Goal: Transaction & Acquisition: Purchase product/service

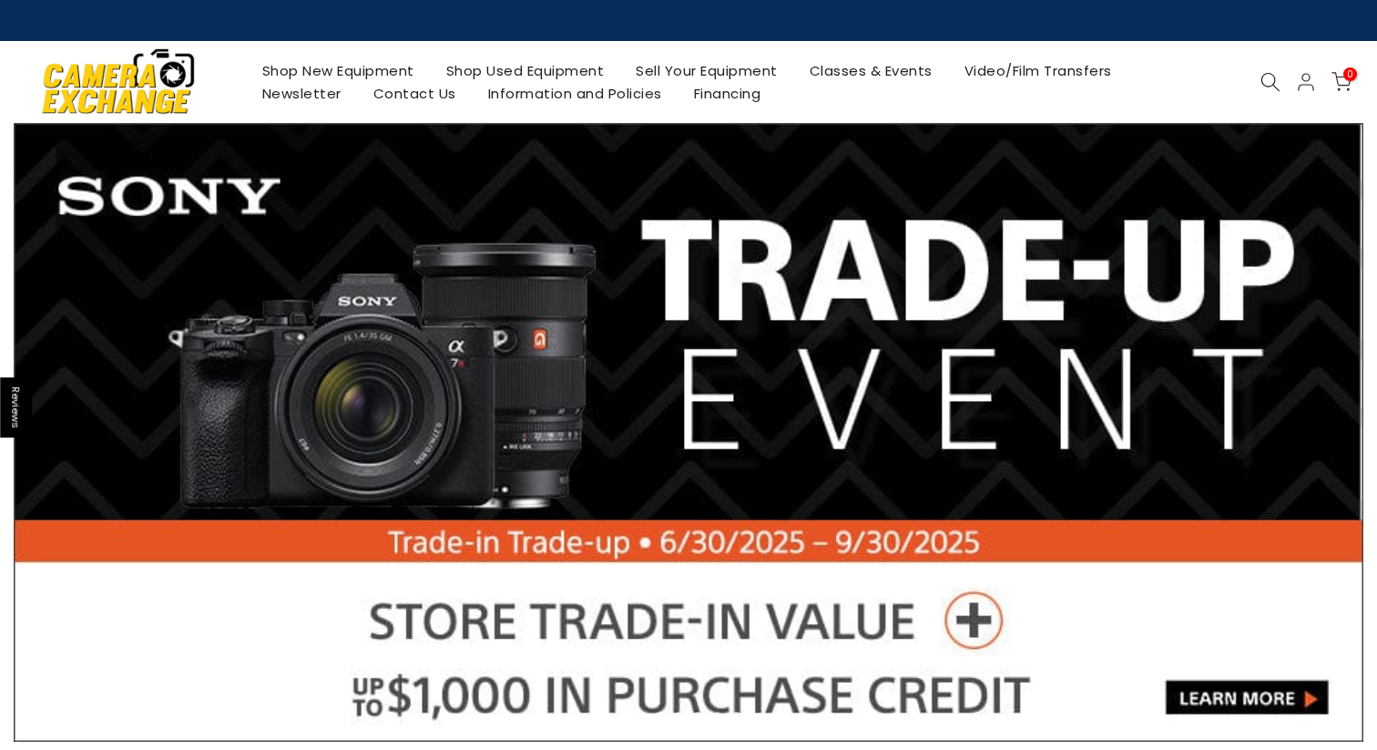
click at [488, 67] on link "Shop Used Equipment" at bounding box center [525, 70] width 190 height 23
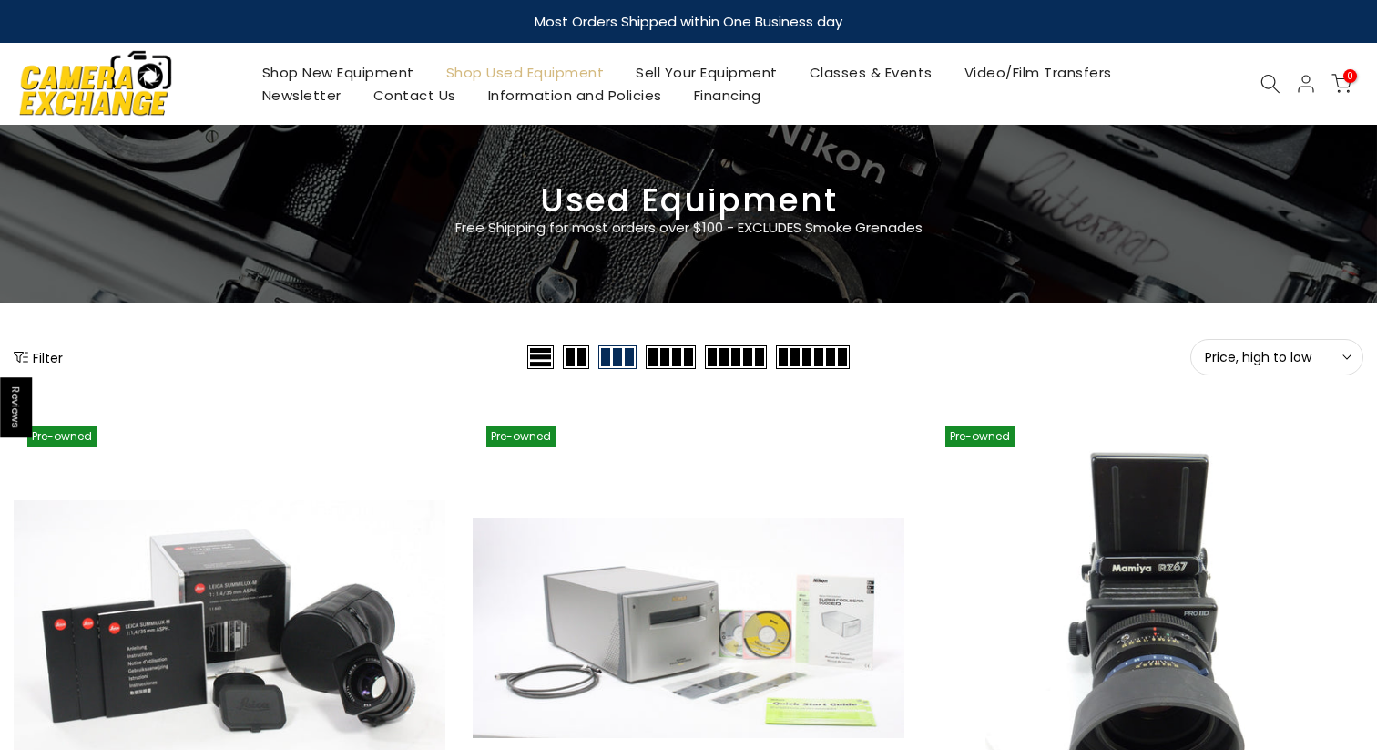
click at [46, 349] on button "Filter" at bounding box center [38, 357] width 49 height 18
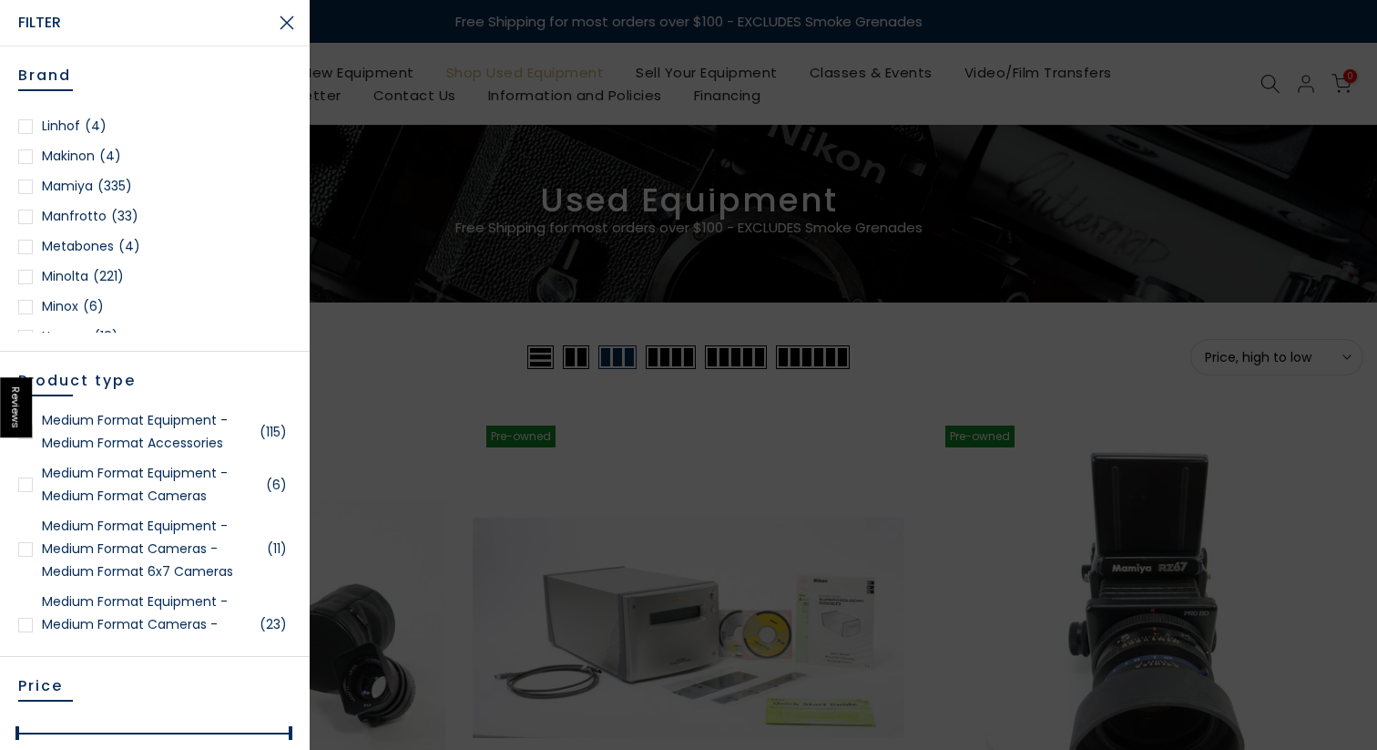
scroll to position [3139, 0]
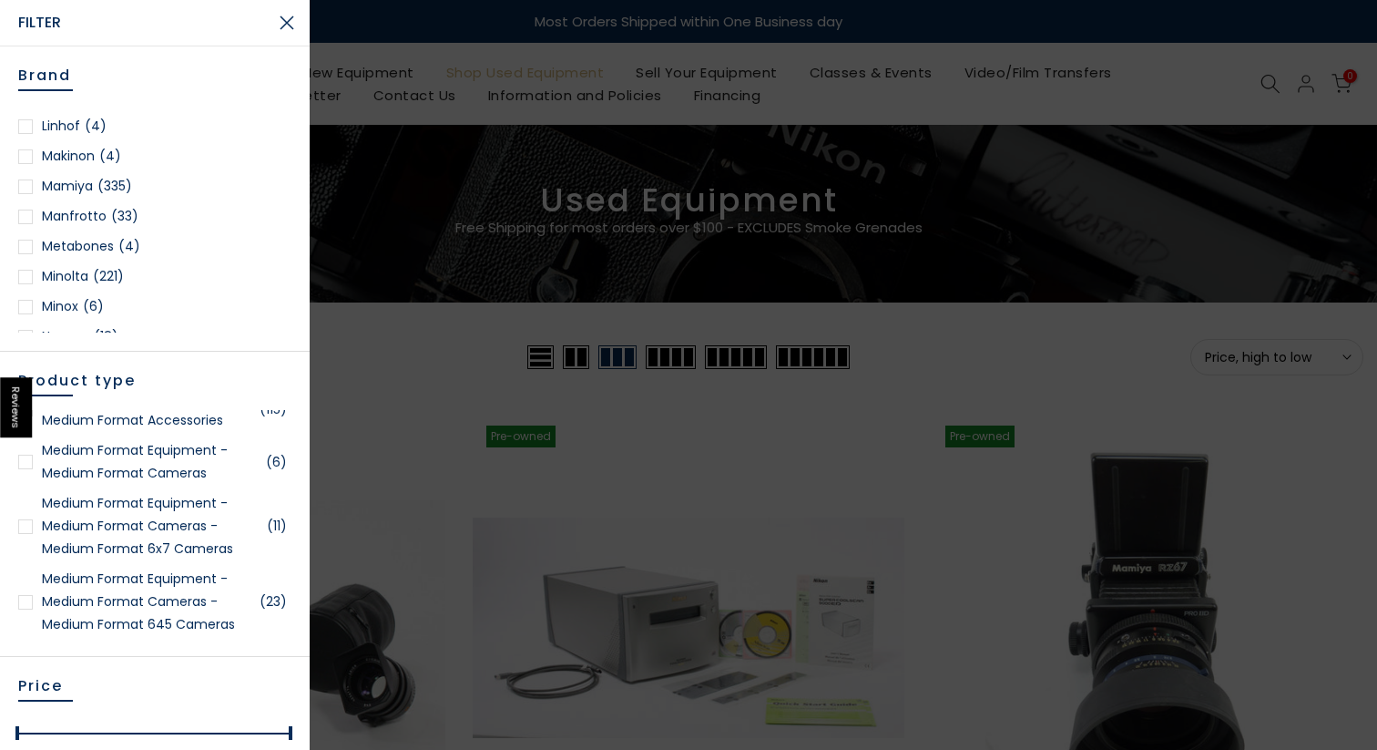
click at [158, 477] on link "Medium Format Equipment - Medium Format Cameras (6)" at bounding box center [154, 462] width 273 height 46
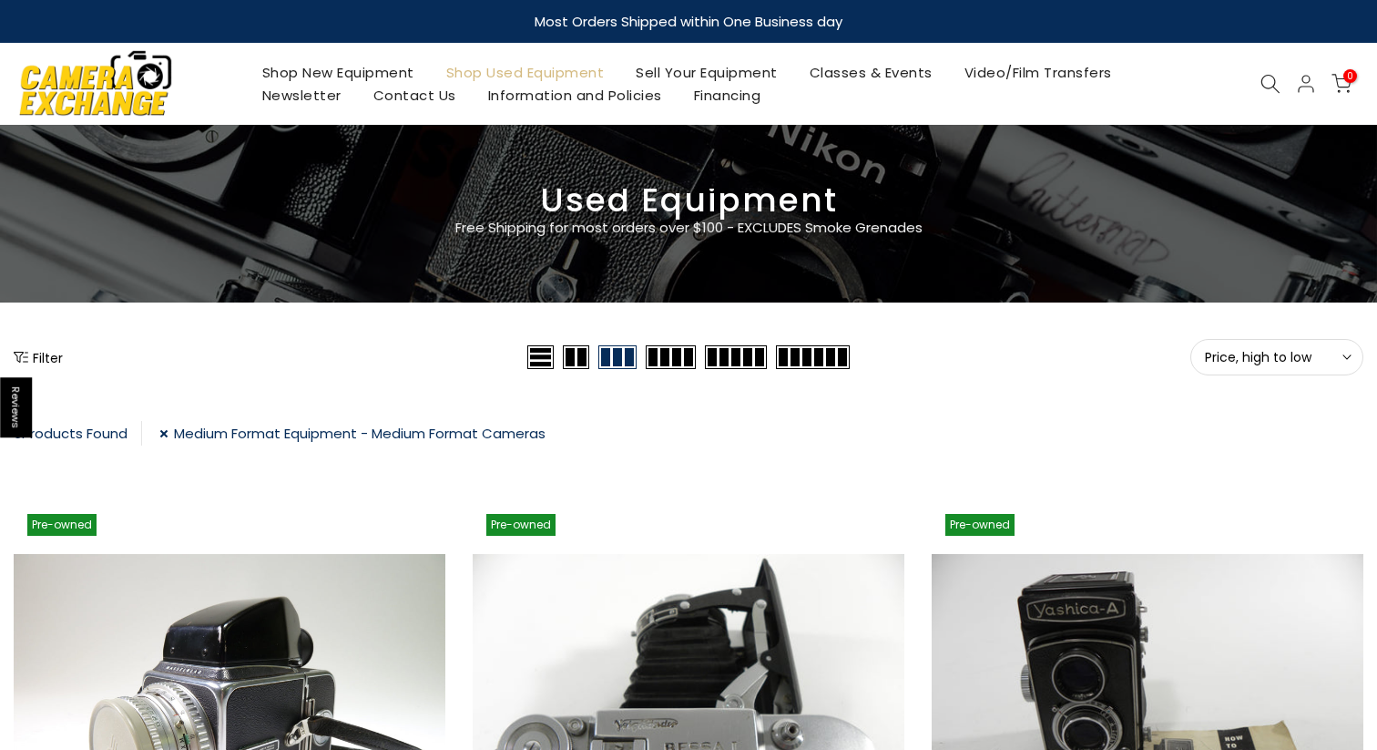
click at [165, 433] on link "Medium Format Equipment - Medium Format Cameras" at bounding box center [352, 433] width 386 height 25
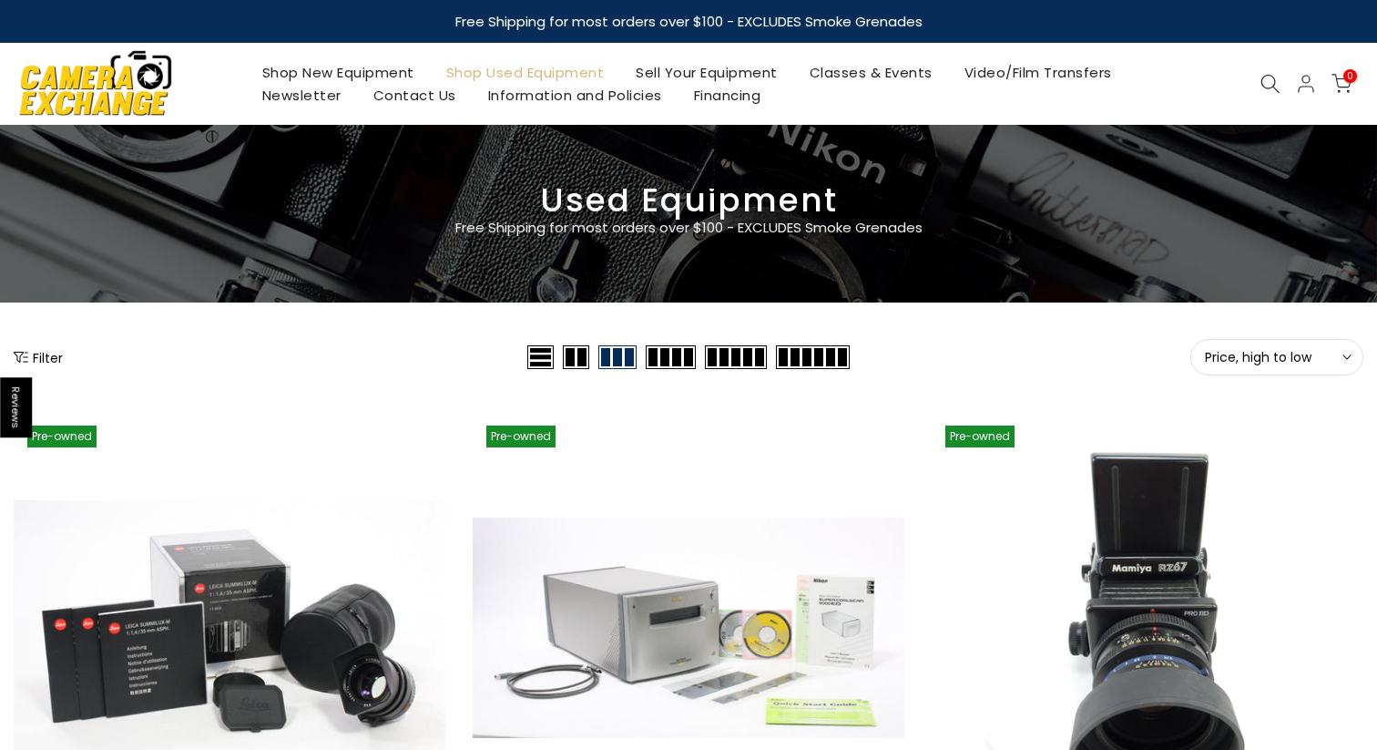
click at [1274, 79] on icon at bounding box center [1271, 84] width 20 height 20
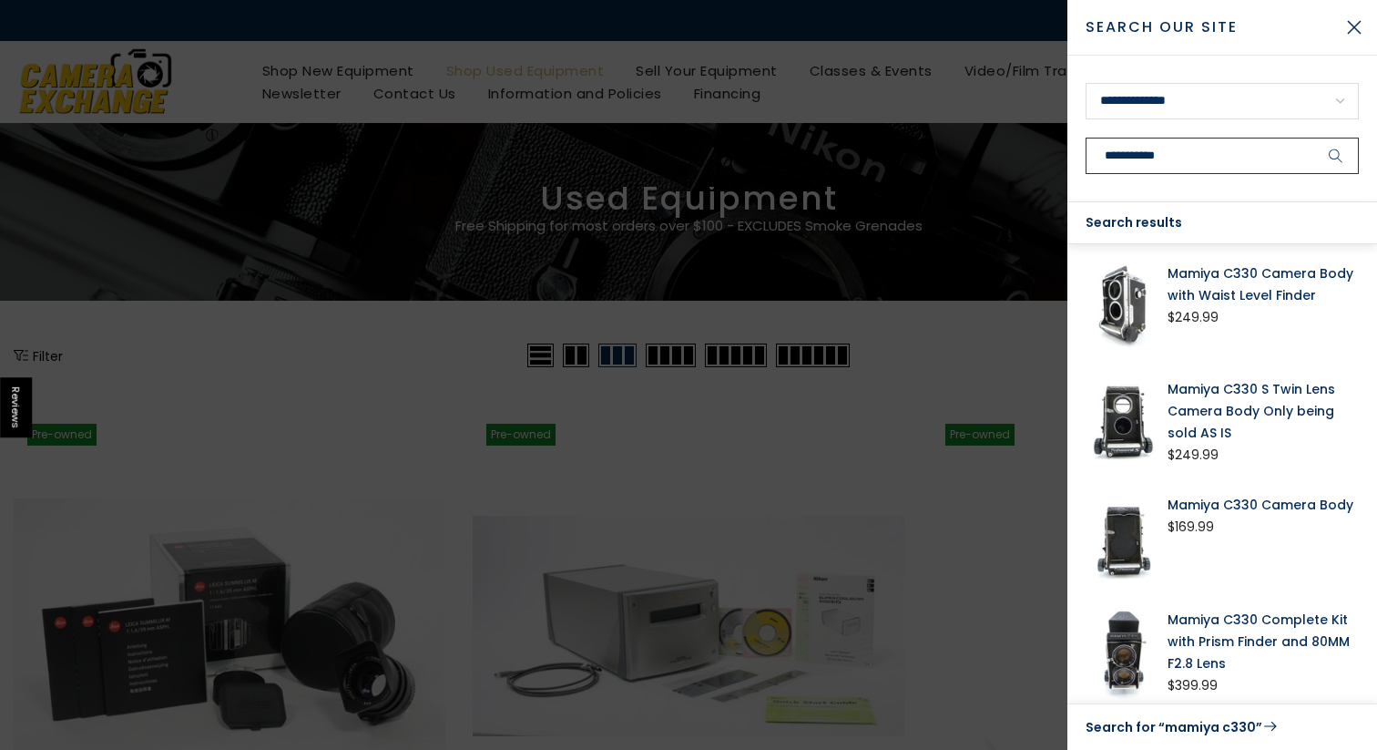
type input "**********"
click at [1314, 138] on button "submit" at bounding box center [1337, 156] width 46 height 36
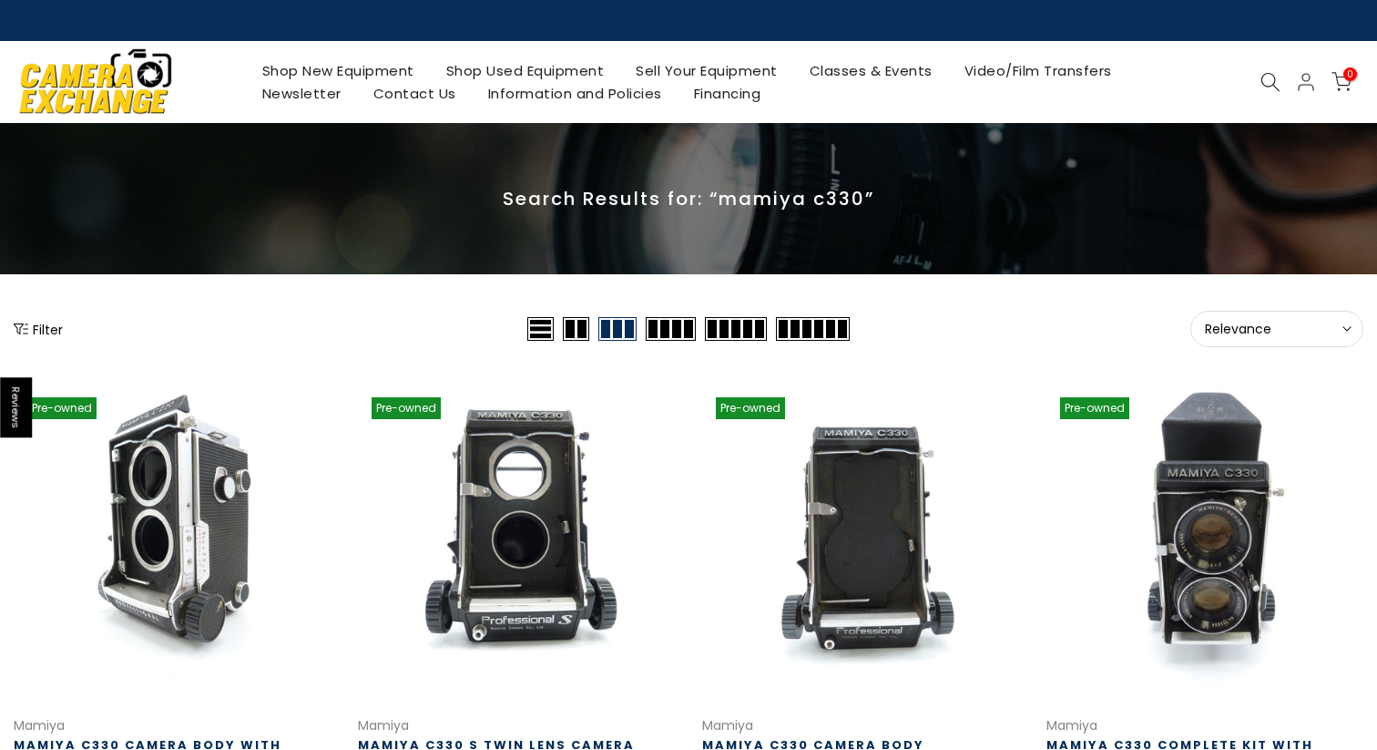
click at [1305, 323] on span "Relevance" at bounding box center [1277, 329] width 144 height 16
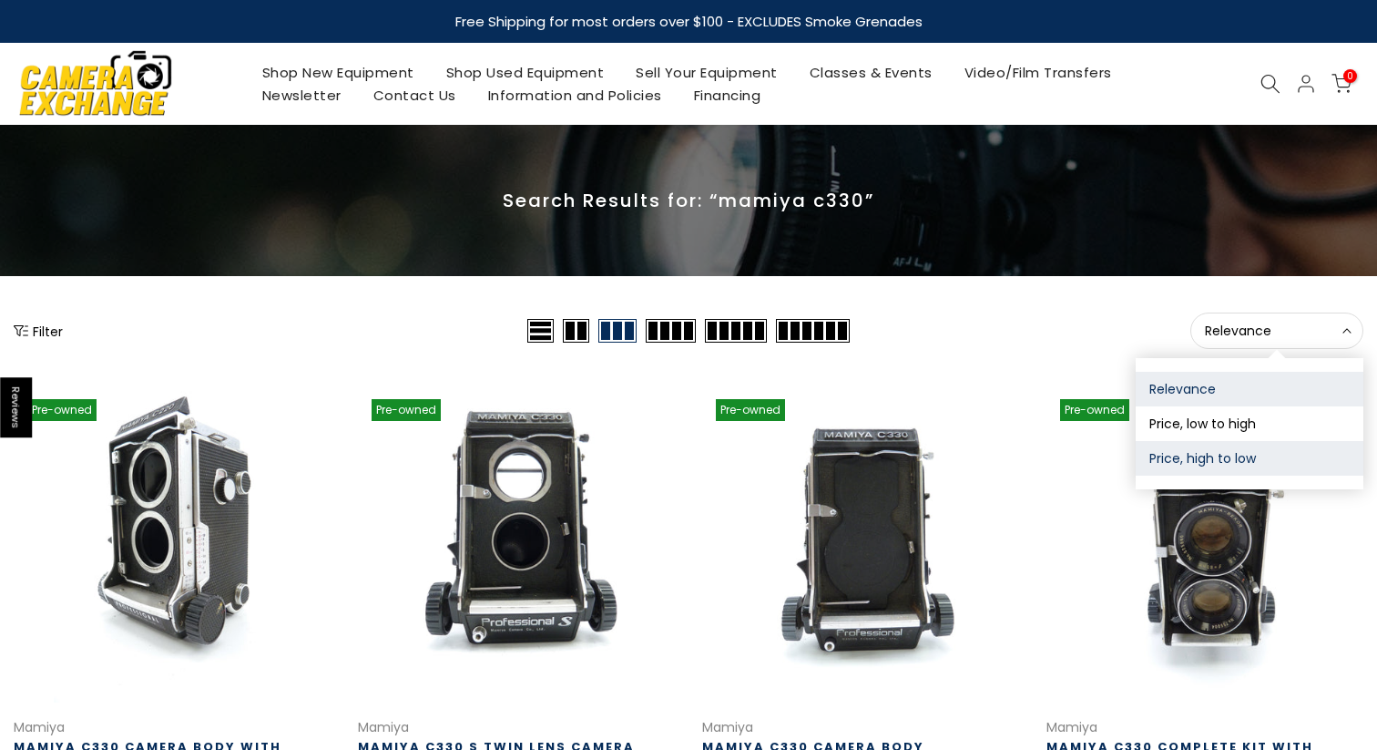
click at [1210, 457] on button "Price, high to low" at bounding box center [1250, 458] width 228 height 35
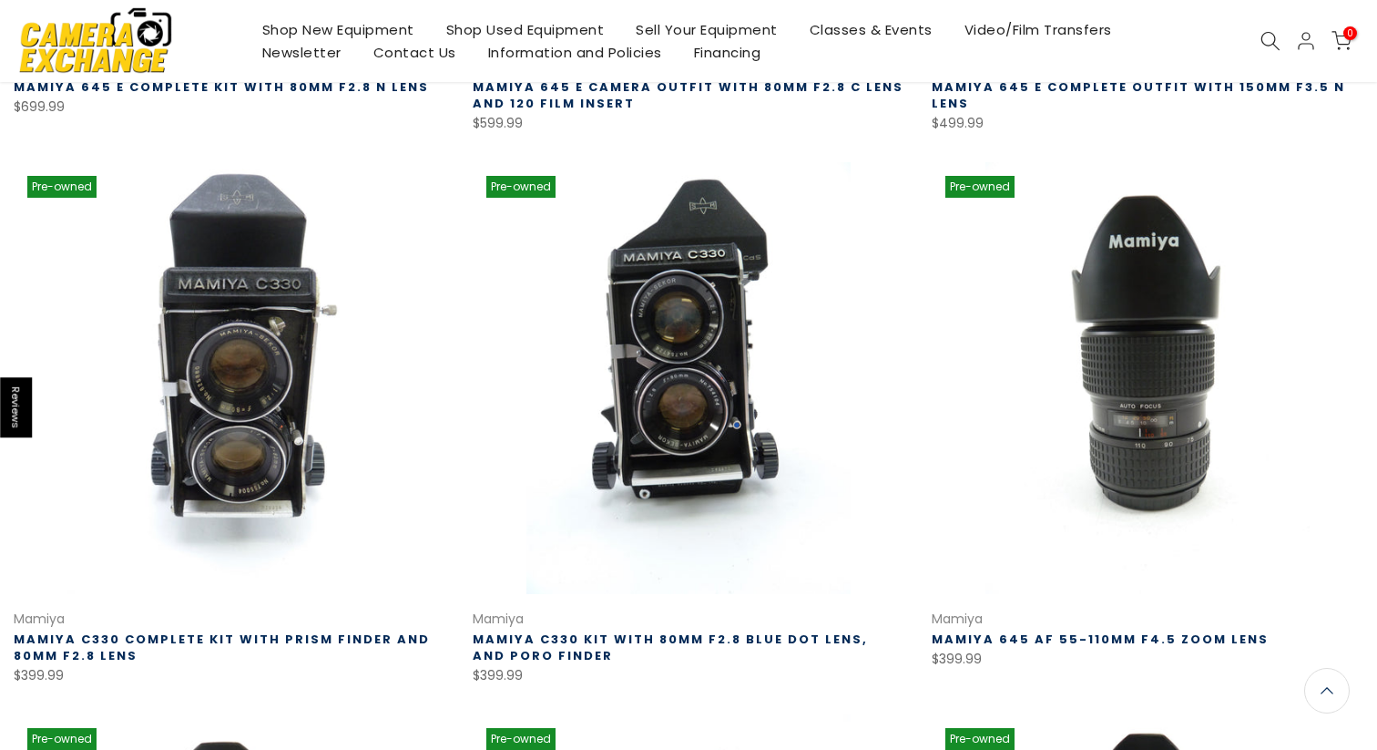
scroll to position [765, 0]
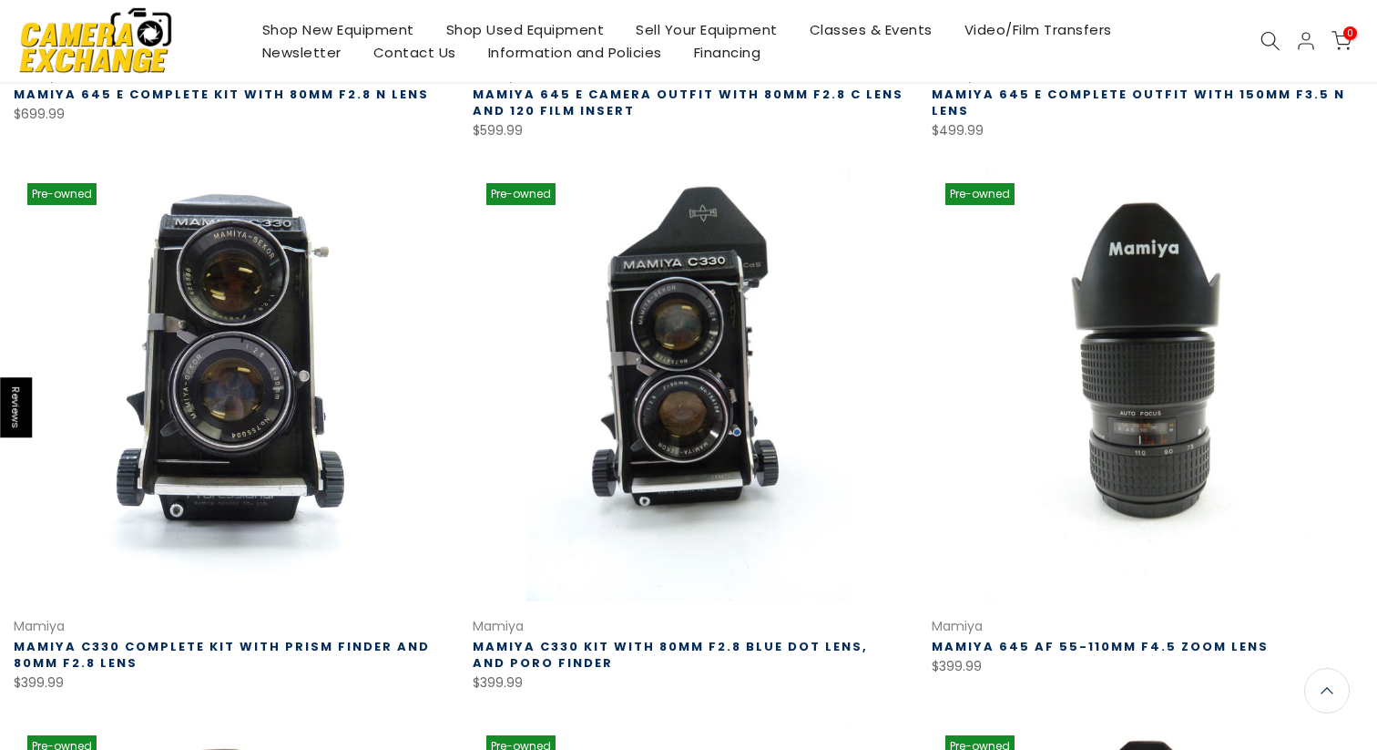
click at [292, 379] on link at bounding box center [230, 385] width 432 height 432
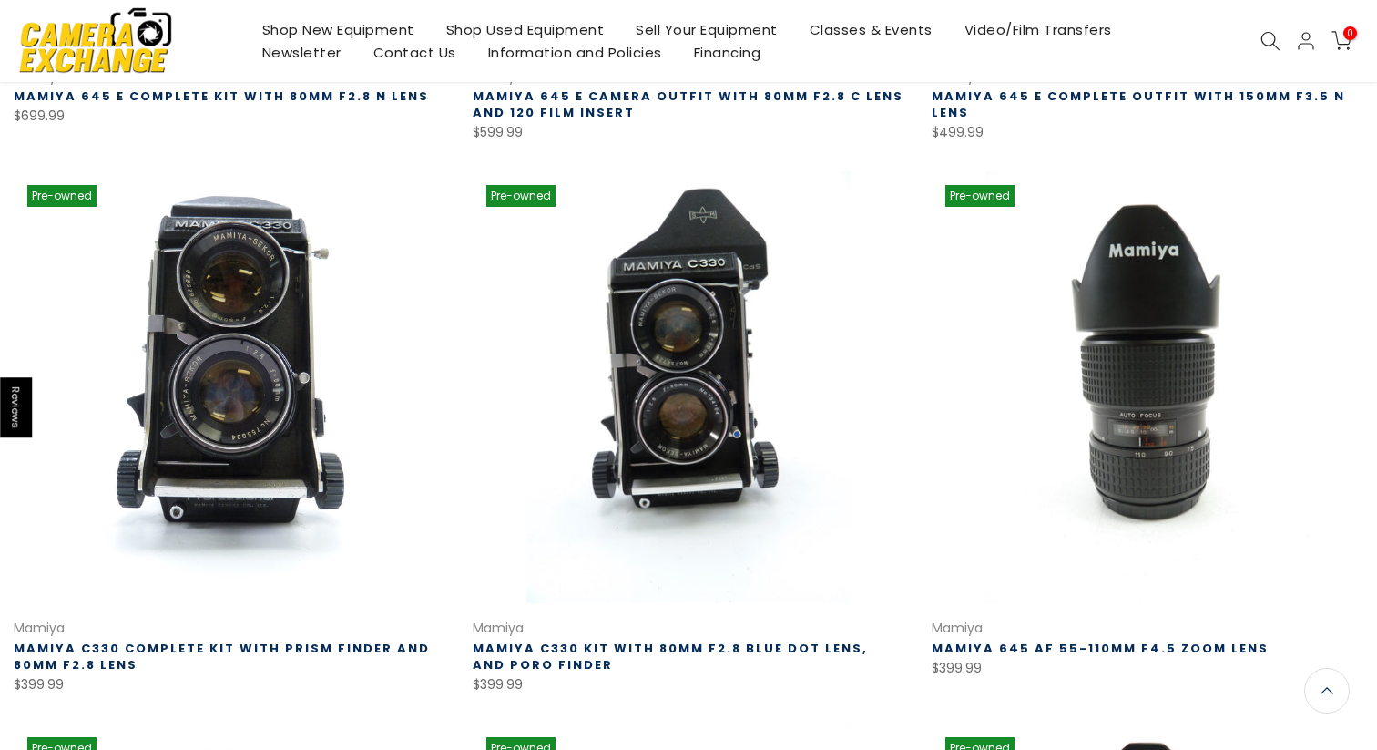
scroll to position [767, 0]
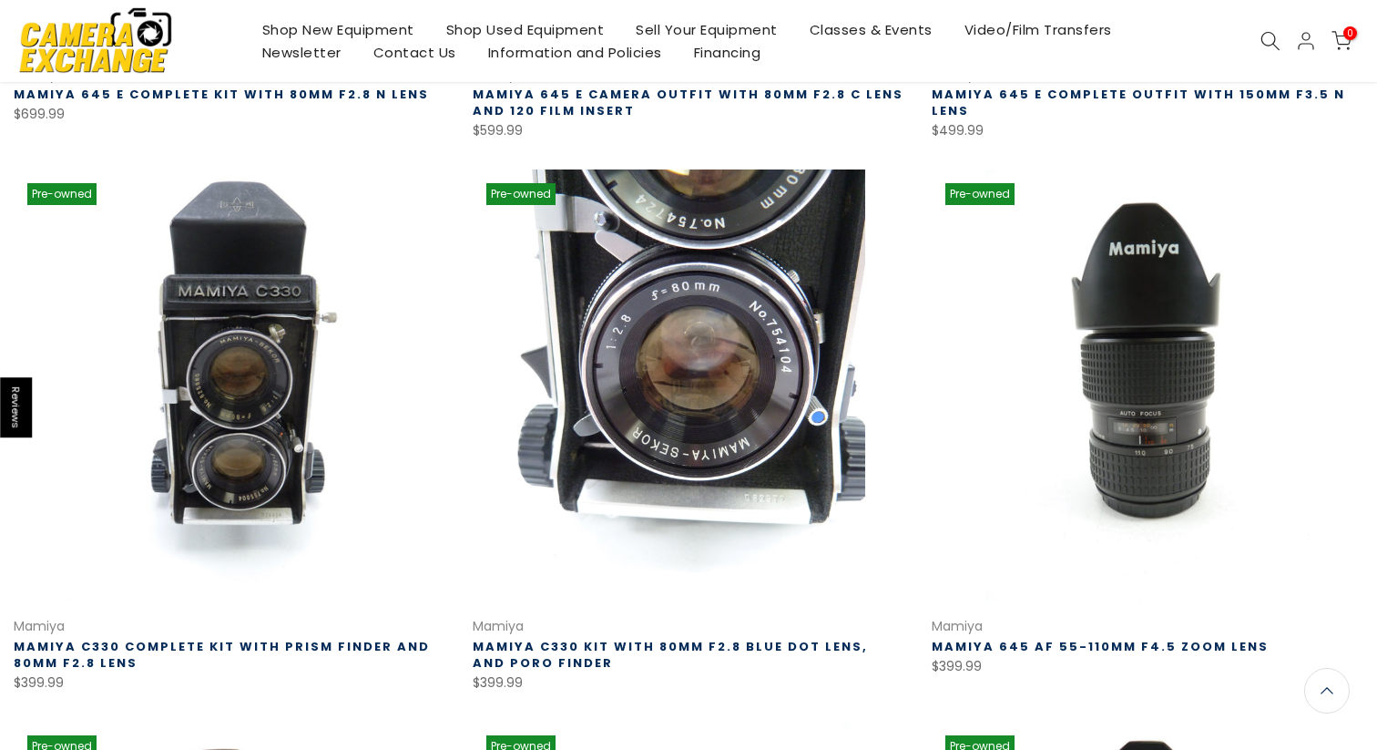
click at [686, 331] on link at bounding box center [689, 385] width 432 height 432
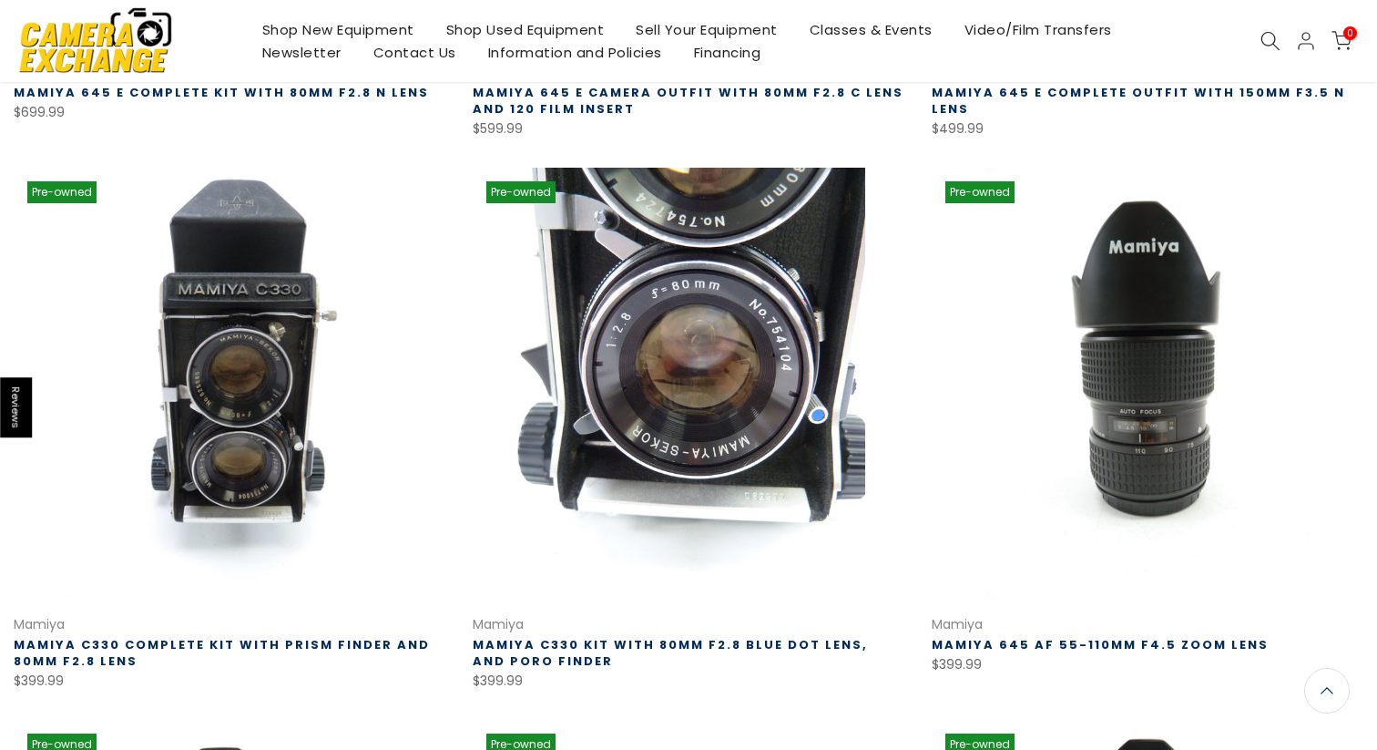
scroll to position [765, 0]
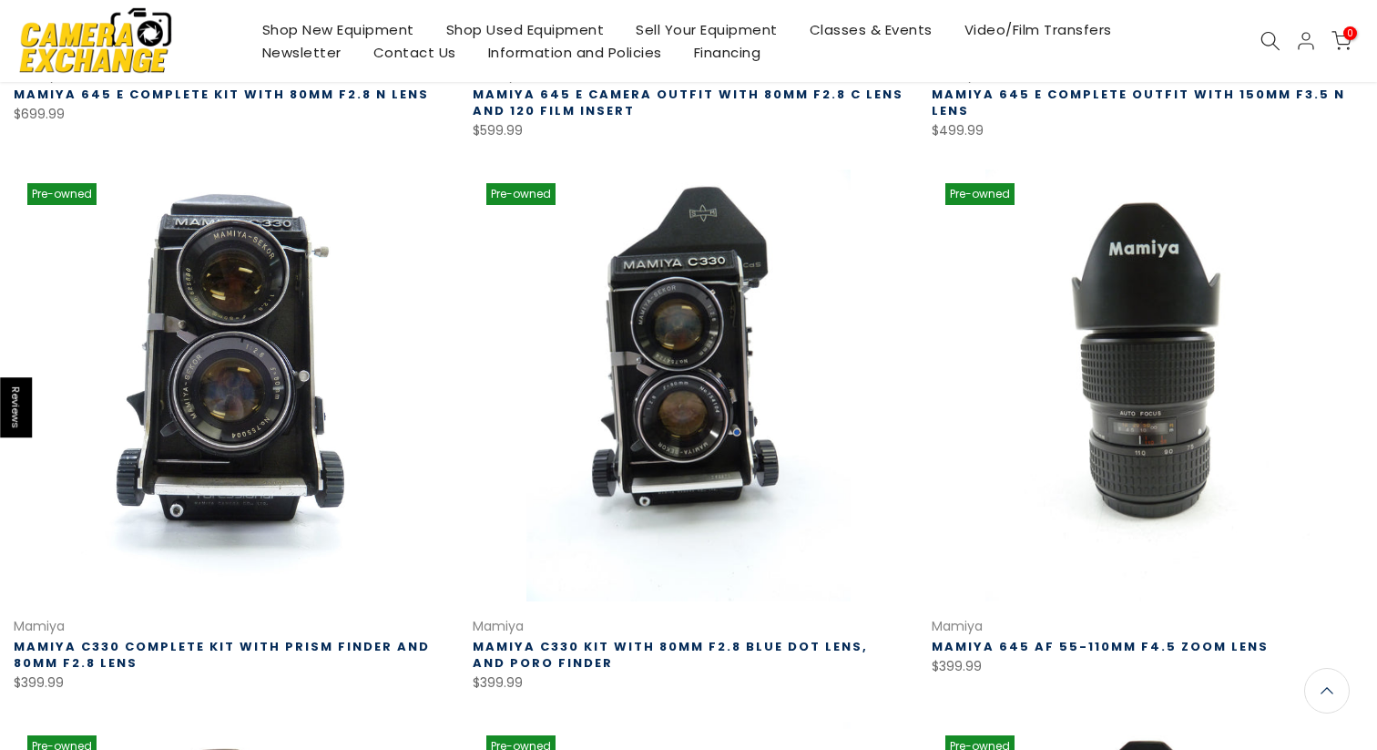
click at [259, 367] on link at bounding box center [230, 385] width 432 height 432
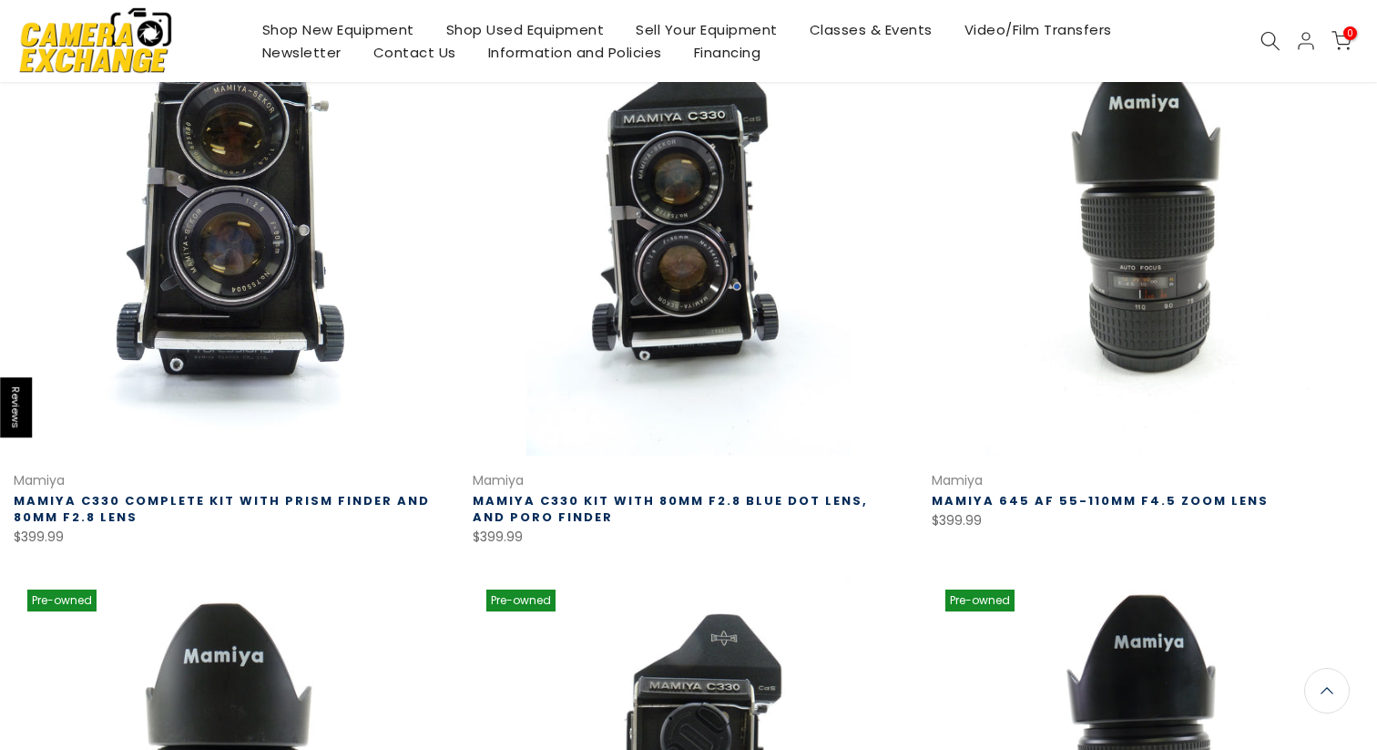
scroll to position [909, 0]
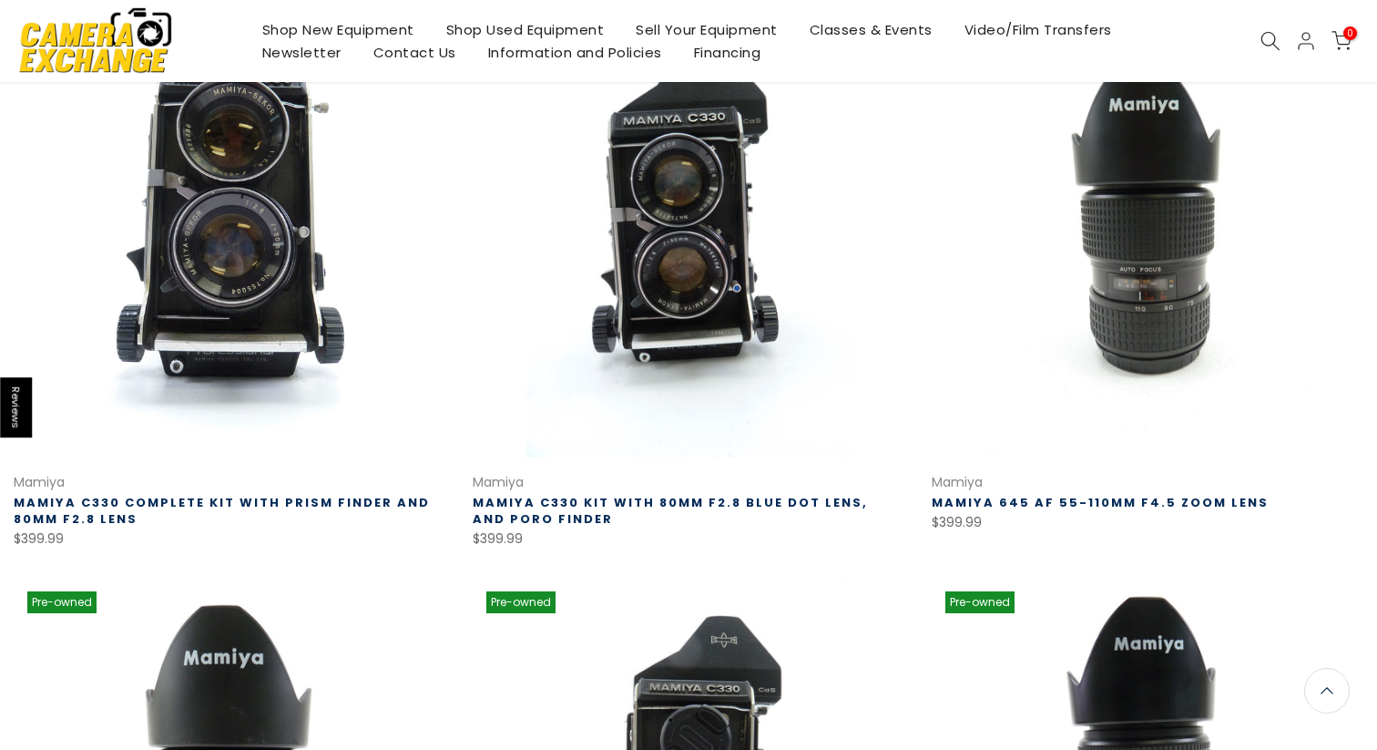
click at [376, 234] on link at bounding box center [230, 242] width 432 height 432
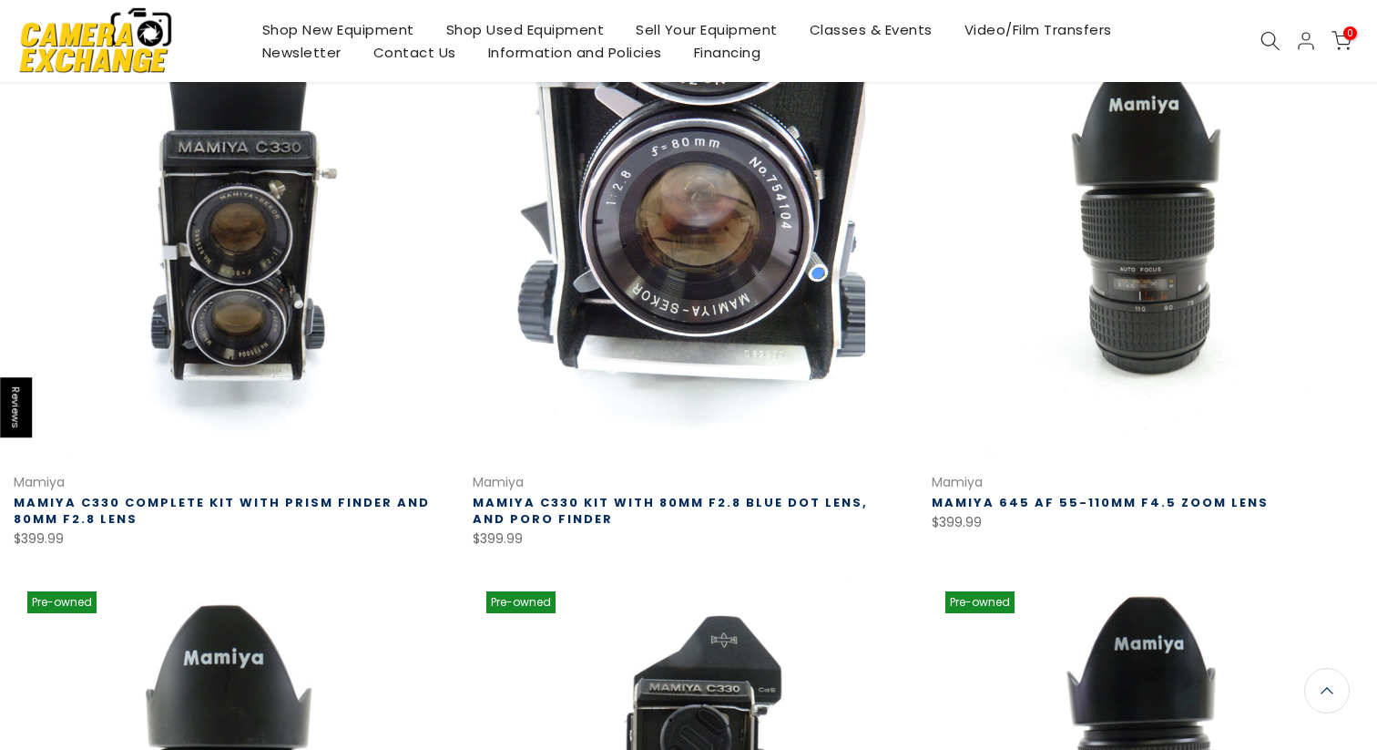
click at [756, 200] on link at bounding box center [689, 242] width 432 height 432
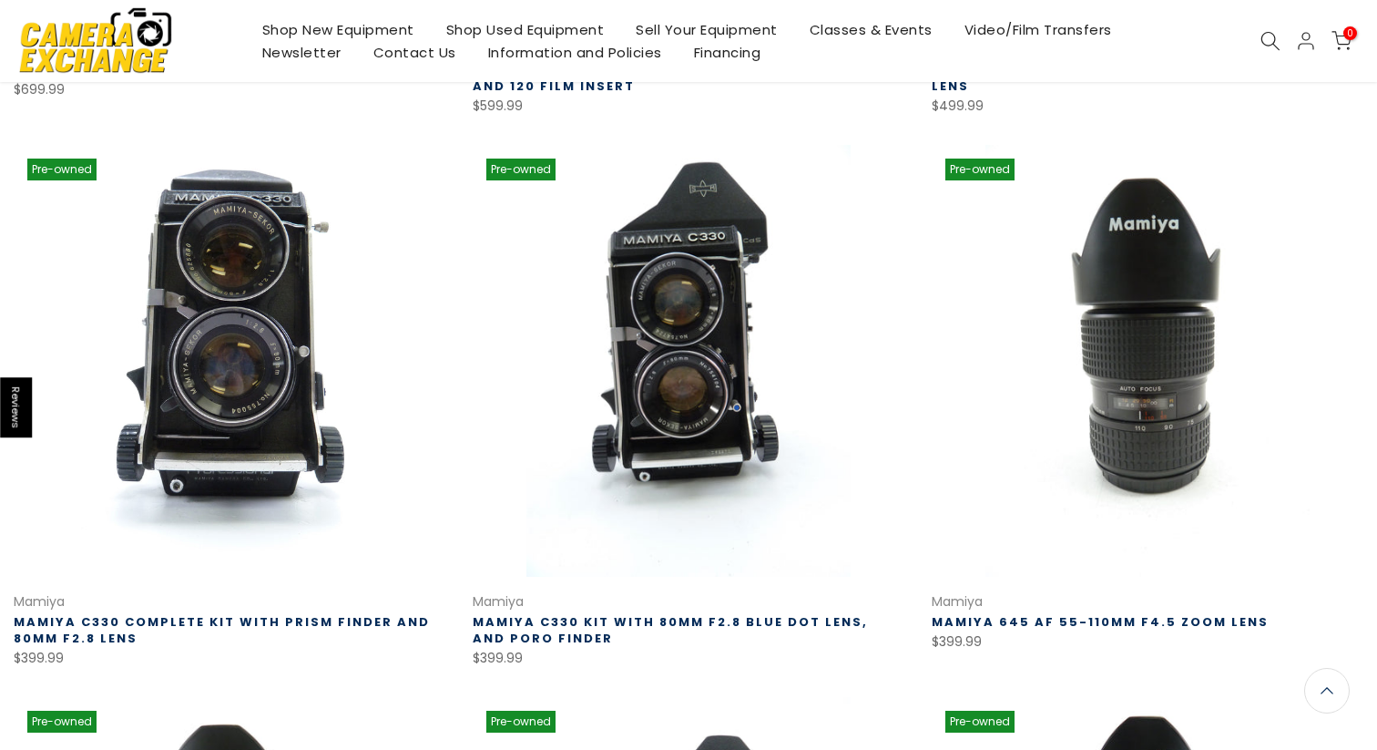
scroll to position [790, 0]
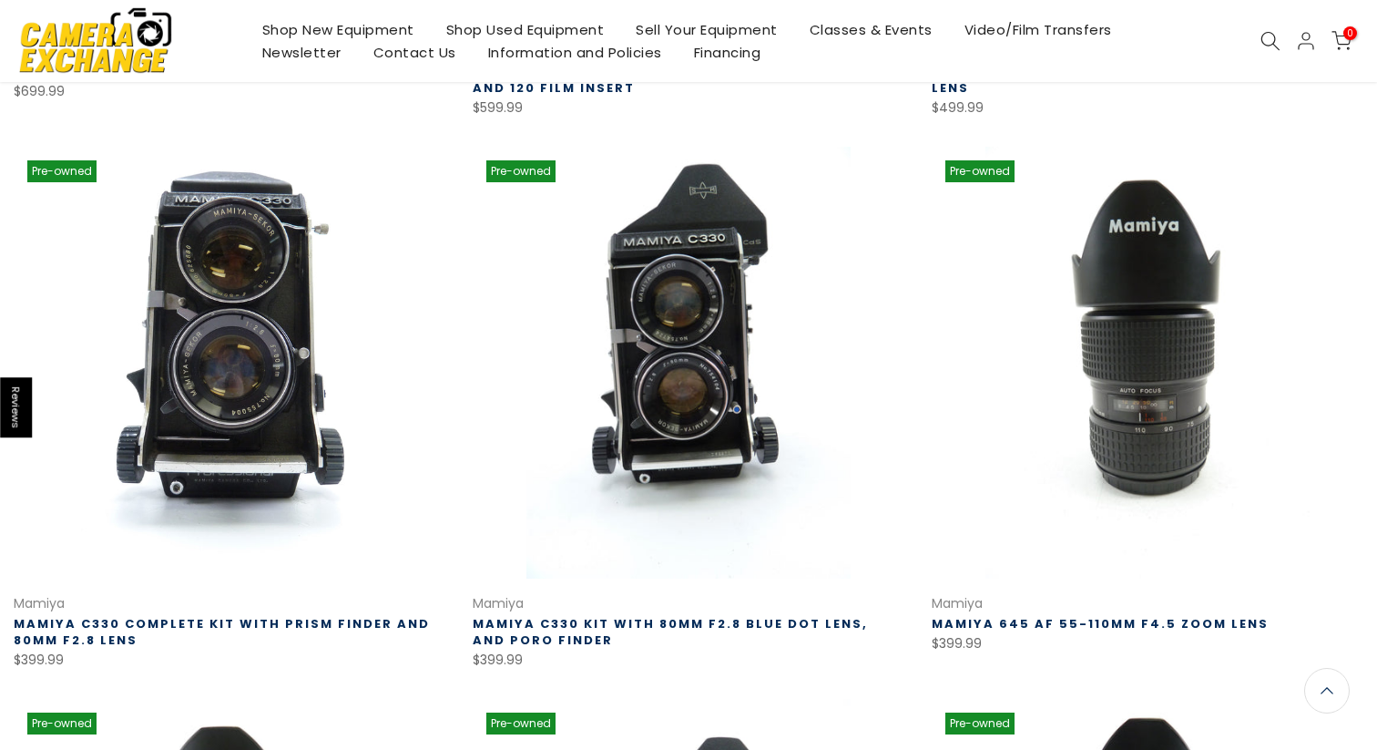
click at [246, 290] on link at bounding box center [230, 363] width 432 height 432
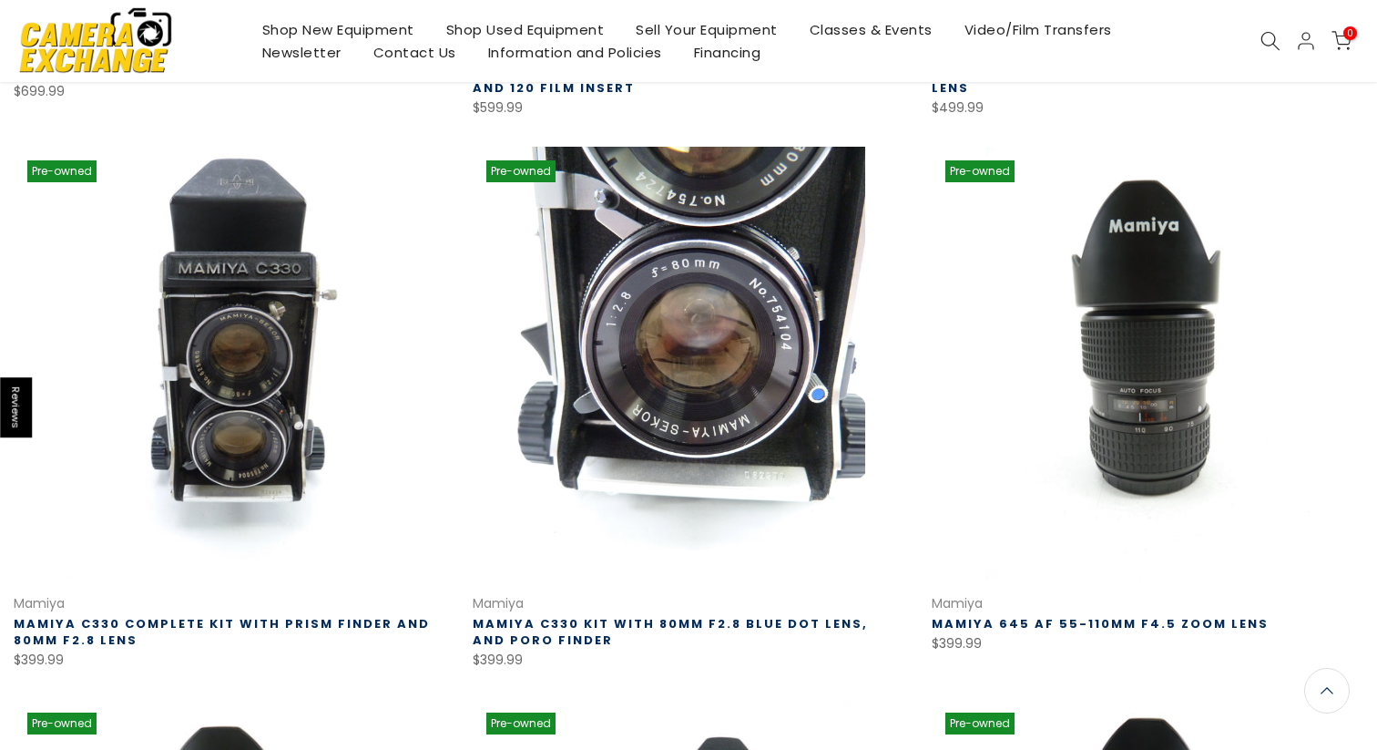
click at [691, 284] on link at bounding box center [689, 363] width 432 height 432
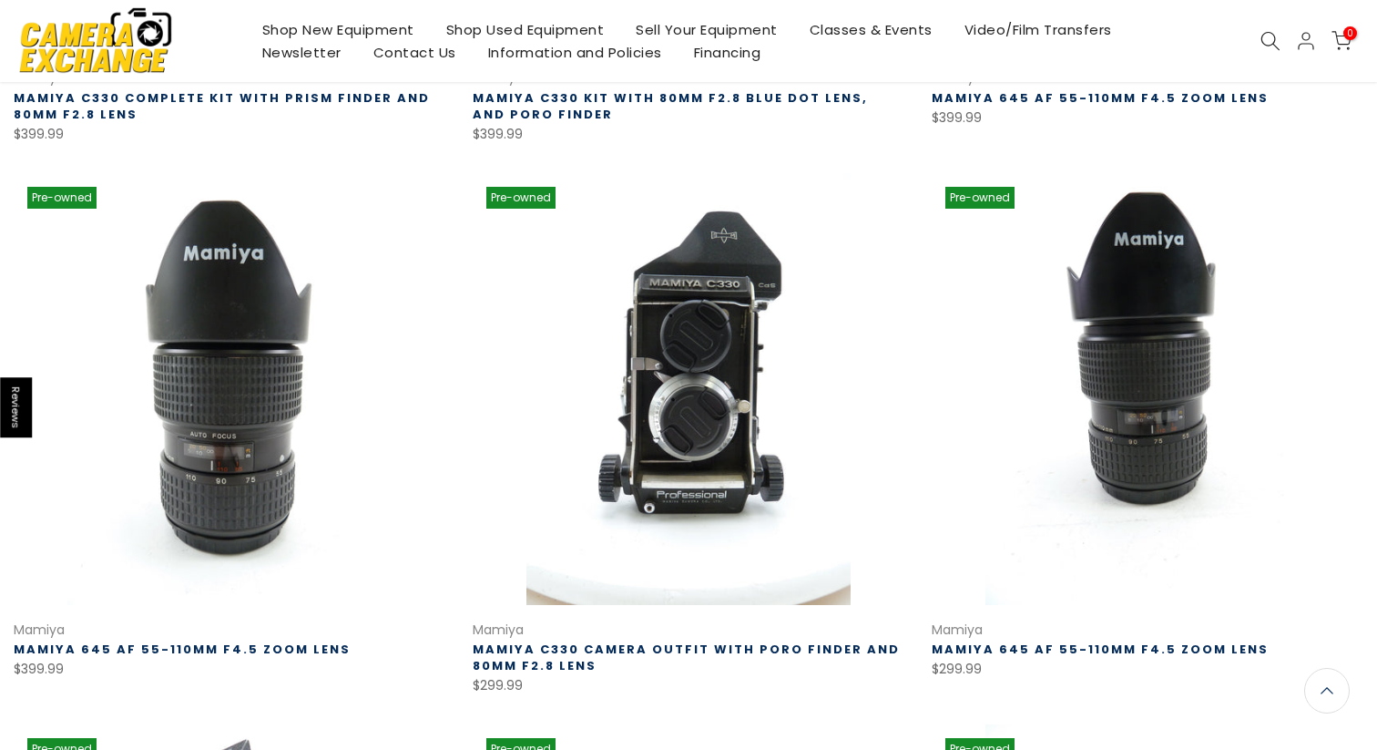
scroll to position [1320, 0]
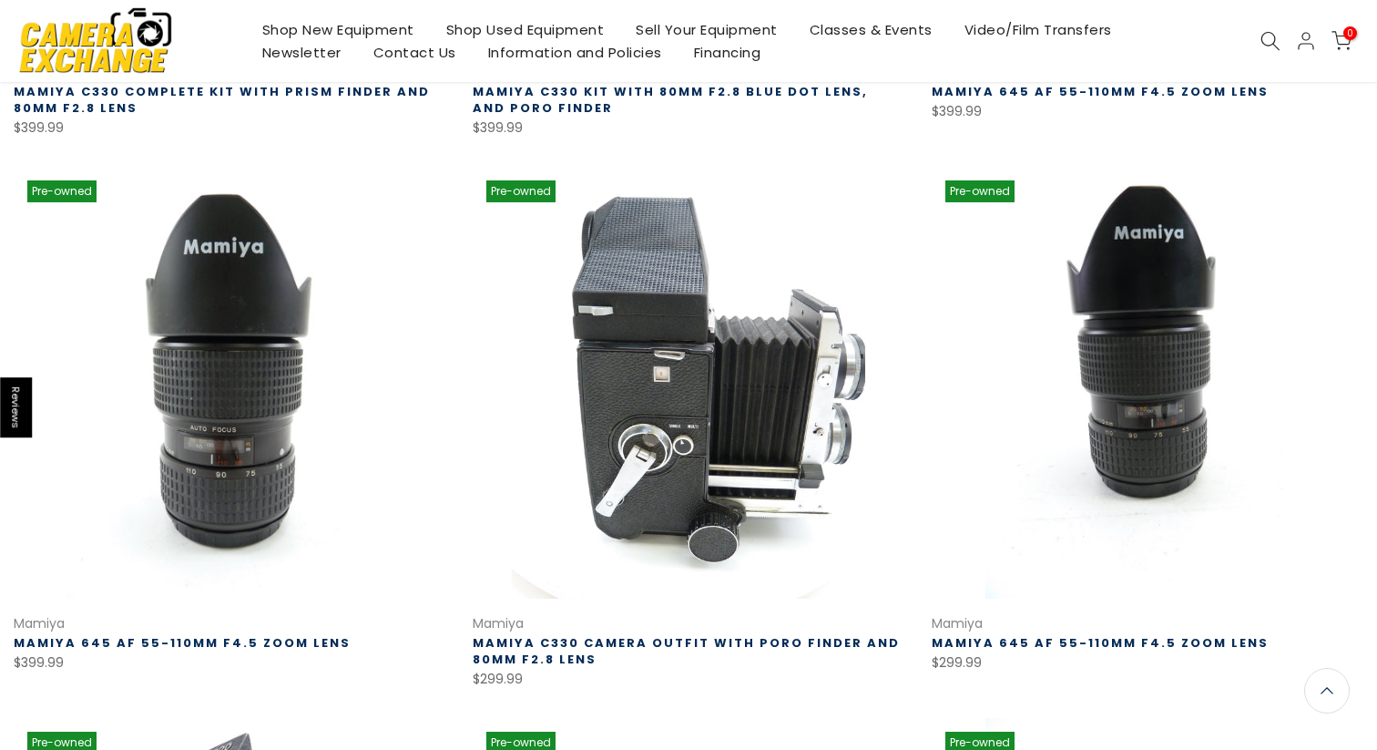
click at [703, 336] on link at bounding box center [689, 383] width 432 height 432
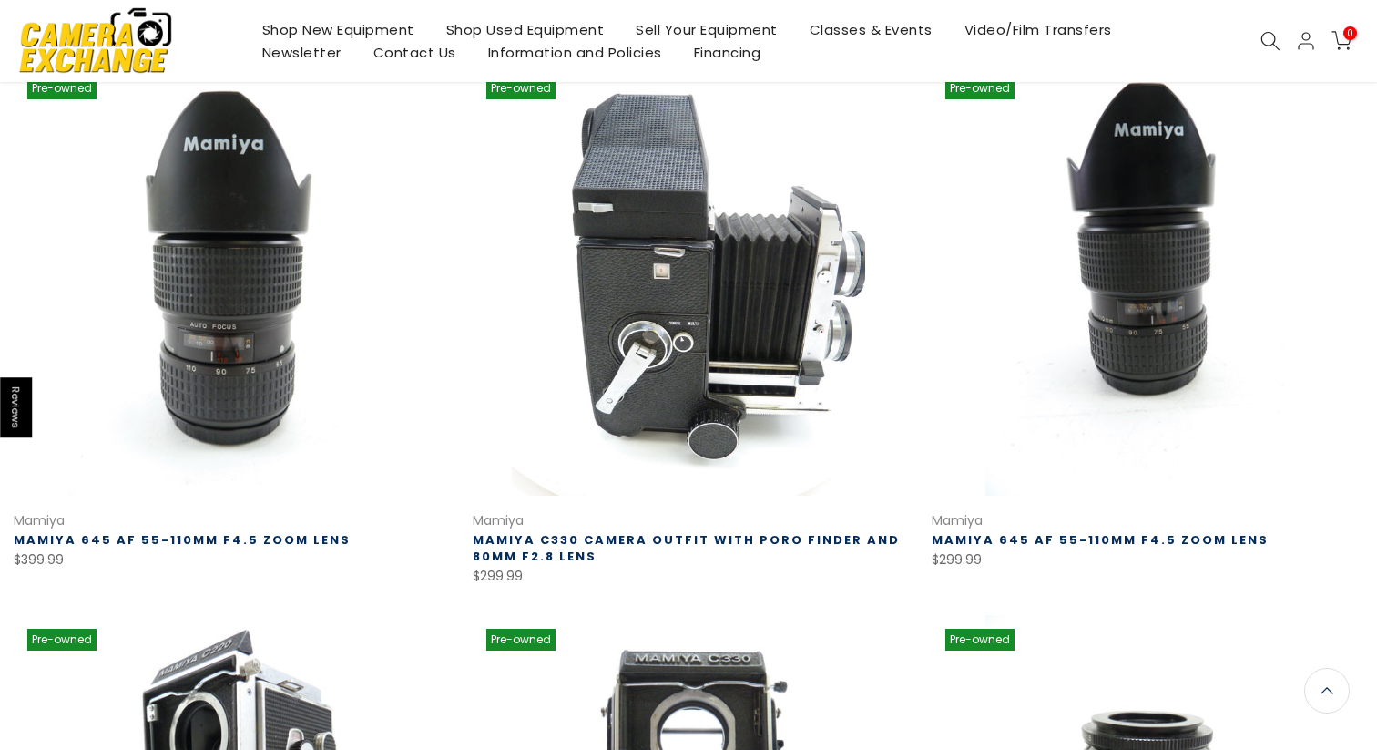
scroll to position [1427, 0]
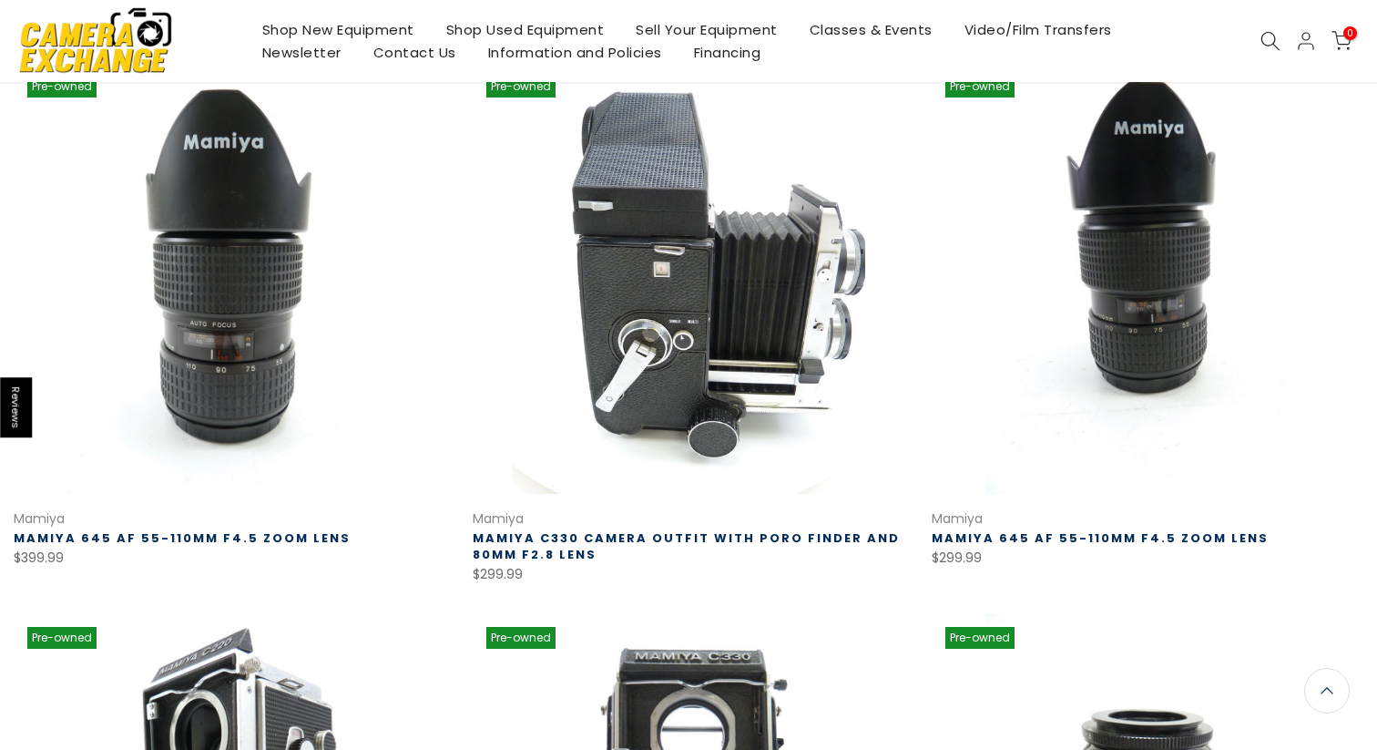
click at [670, 304] on link at bounding box center [689, 278] width 432 height 432
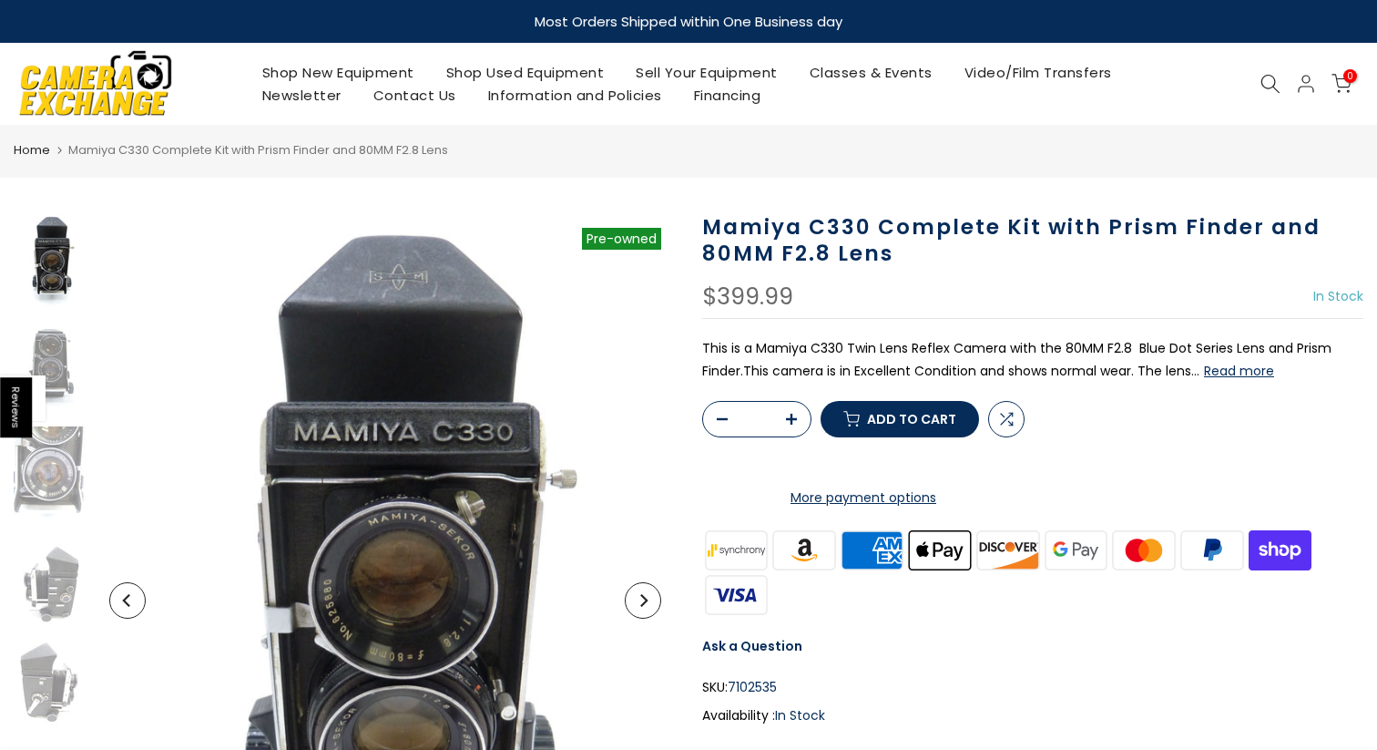
click at [1234, 364] on button "Read more" at bounding box center [1239, 371] width 70 height 16
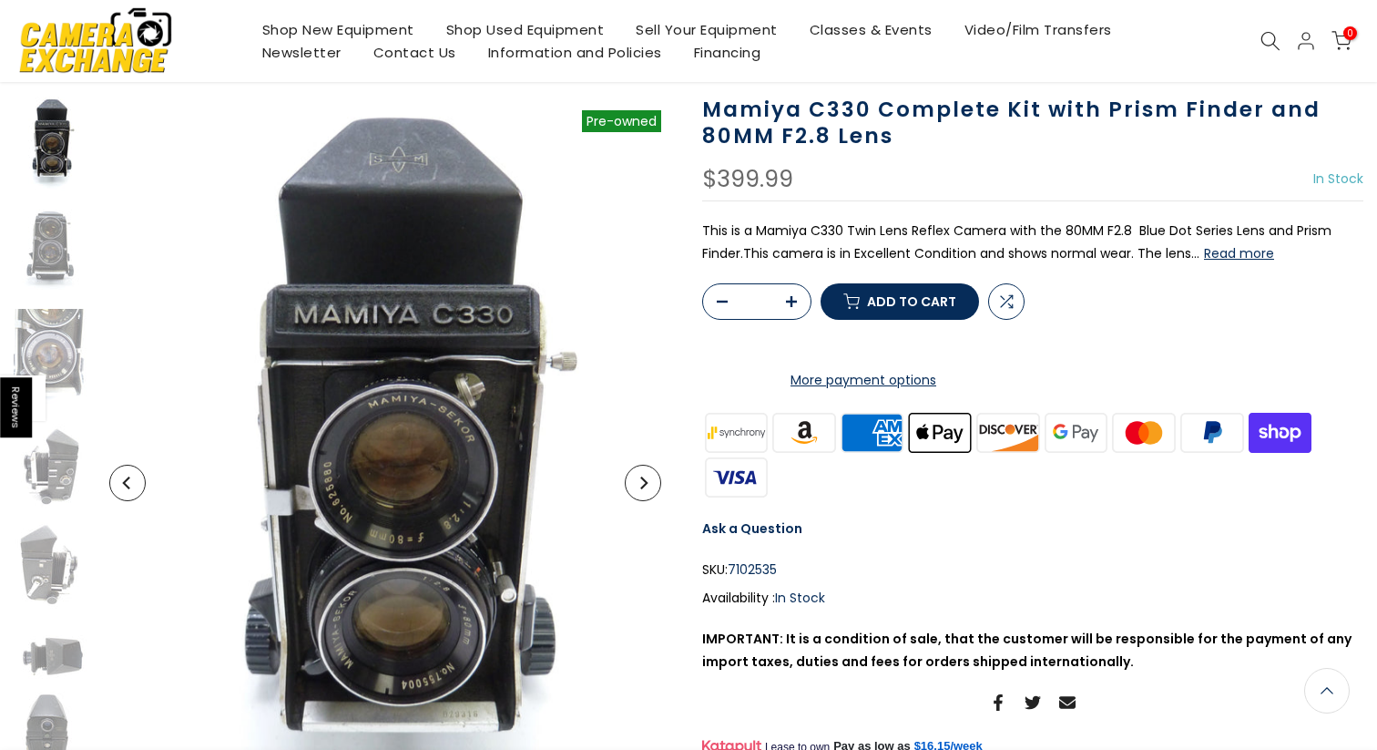
scroll to position [128, 0]
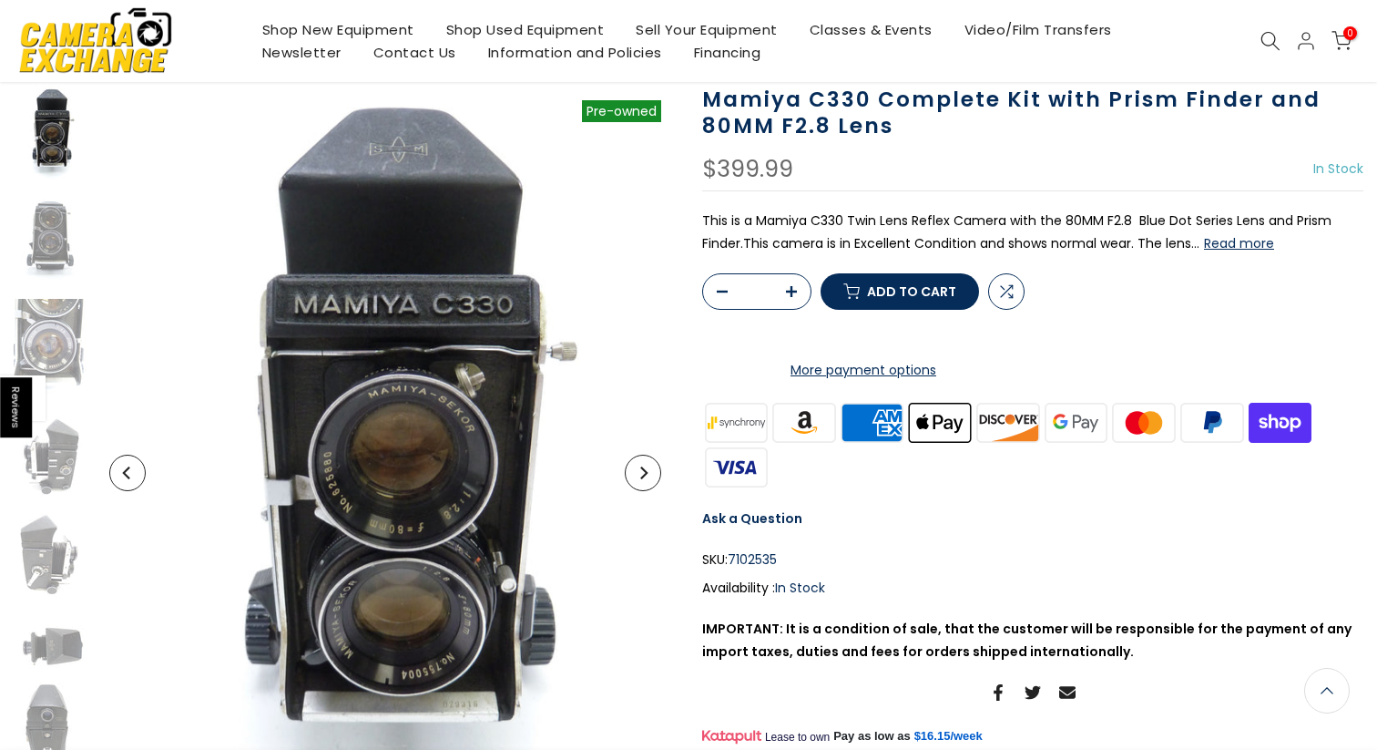
click at [1224, 244] on button "Read more" at bounding box center [1239, 243] width 70 height 16
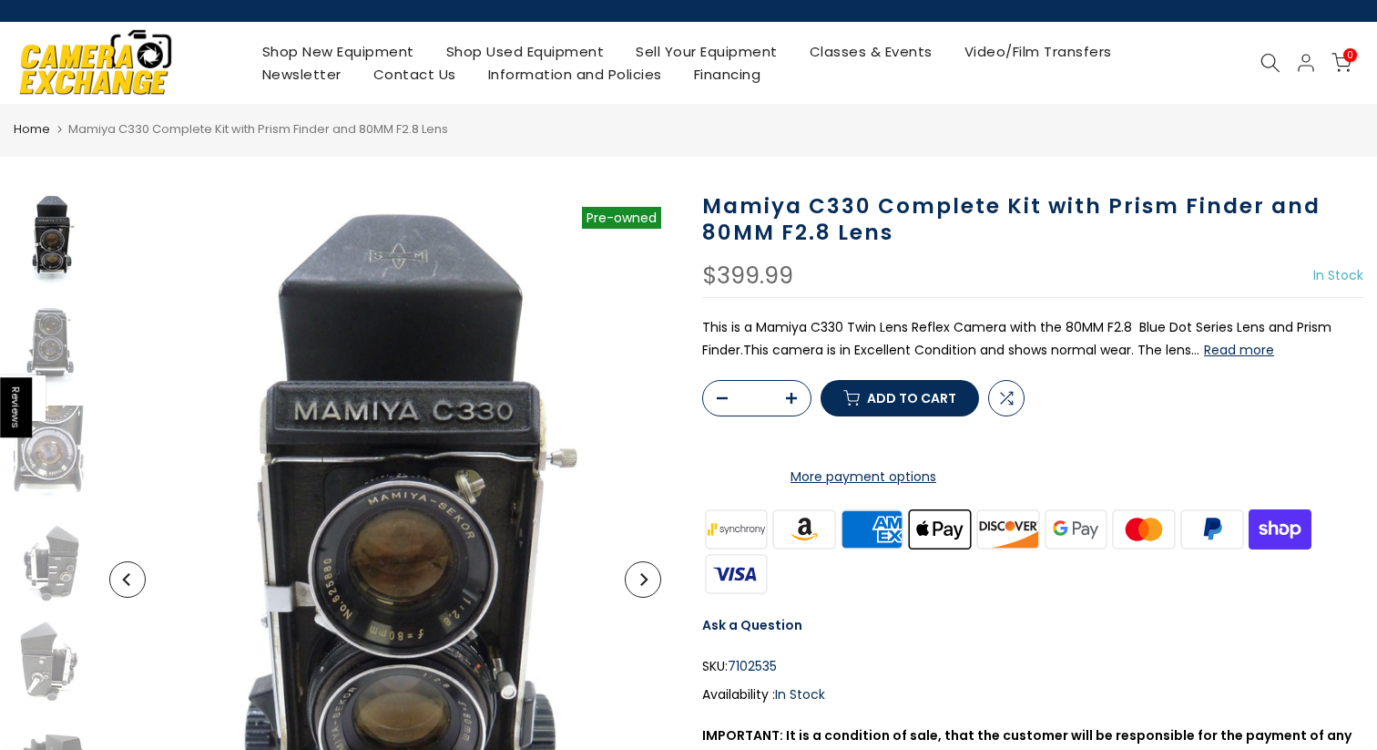
scroll to position [20, 0]
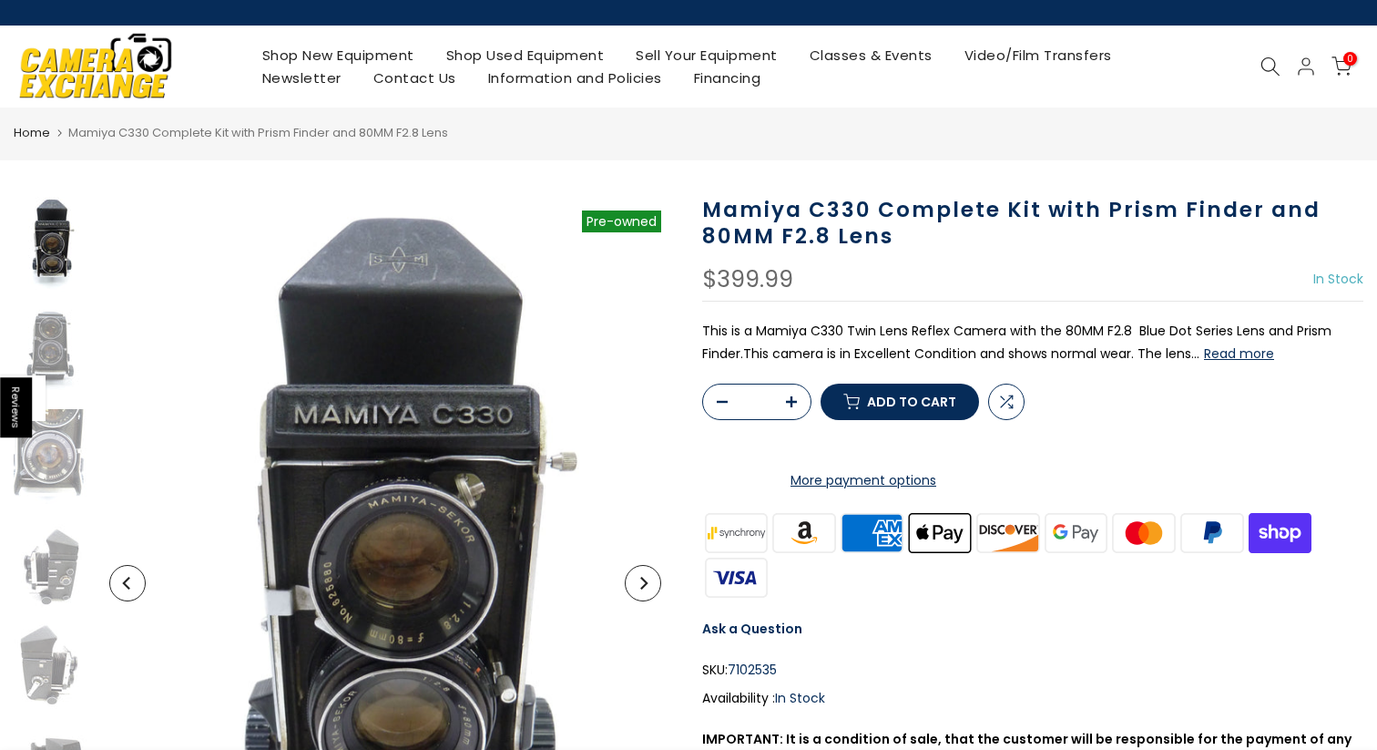
click at [1261, 346] on button "Read more" at bounding box center [1239, 353] width 70 height 16
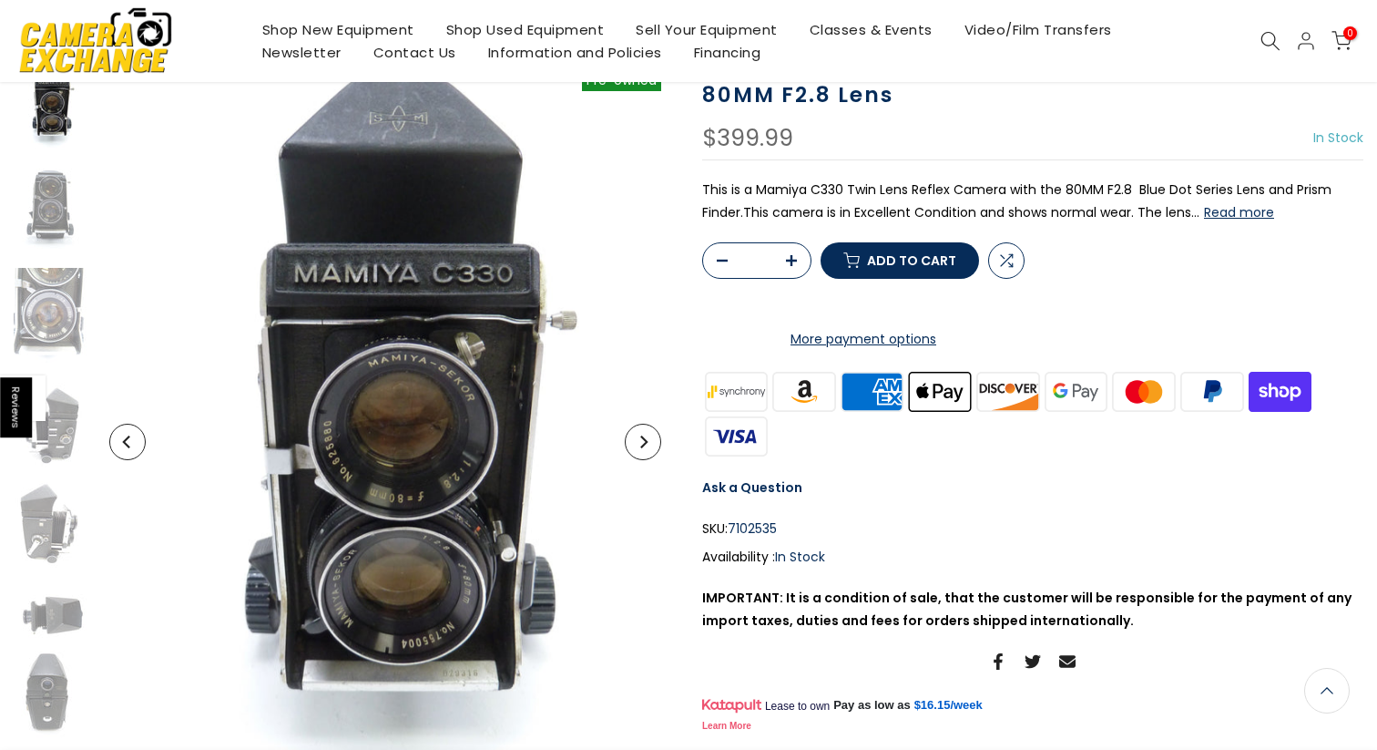
scroll to position [157, 0]
click at [650, 453] on button "Next" at bounding box center [643, 442] width 36 height 36
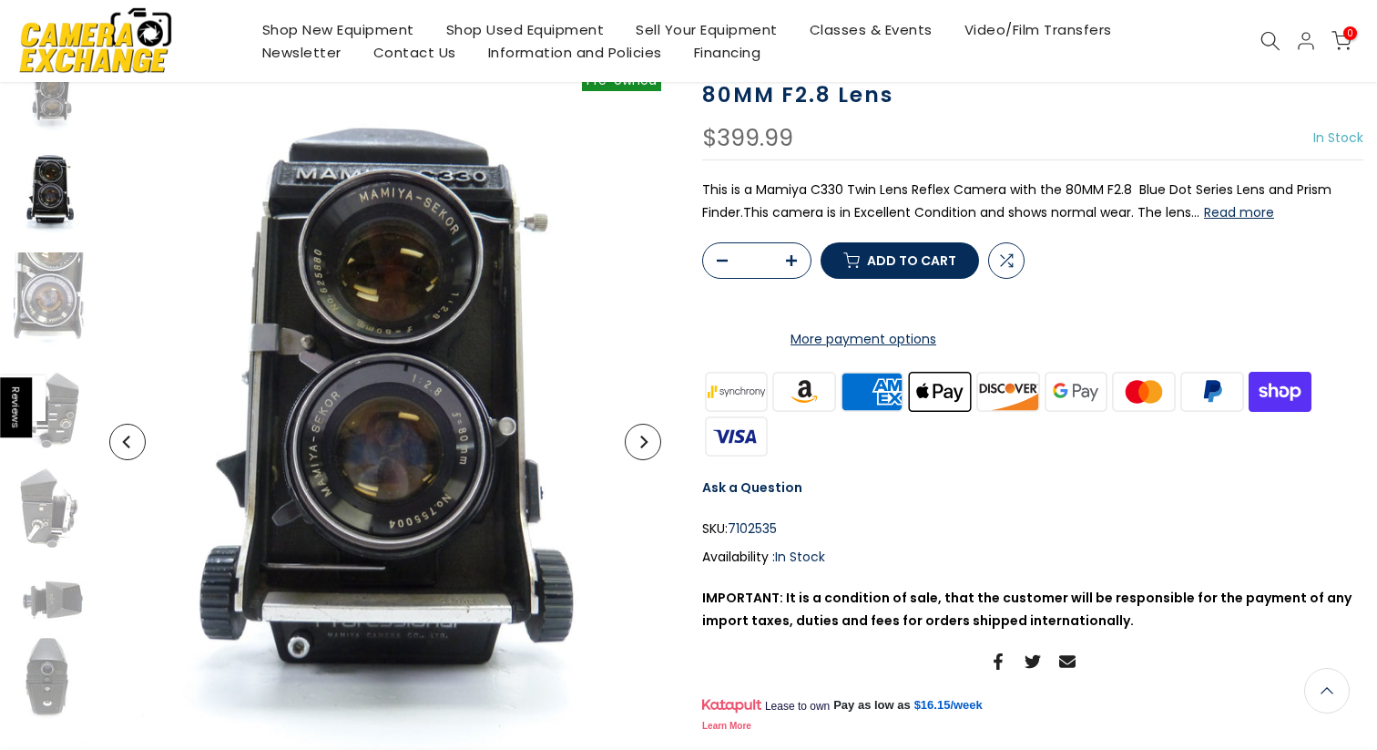
click at [650, 453] on button "Next" at bounding box center [643, 442] width 36 height 36
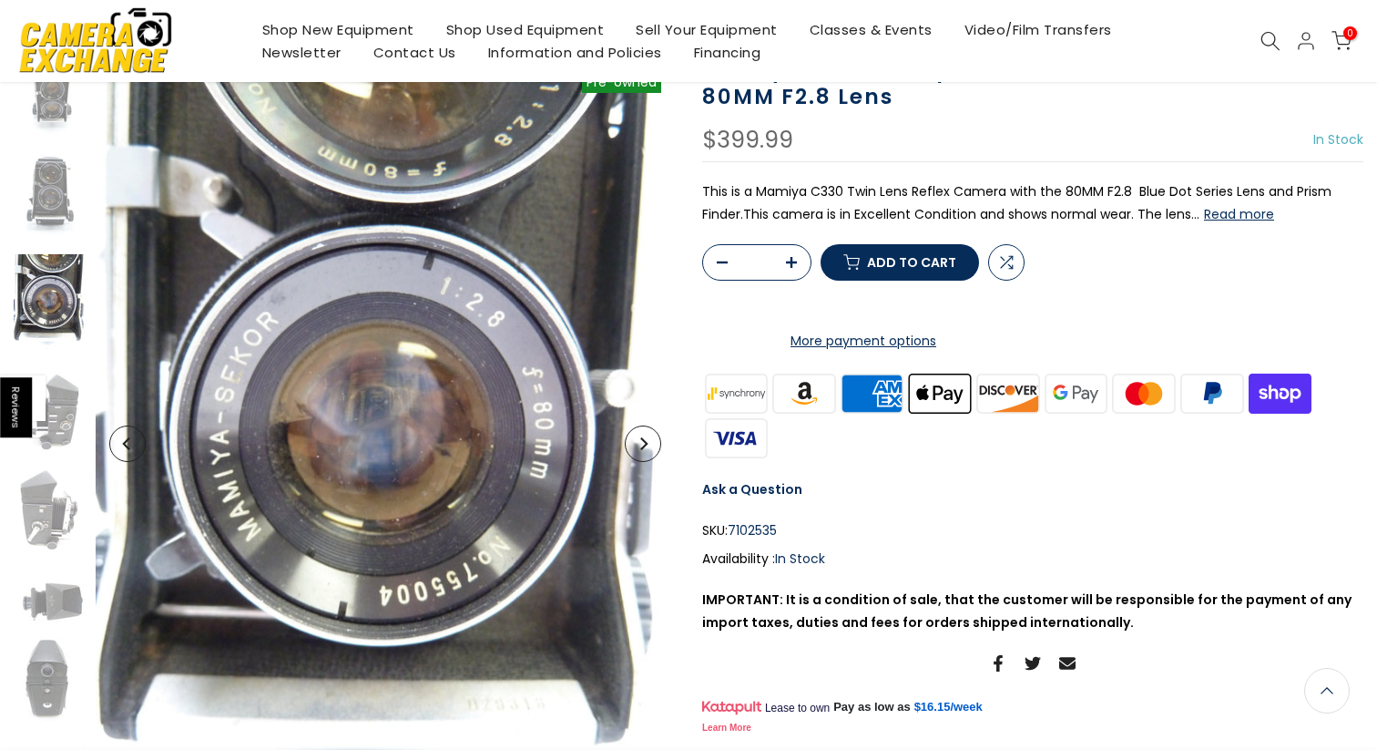
scroll to position [159, 0]
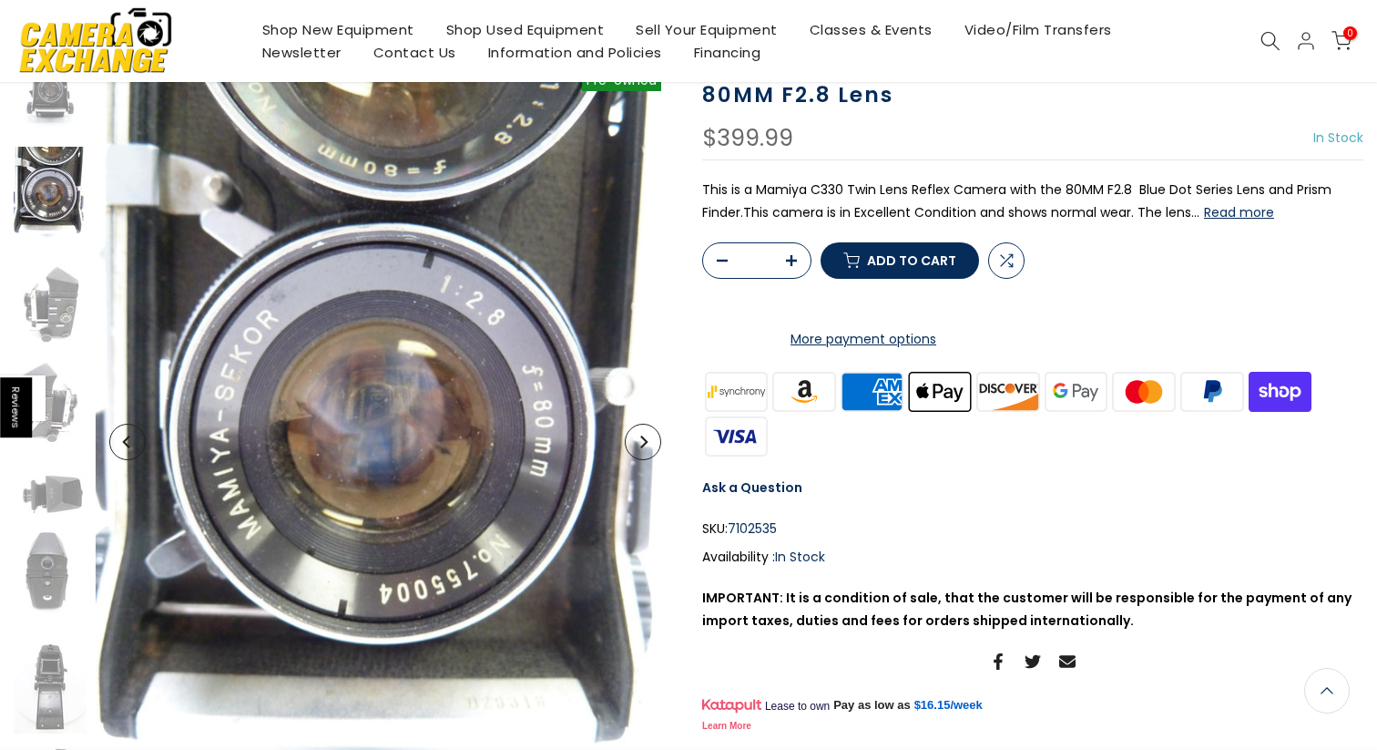
click at [650, 453] on button "Next" at bounding box center [643, 442] width 36 height 36
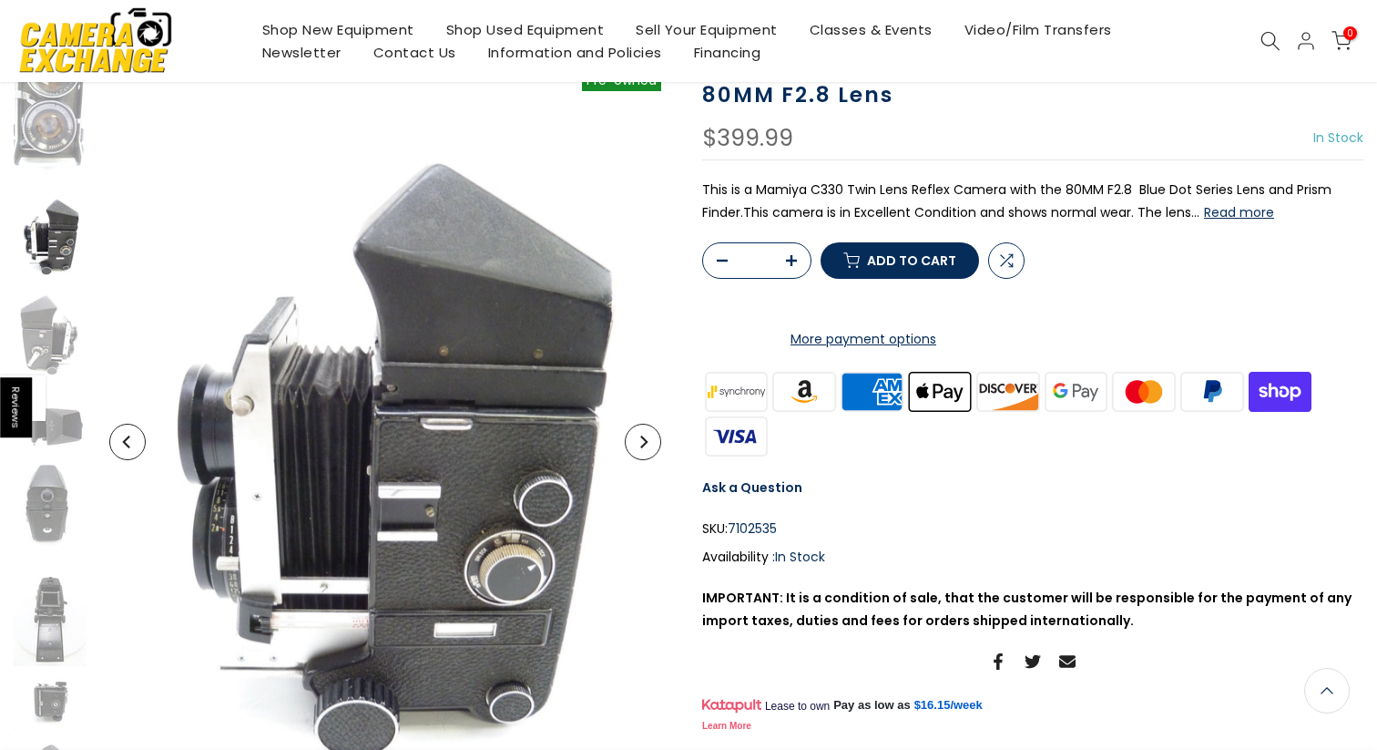
scroll to position [196, 0]
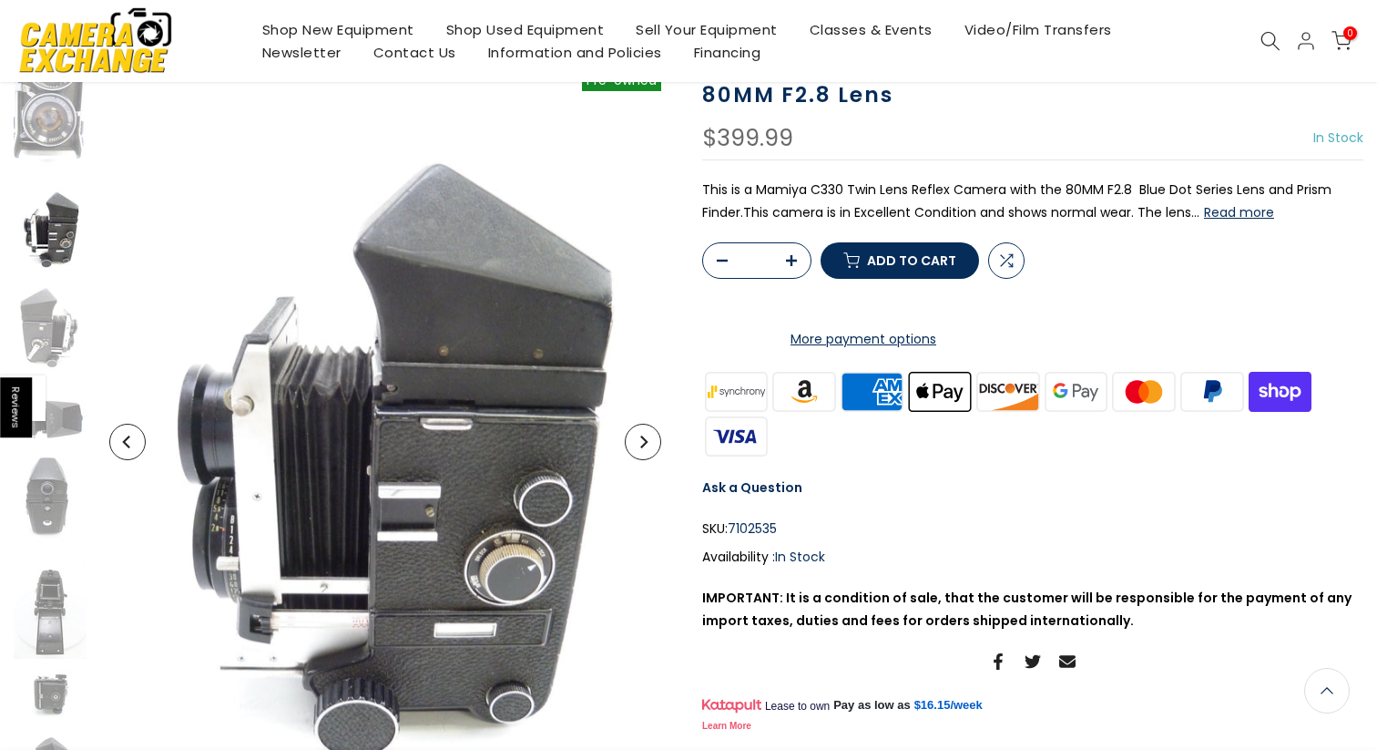
click at [650, 453] on button "Next" at bounding box center [643, 442] width 36 height 36
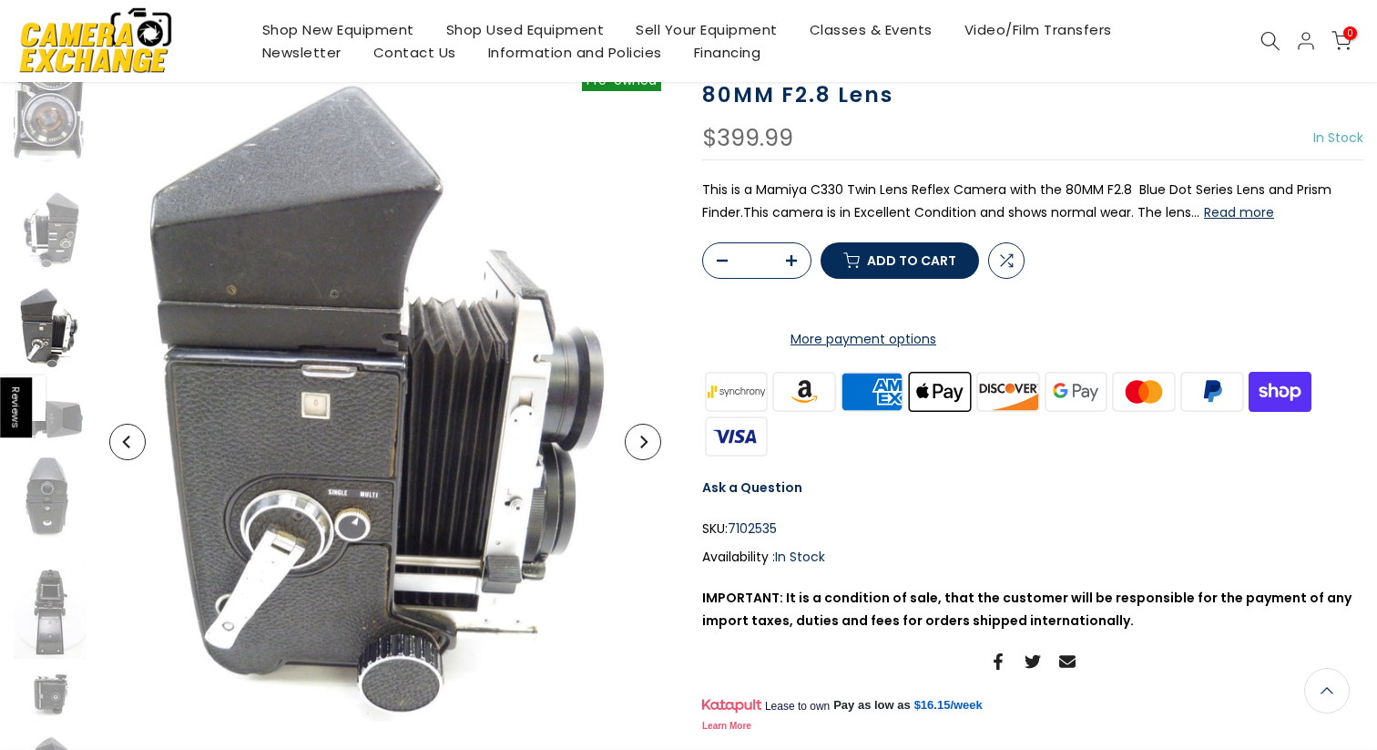
click at [650, 453] on button "Next" at bounding box center [643, 442] width 36 height 36
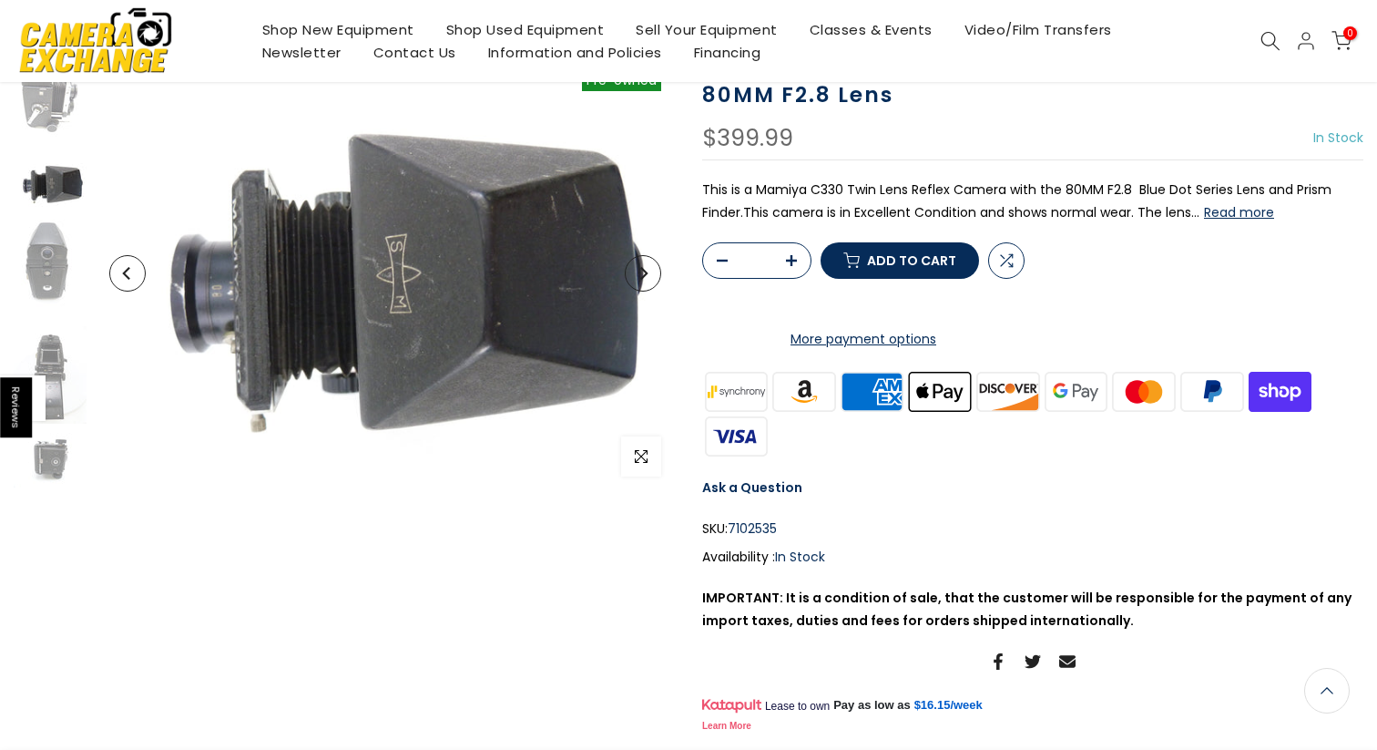
scroll to position [440, 0]
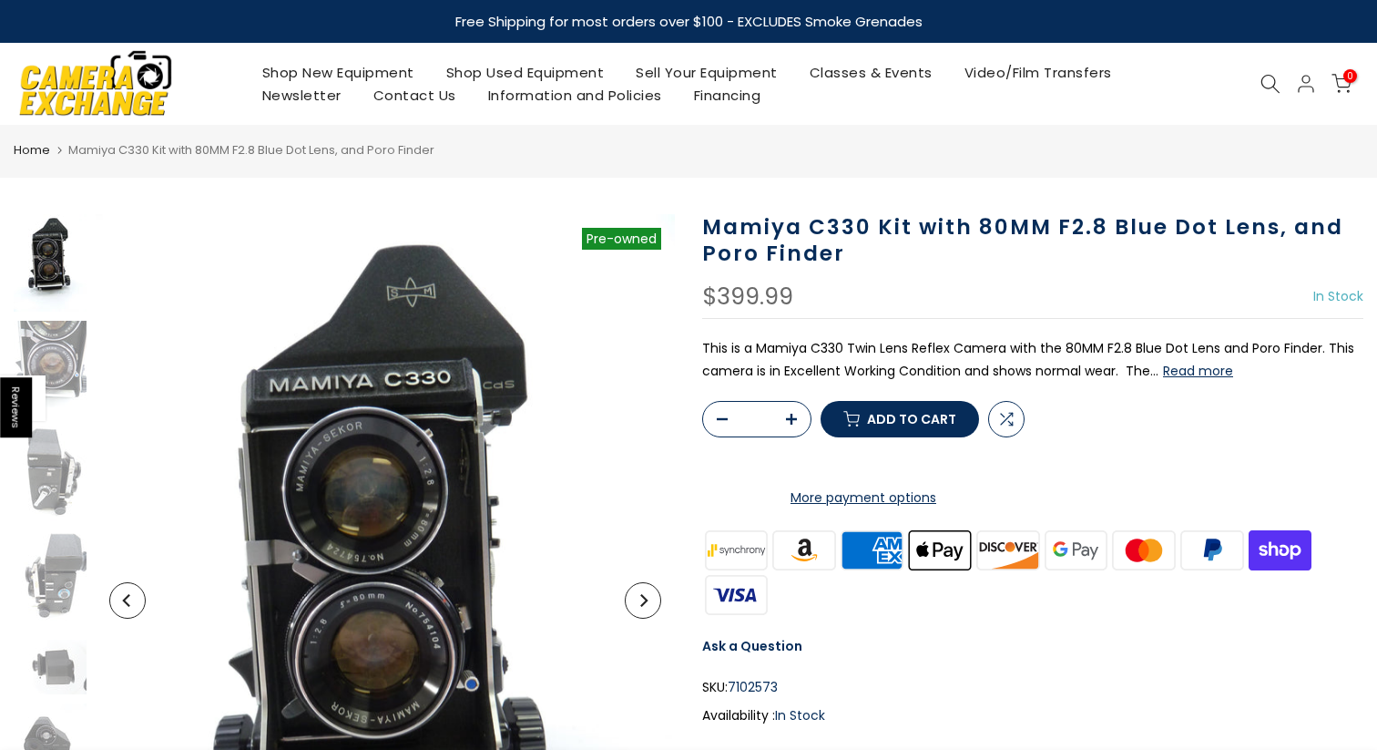
click at [650, 598] on button "Next" at bounding box center [643, 600] width 36 height 36
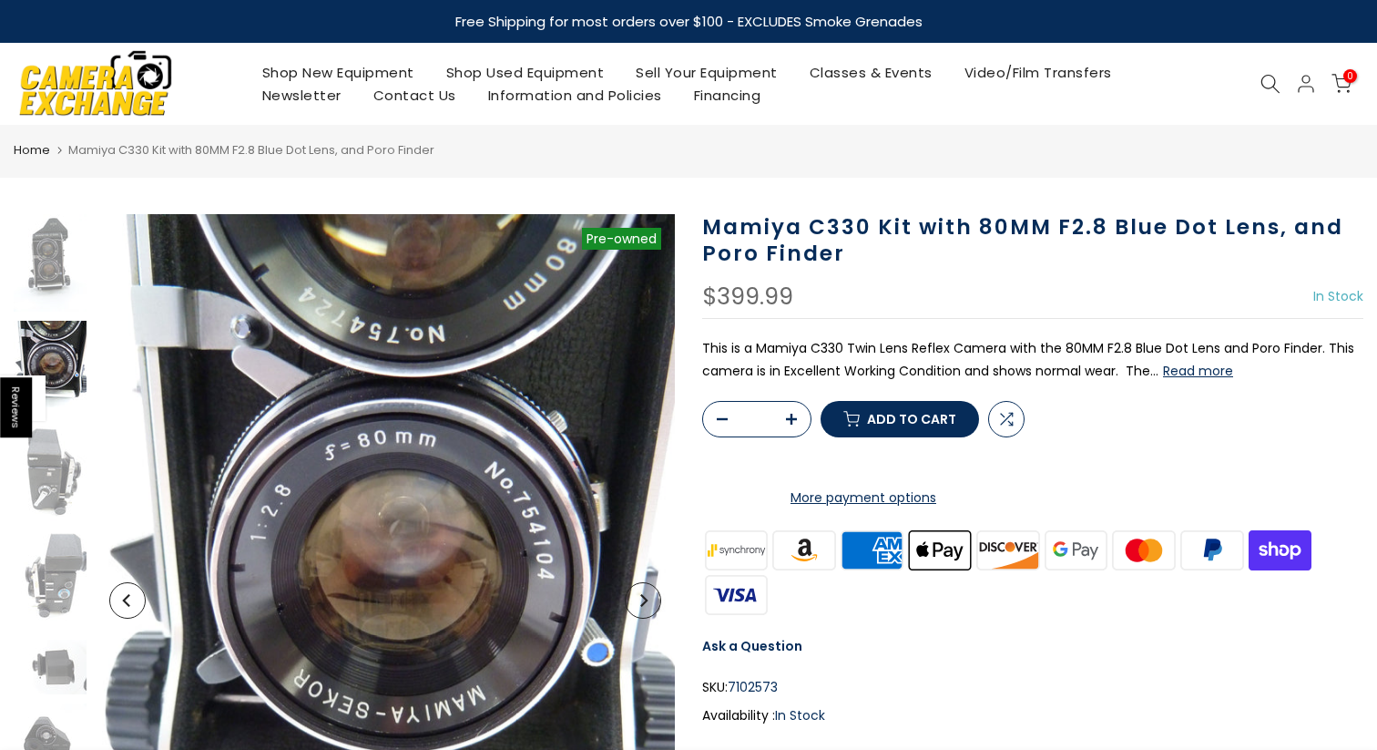
scroll to position [15, 0]
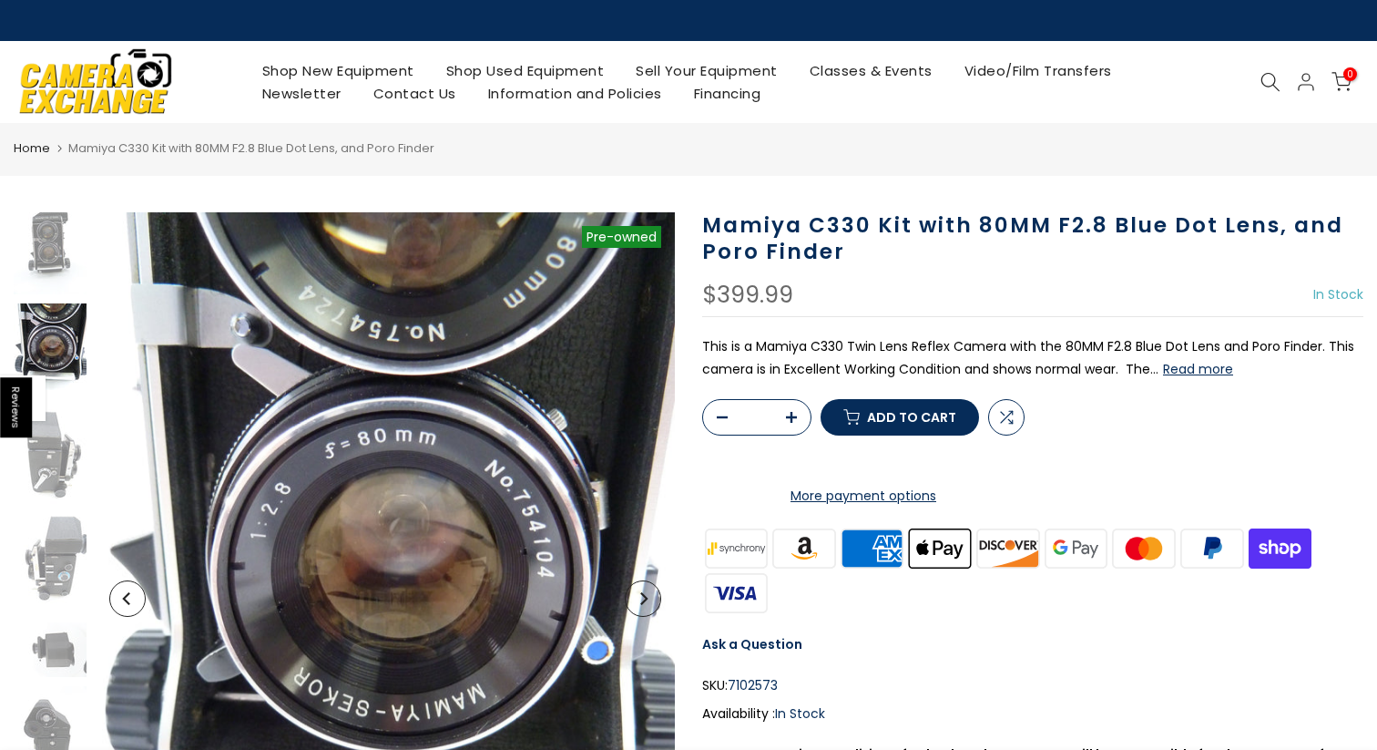
click at [650, 598] on button "Next" at bounding box center [643, 598] width 36 height 36
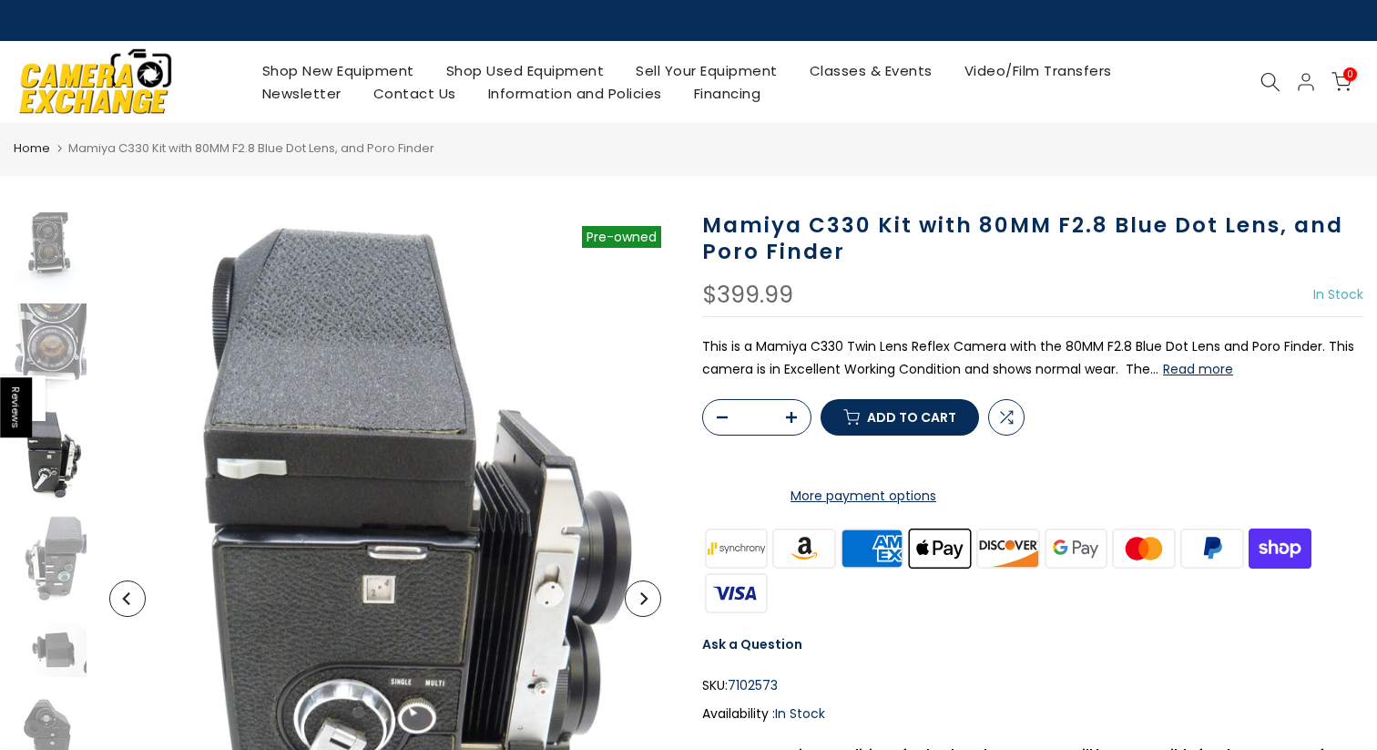
scroll to position [26, 0]
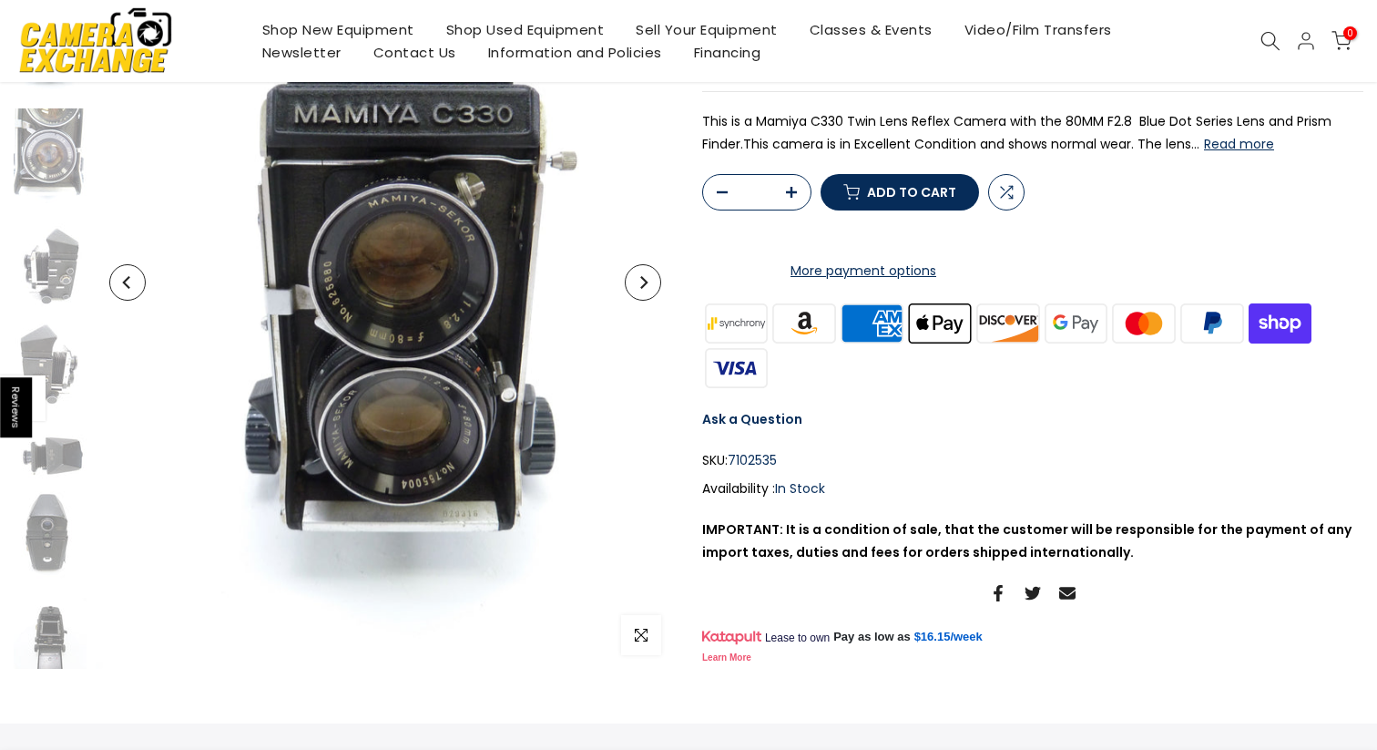
scroll to position [338, 0]
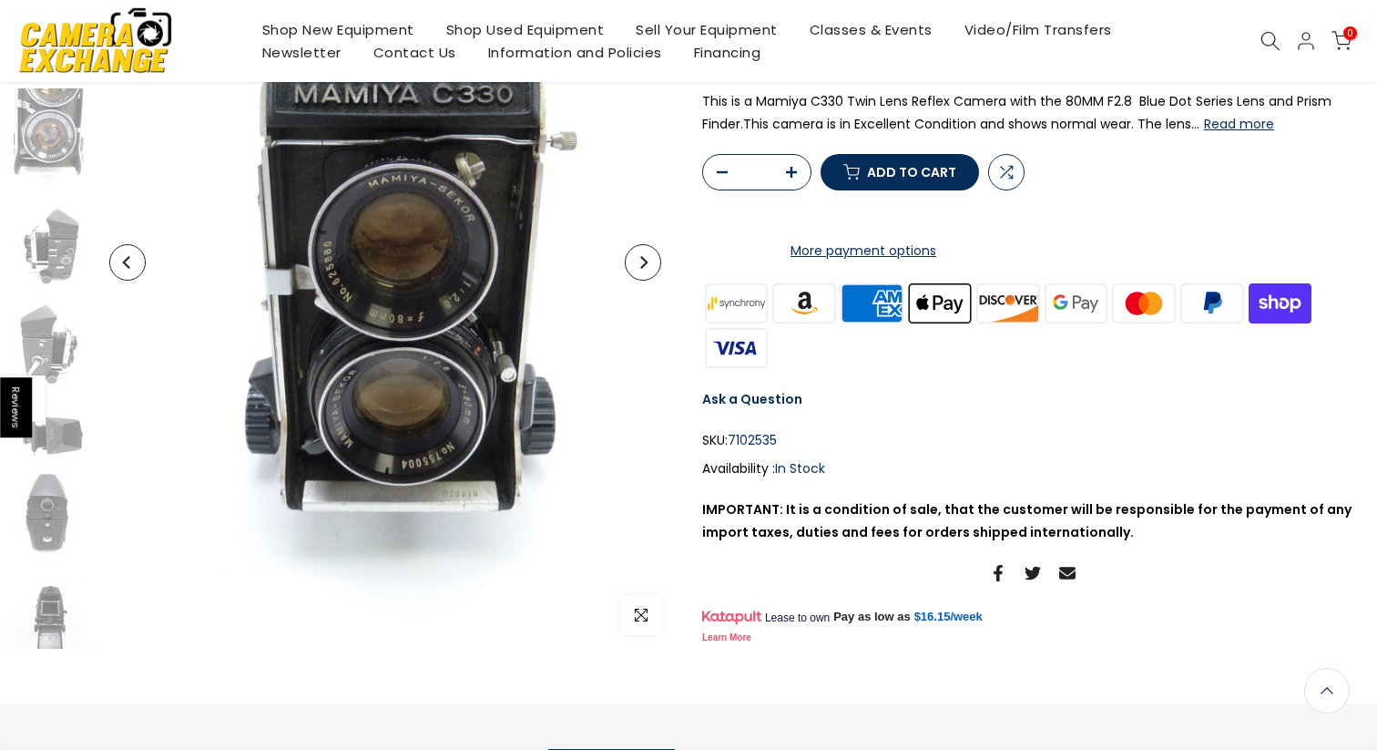
click at [641, 256] on icon "Next" at bounding box center [643, 262] width 7 height 13
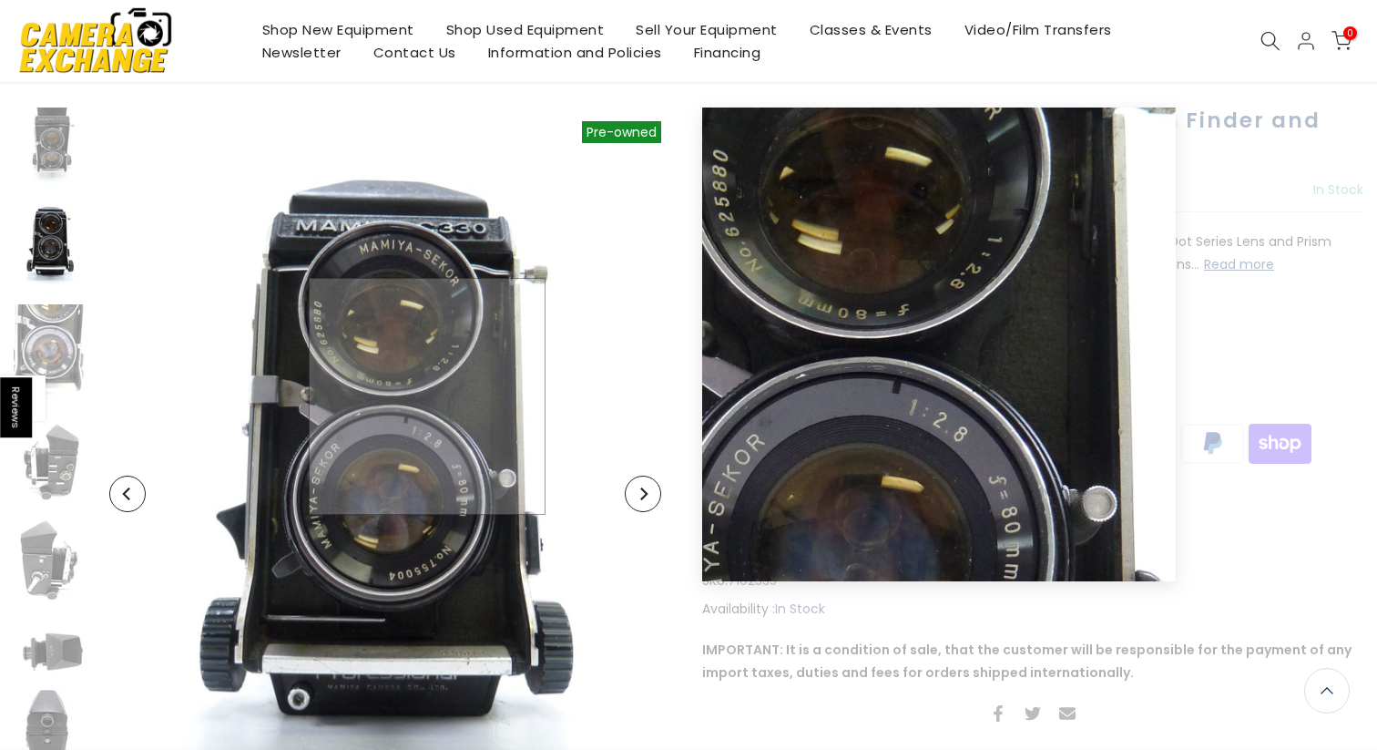
scroll to position [107, 0]
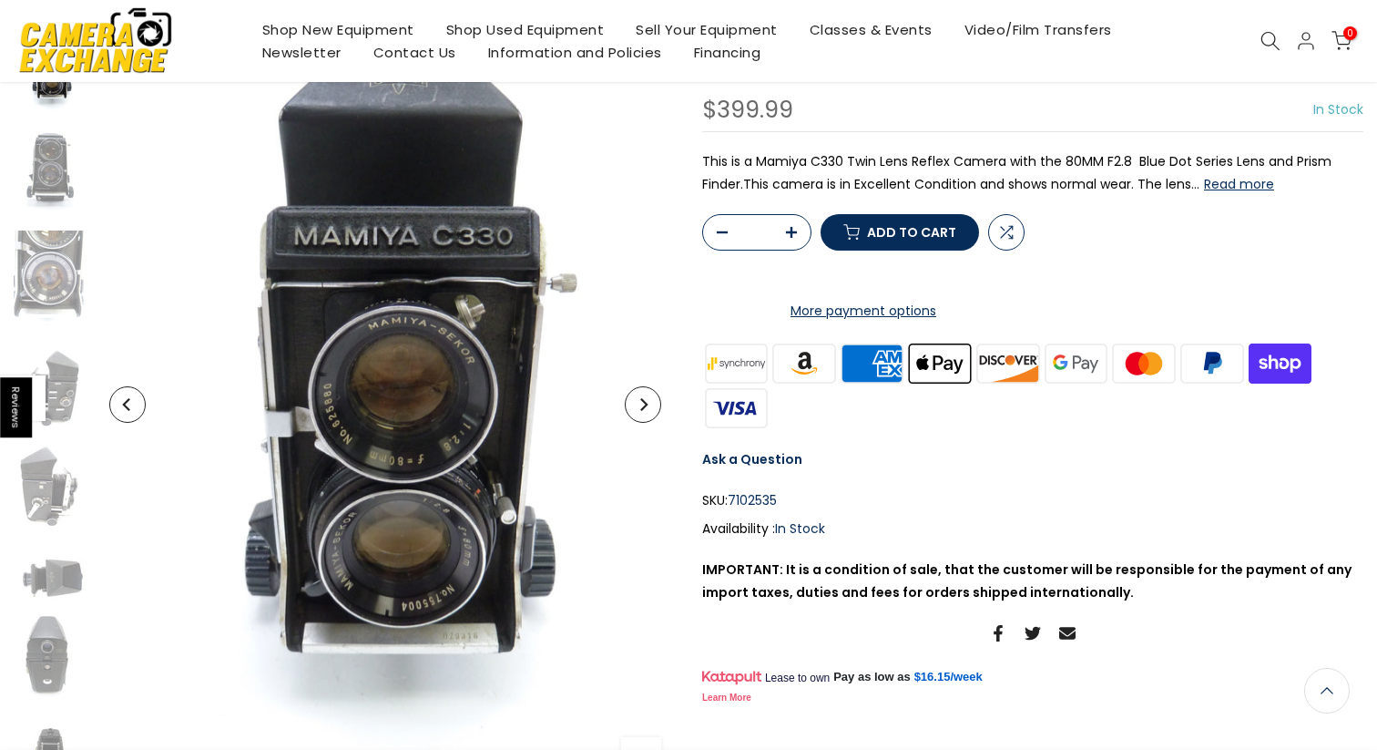
scroll to position [192, 0]
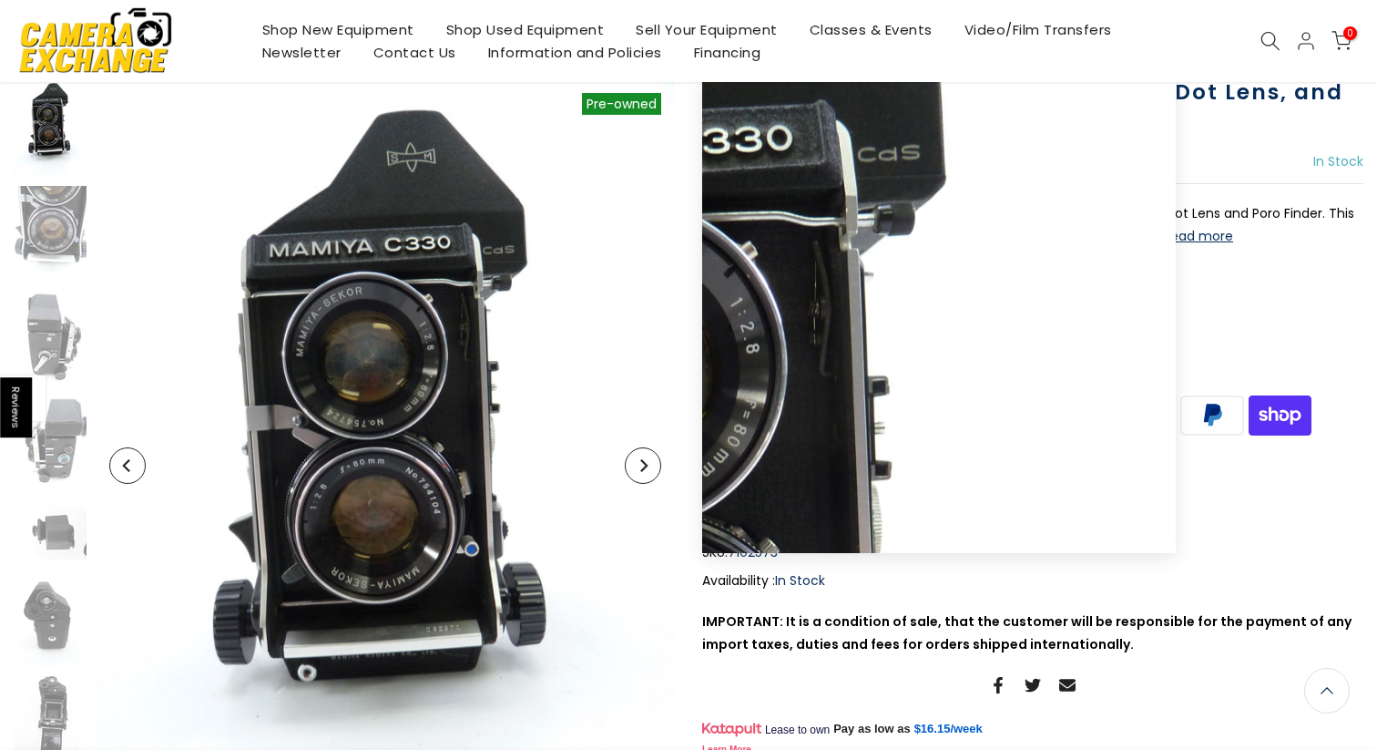
scroll to position [131, 0]
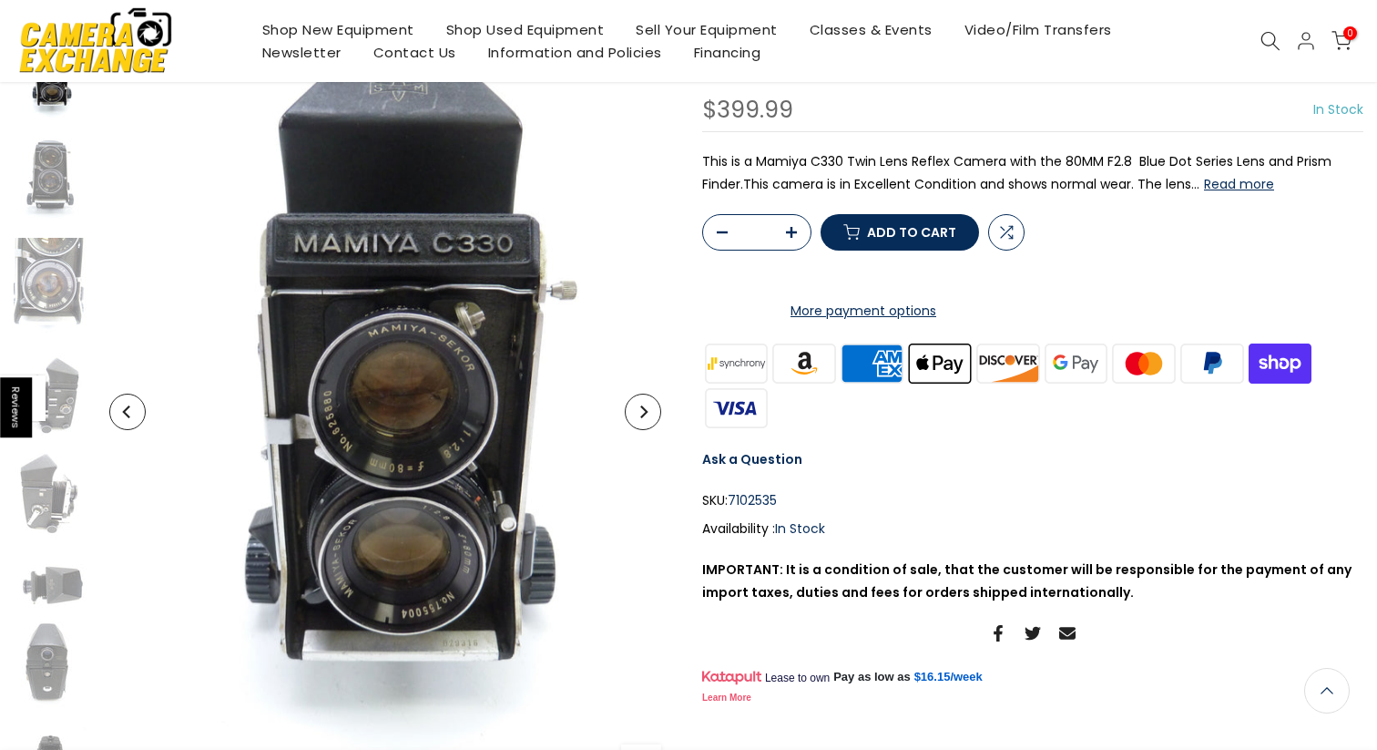
scroll to position [190, 0]
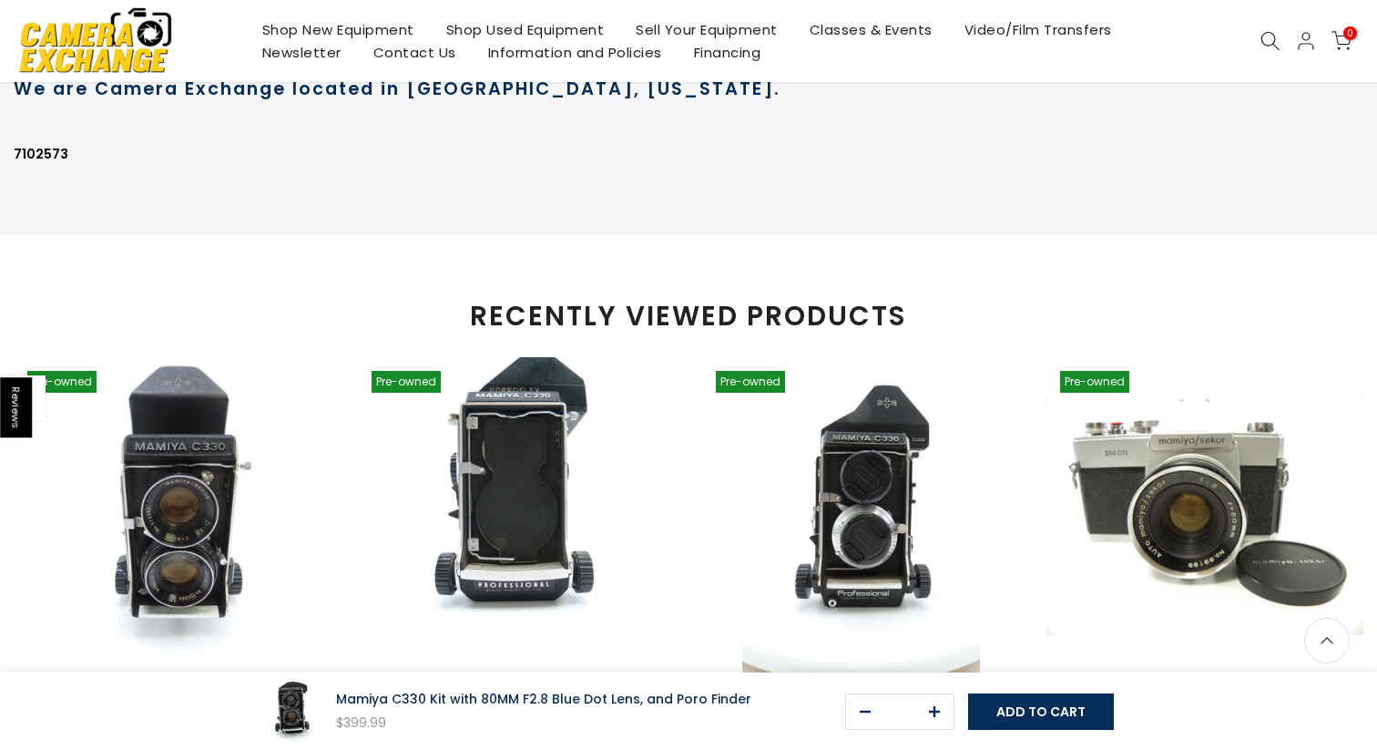
scroll to position [1389, 0]
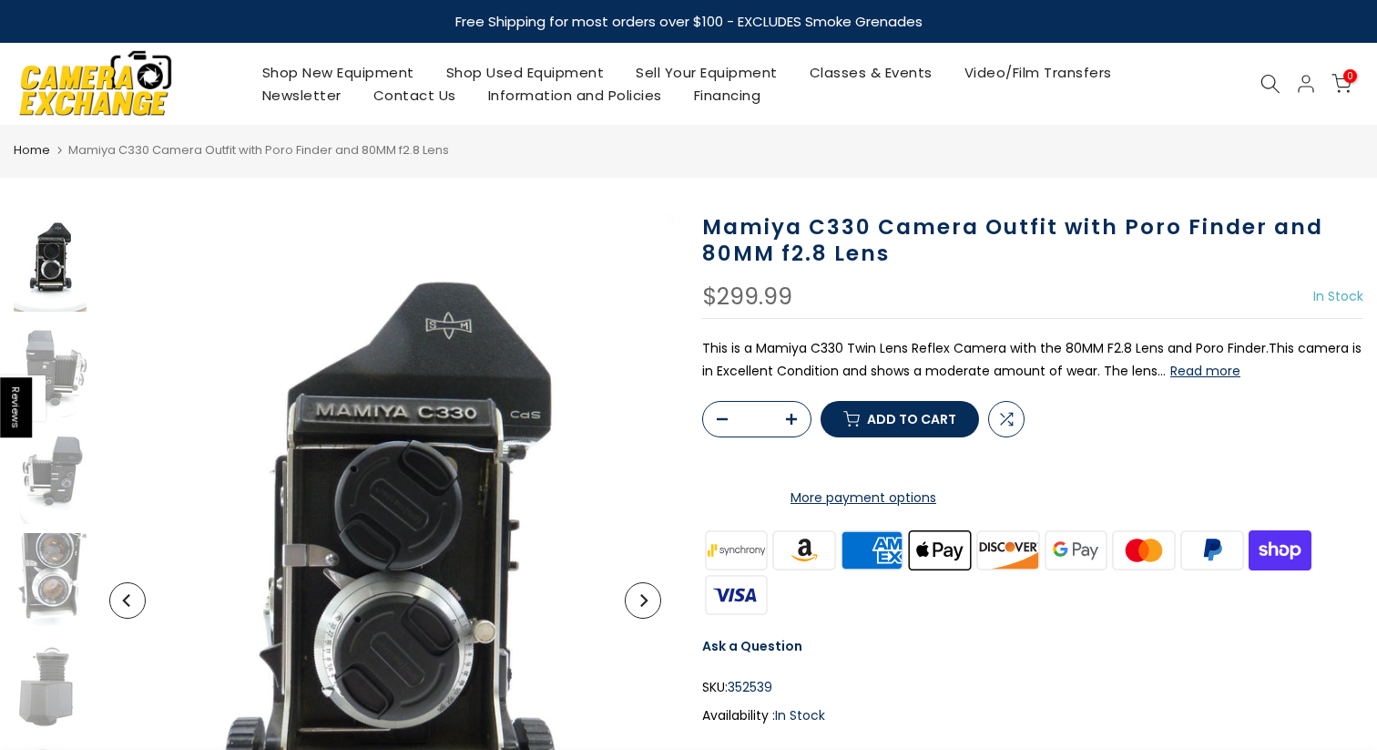
scroll to position [22, 0]
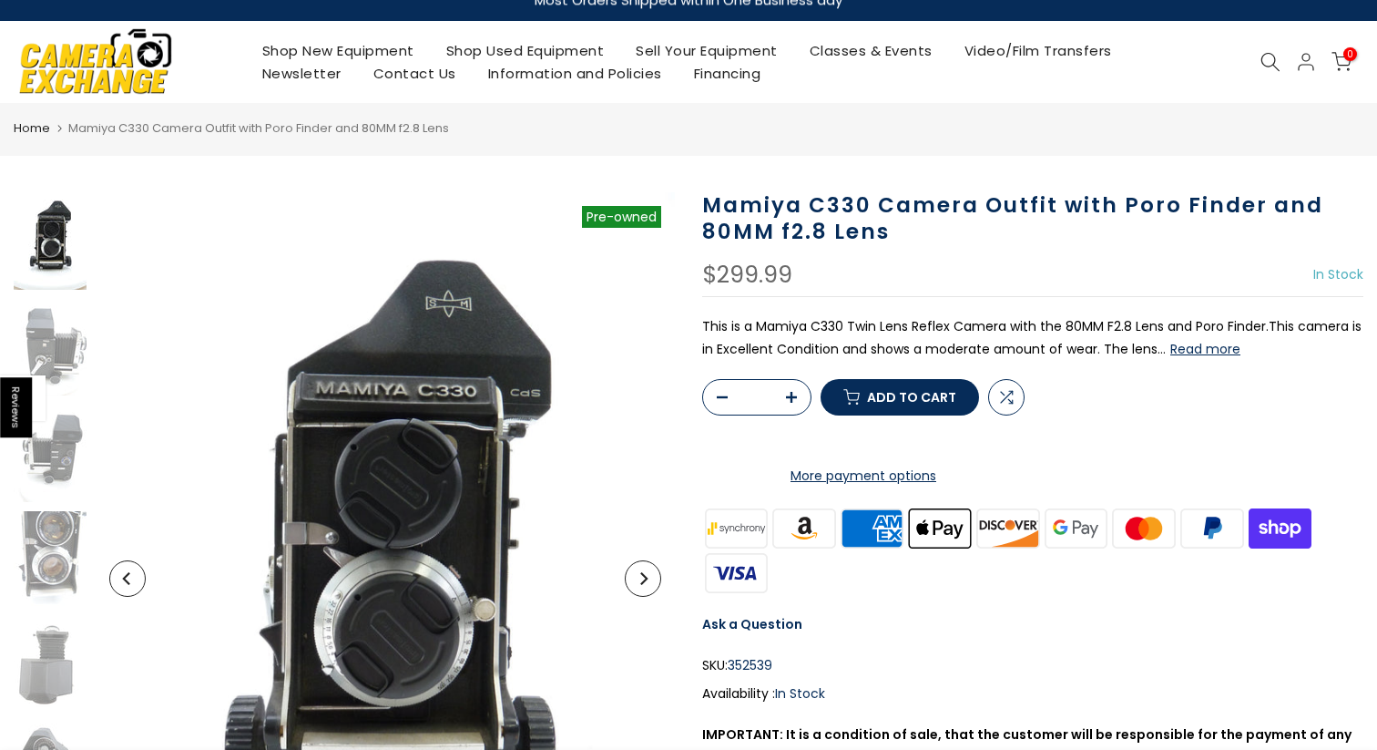
click at [1192, 350] on button "Read more" at bounding box center [1206, 349] width 70 height 16
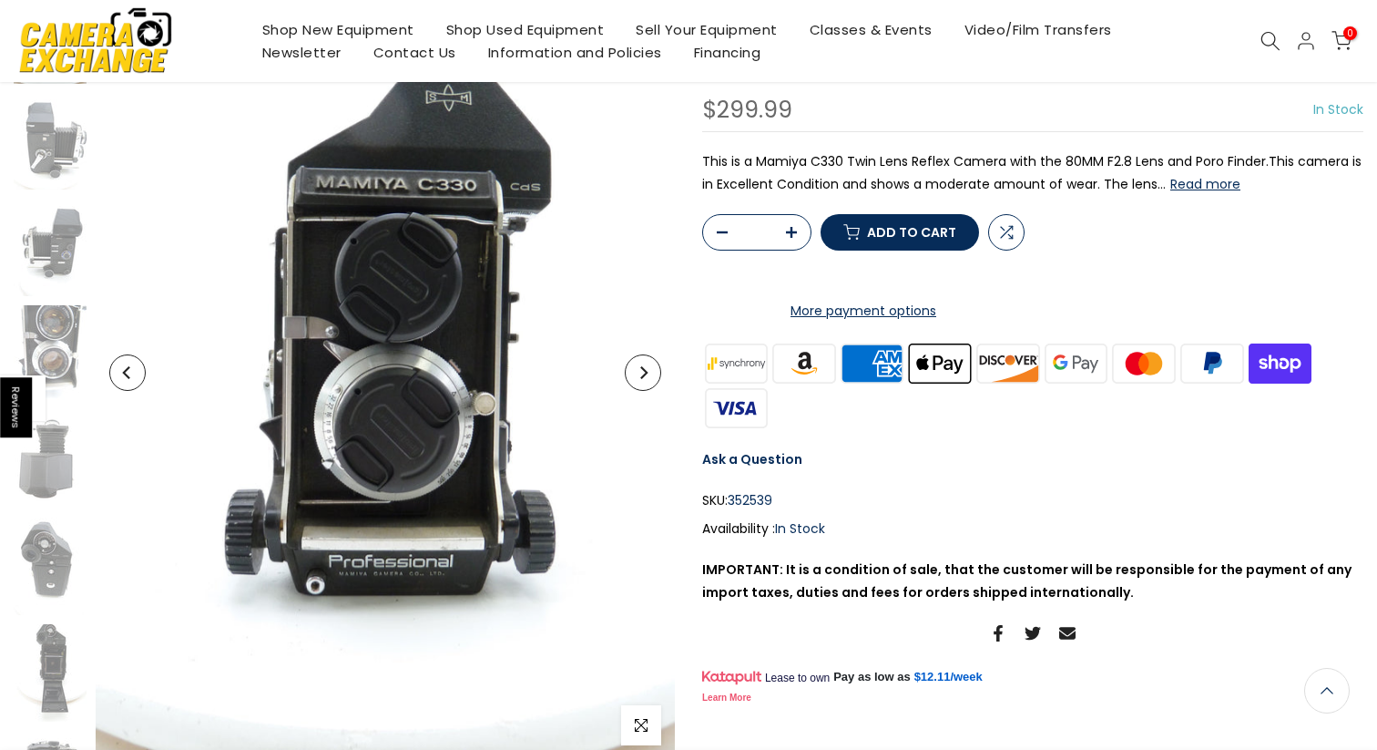
scroll to position [230, 0]
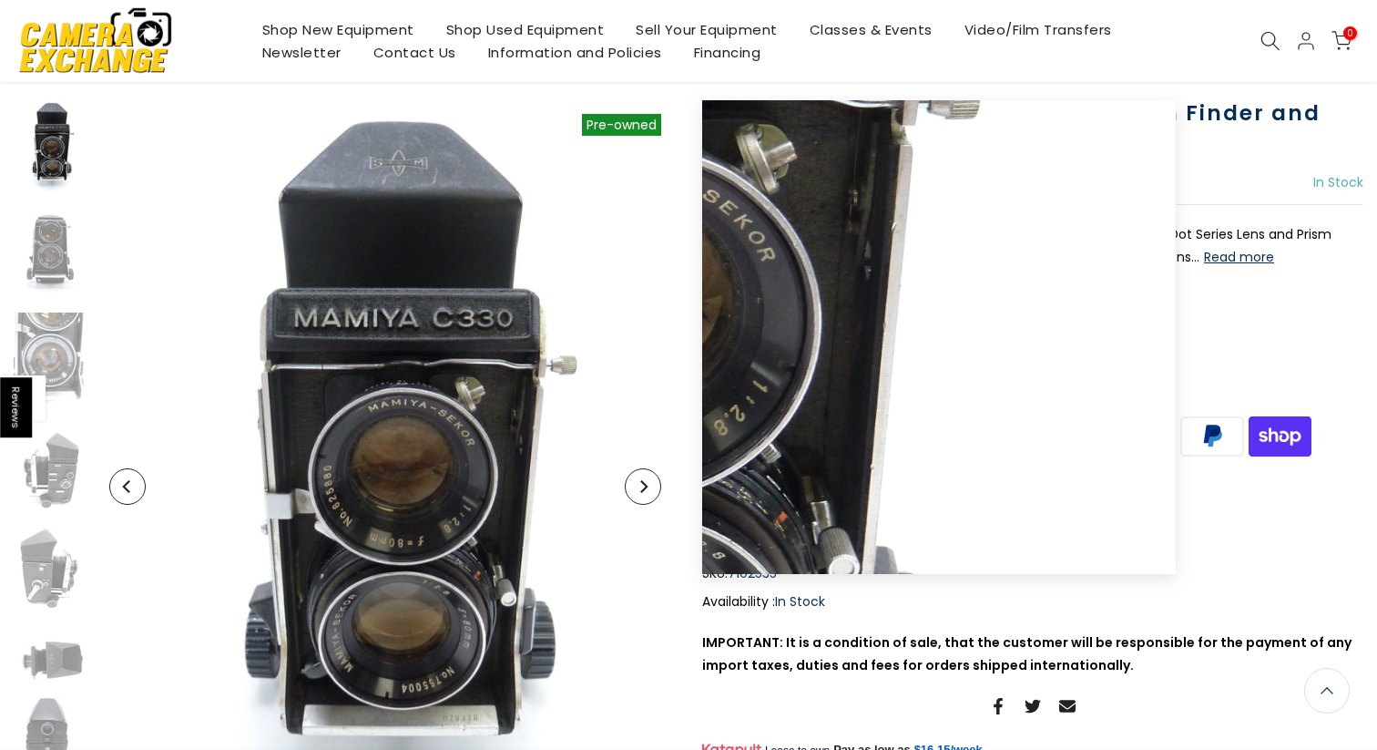
scroll to position [116, 0]
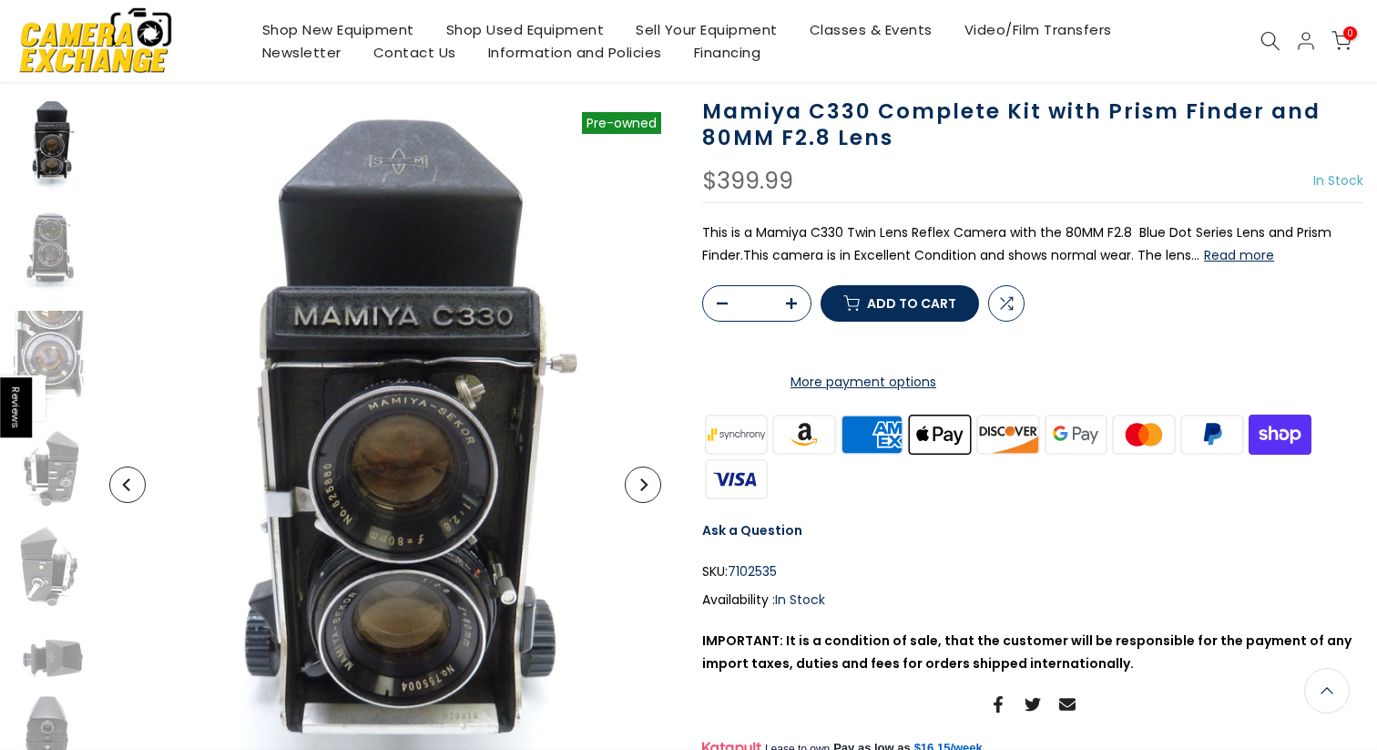
click at [648, 485] on icon "Next" at bounding box center [643, 484] width 13 height 13
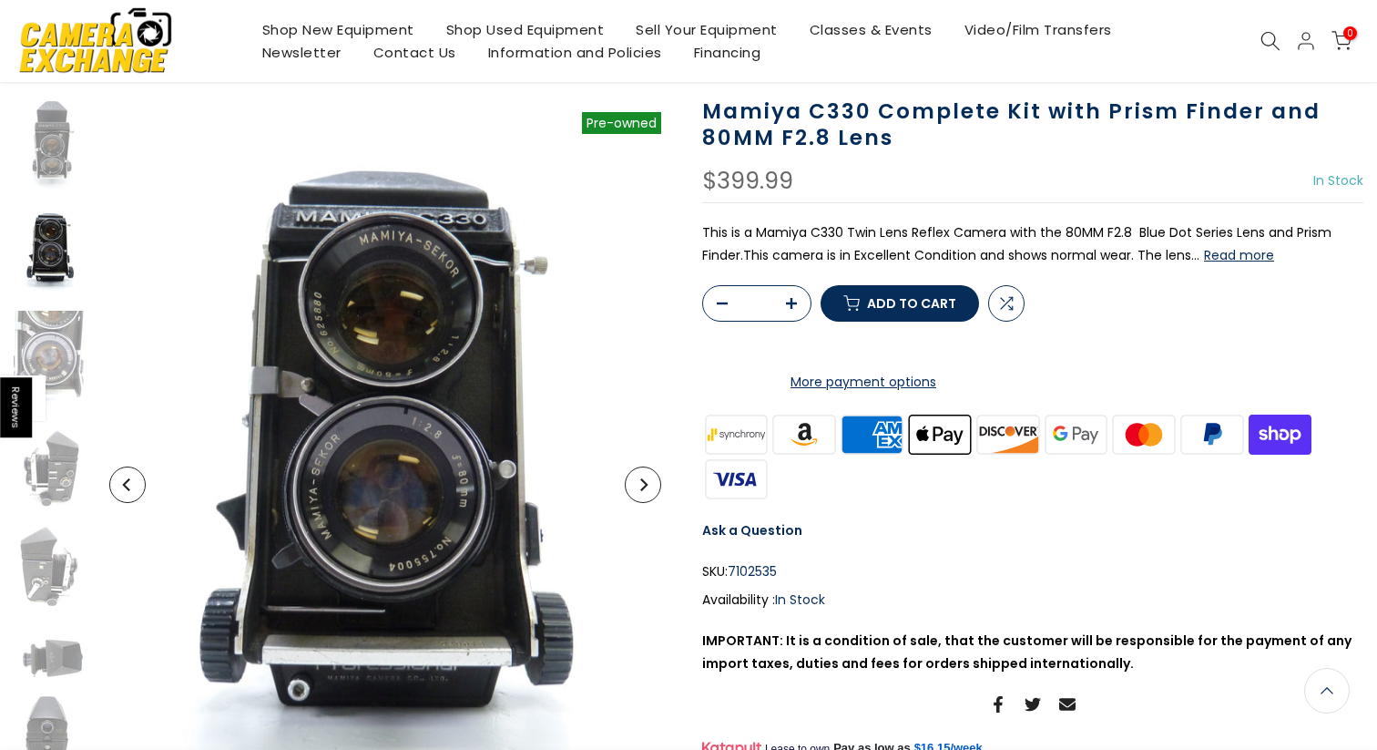
scroll to position [15, 0]
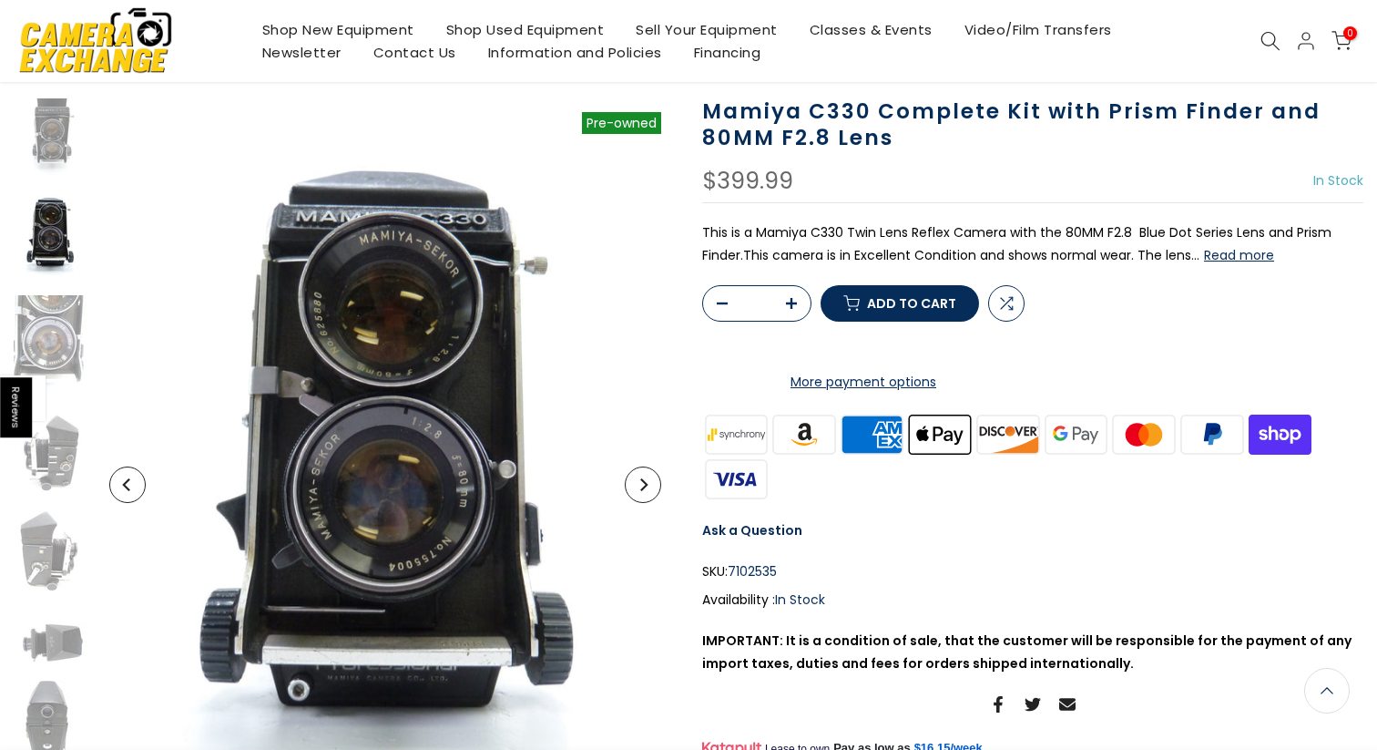
click at [648, 485] on icon "Next" at bounding box center [643, 484] width 13 height 13
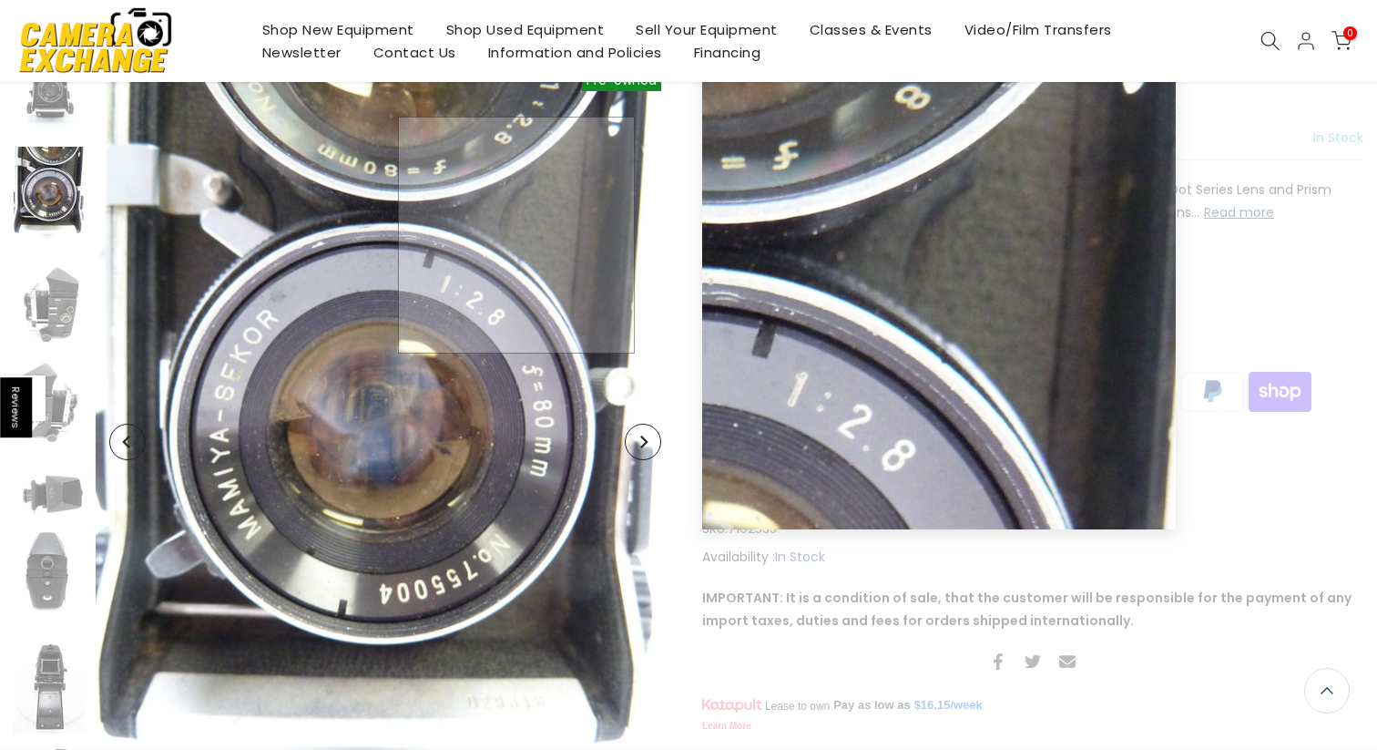
scroll to position [189, 0]
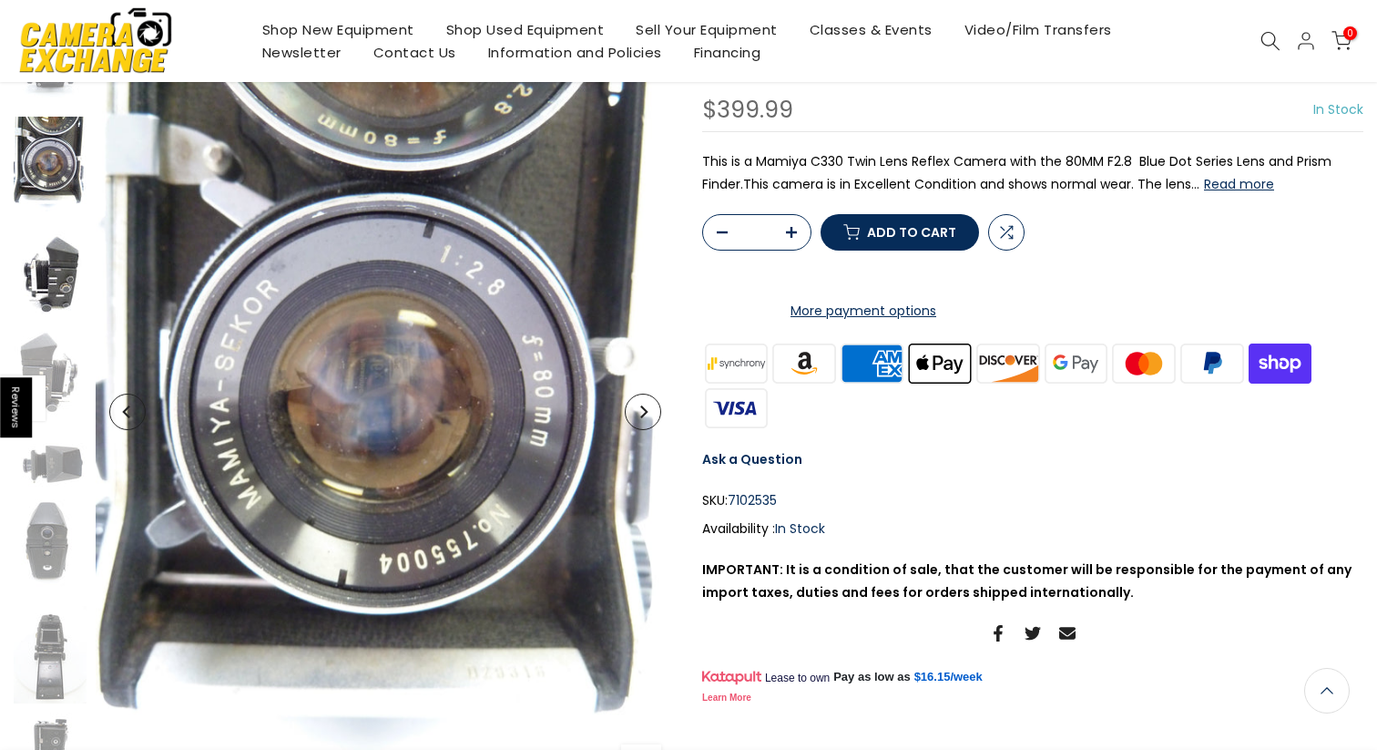
click at [37, 254] on img at bounding box center [50, 271] width 73 height 97
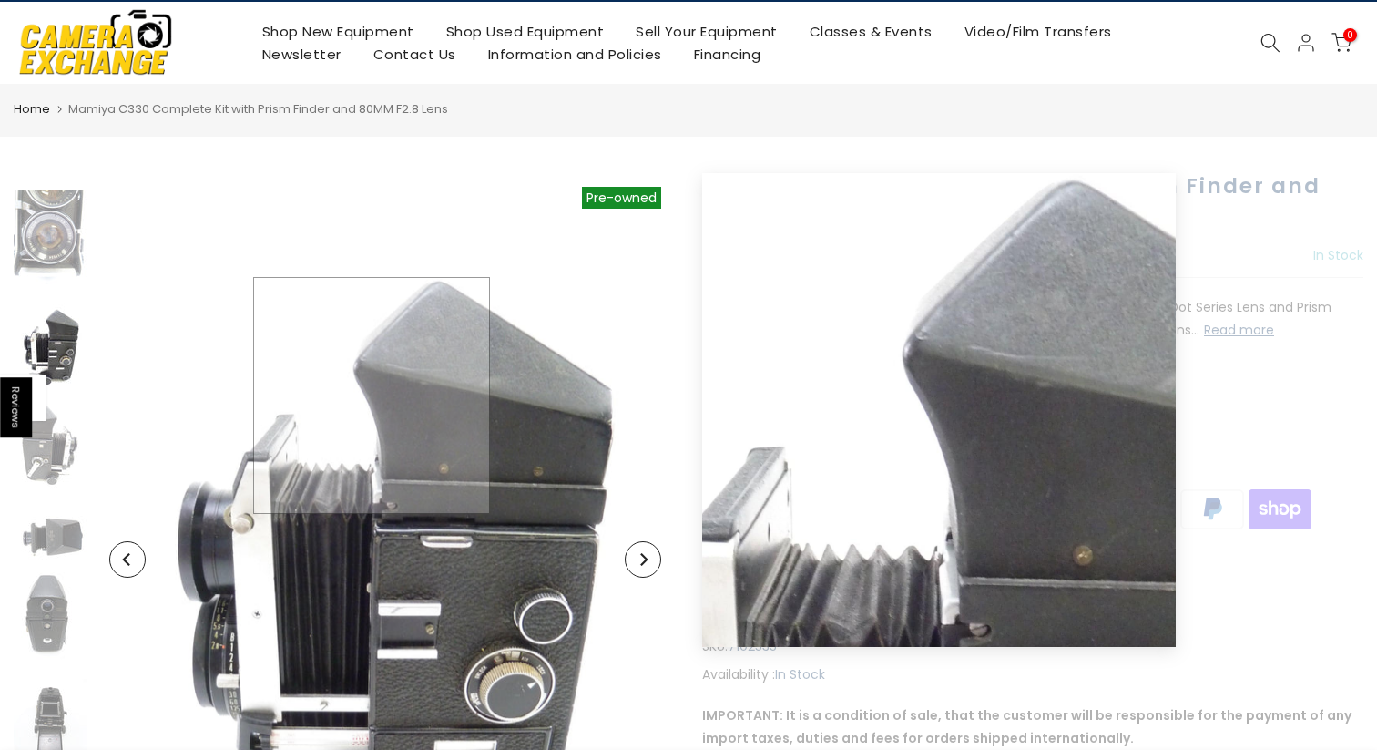
scroll to position [0, 0]
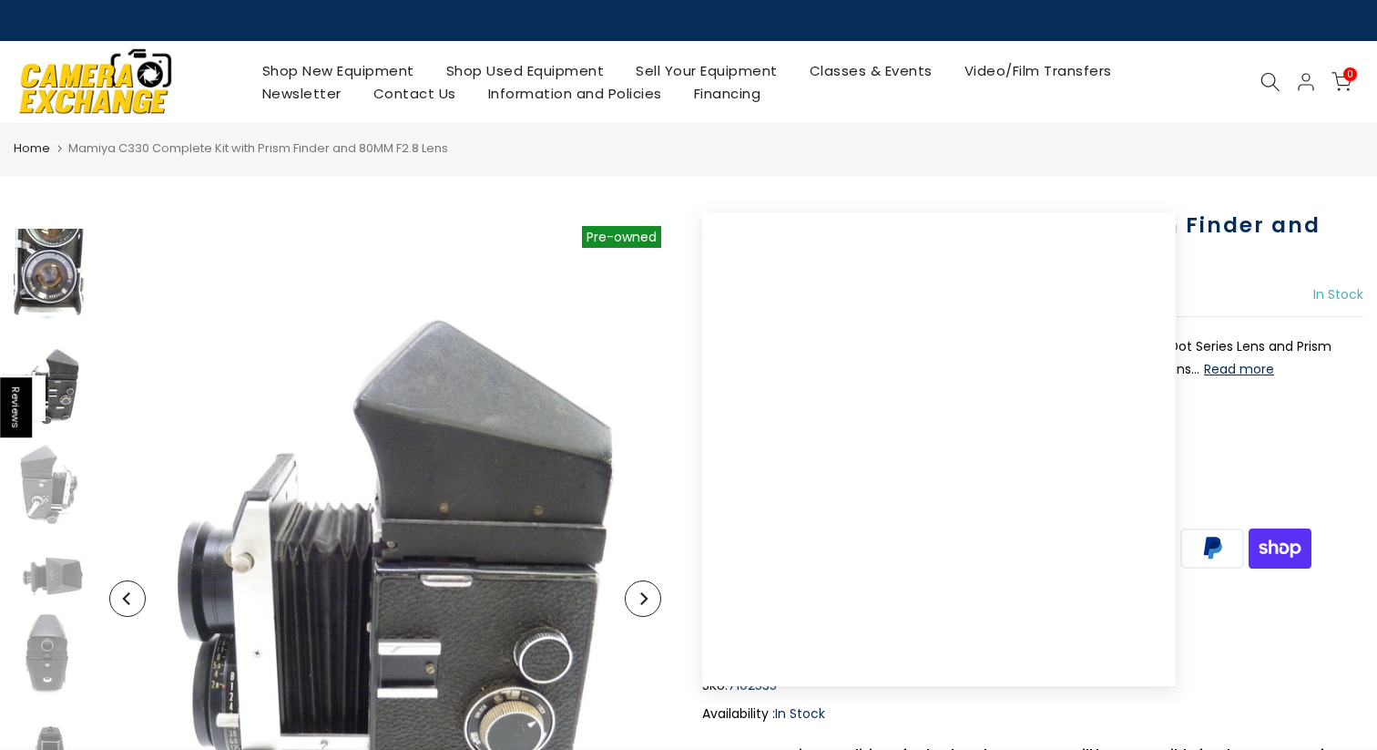
click at [65, 290] on img at bounding box center [50, 277] width 73 height 97
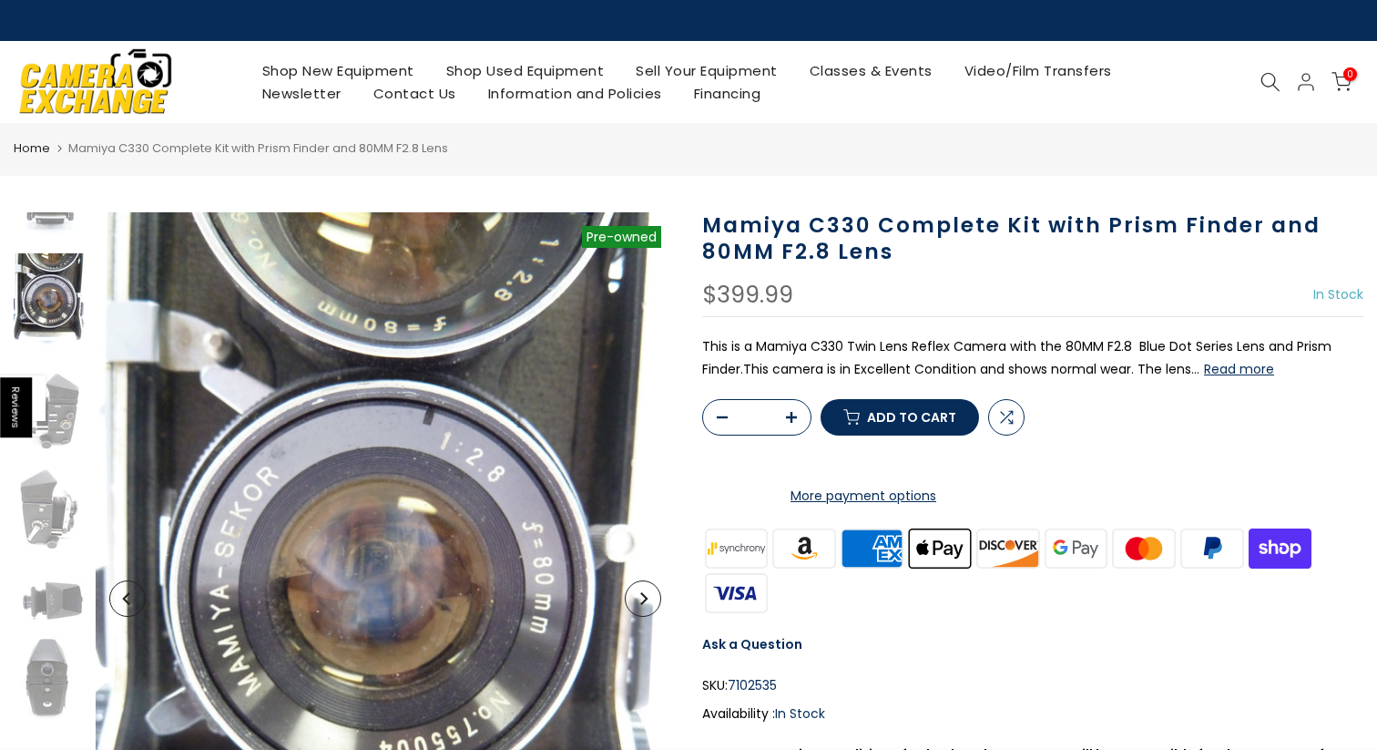
scroll to position [121, 0]
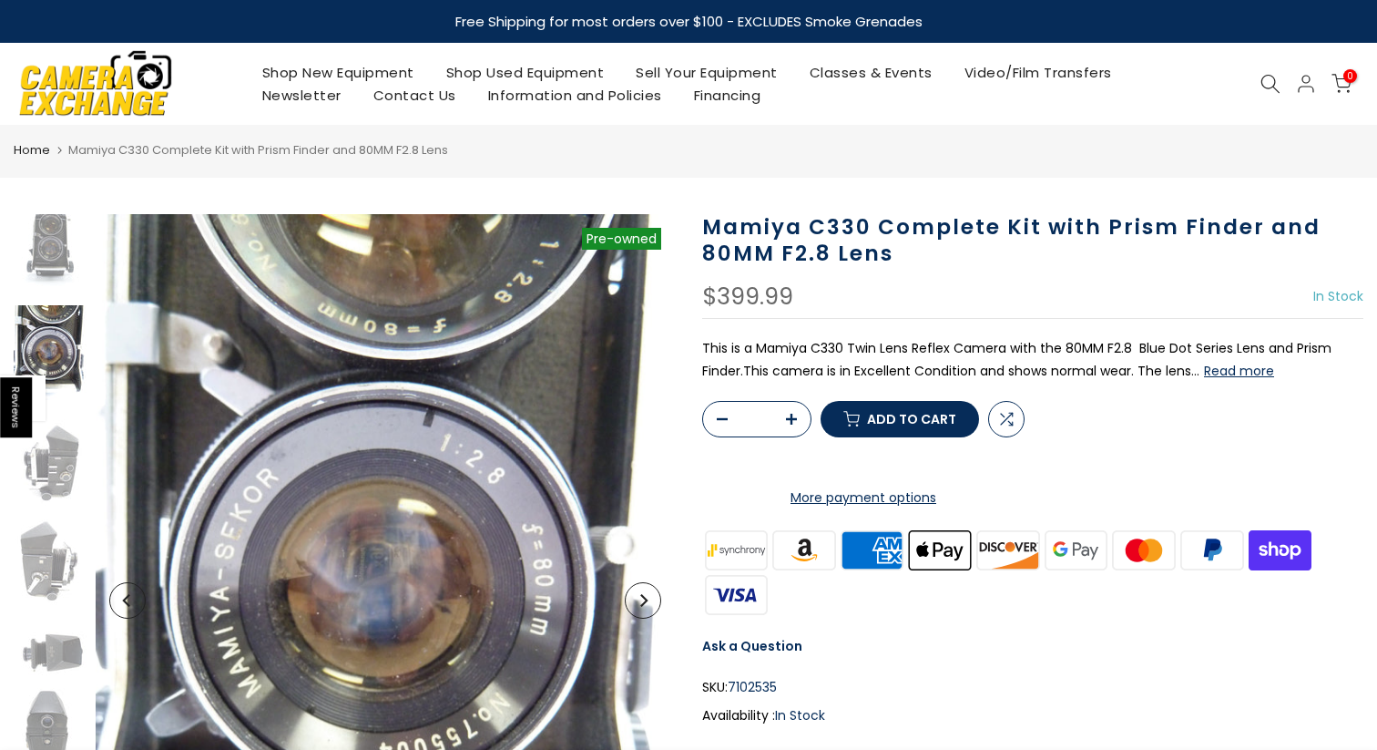
click at [57, 342] on img at bounding box center [50, 353] width 73 height 97
click at [54, 455] on img at bounding box center [50, 460] width 73 height 97
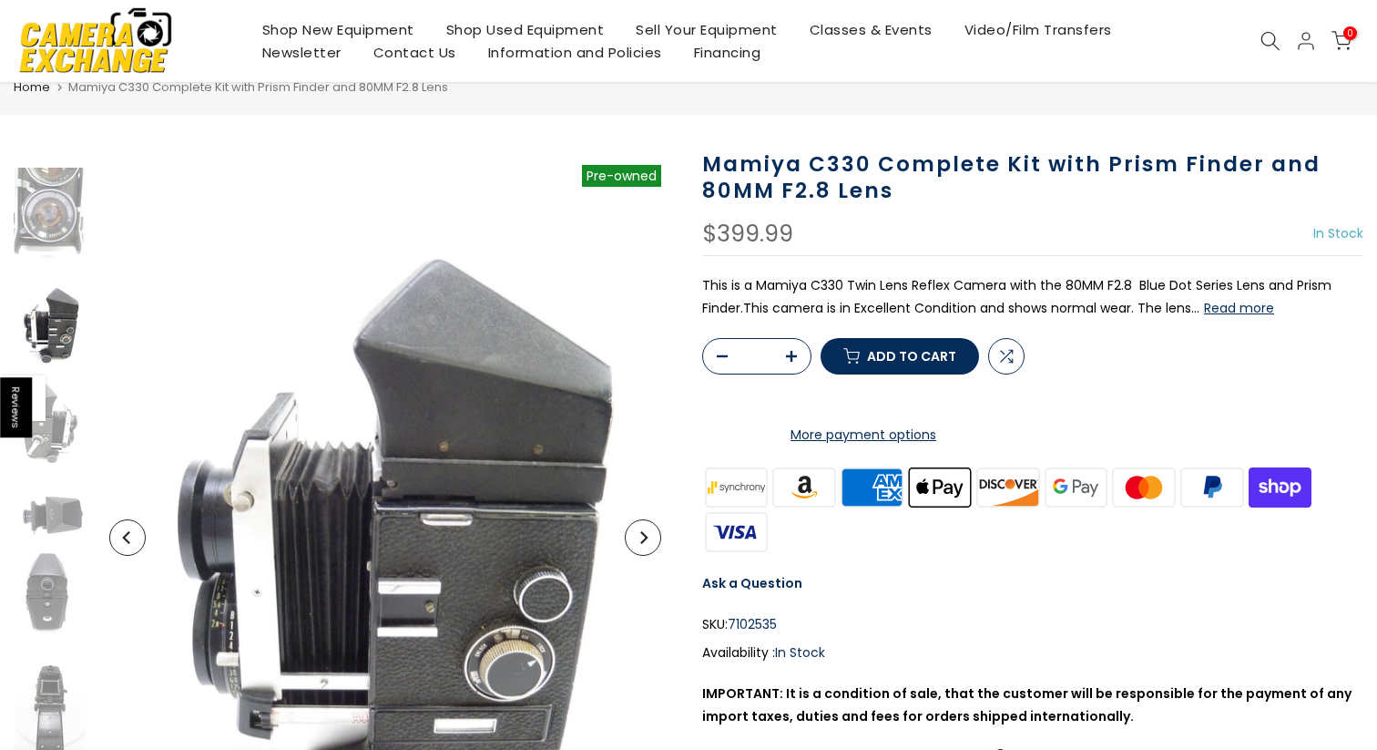
scroll to position [79, 0]
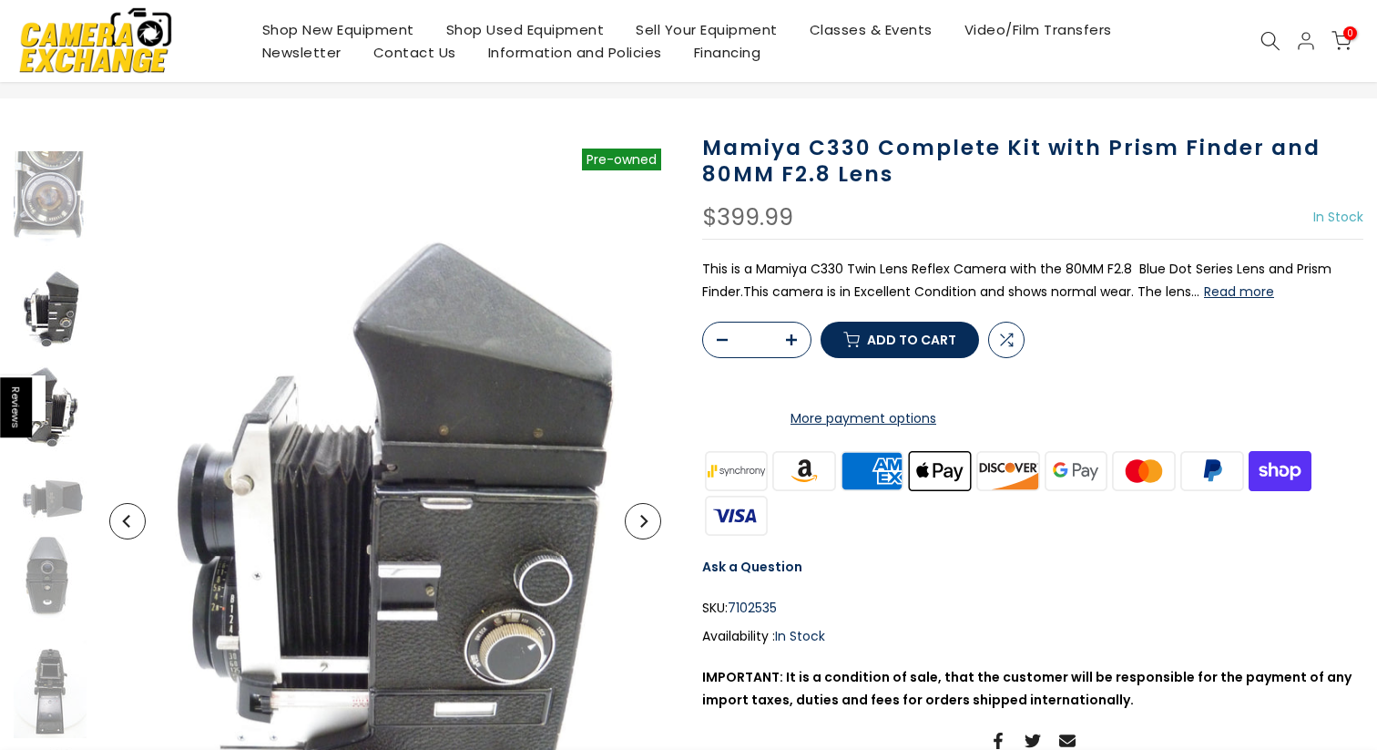
click at [53, 435] on img at bounding box center [50, 412] width 73 height 97
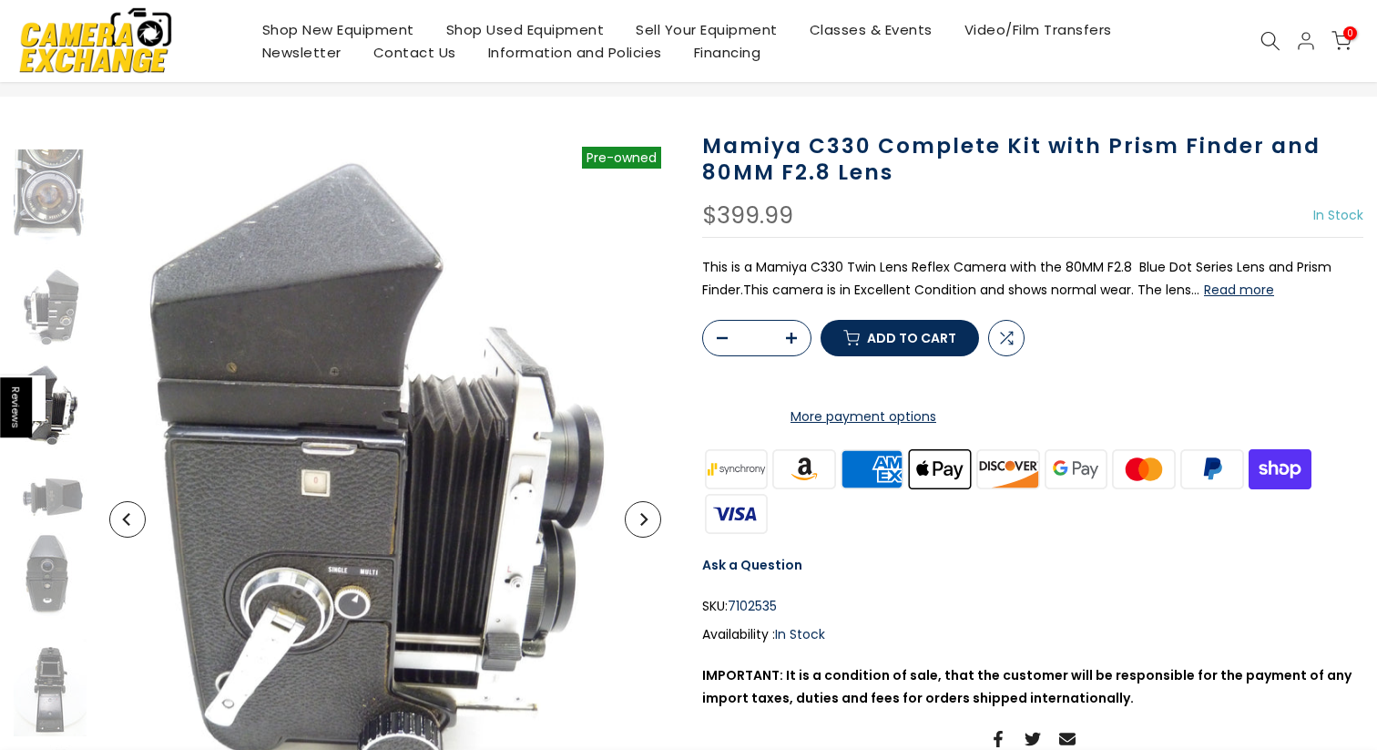
scroll to position [77, 0]
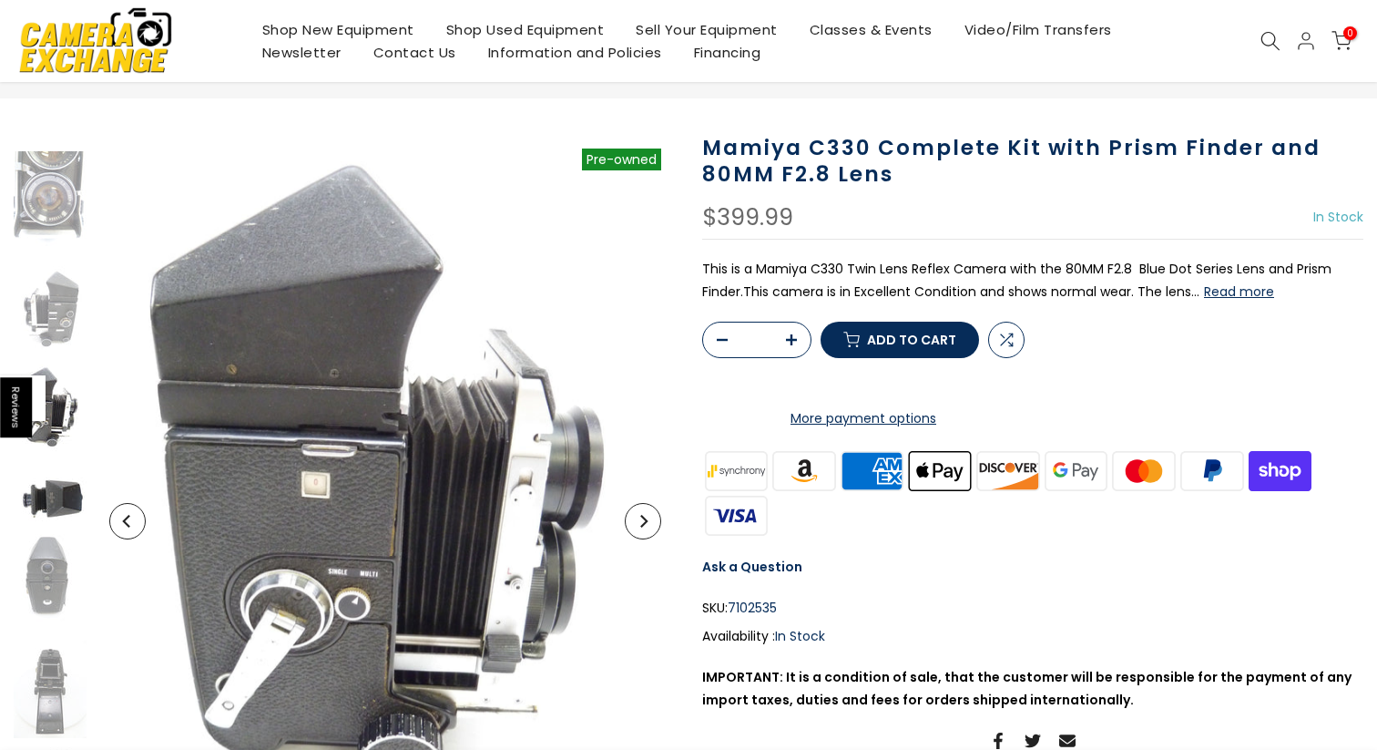
click at [54, 500] on img at bounding box center [50, 497] width 73 height 55
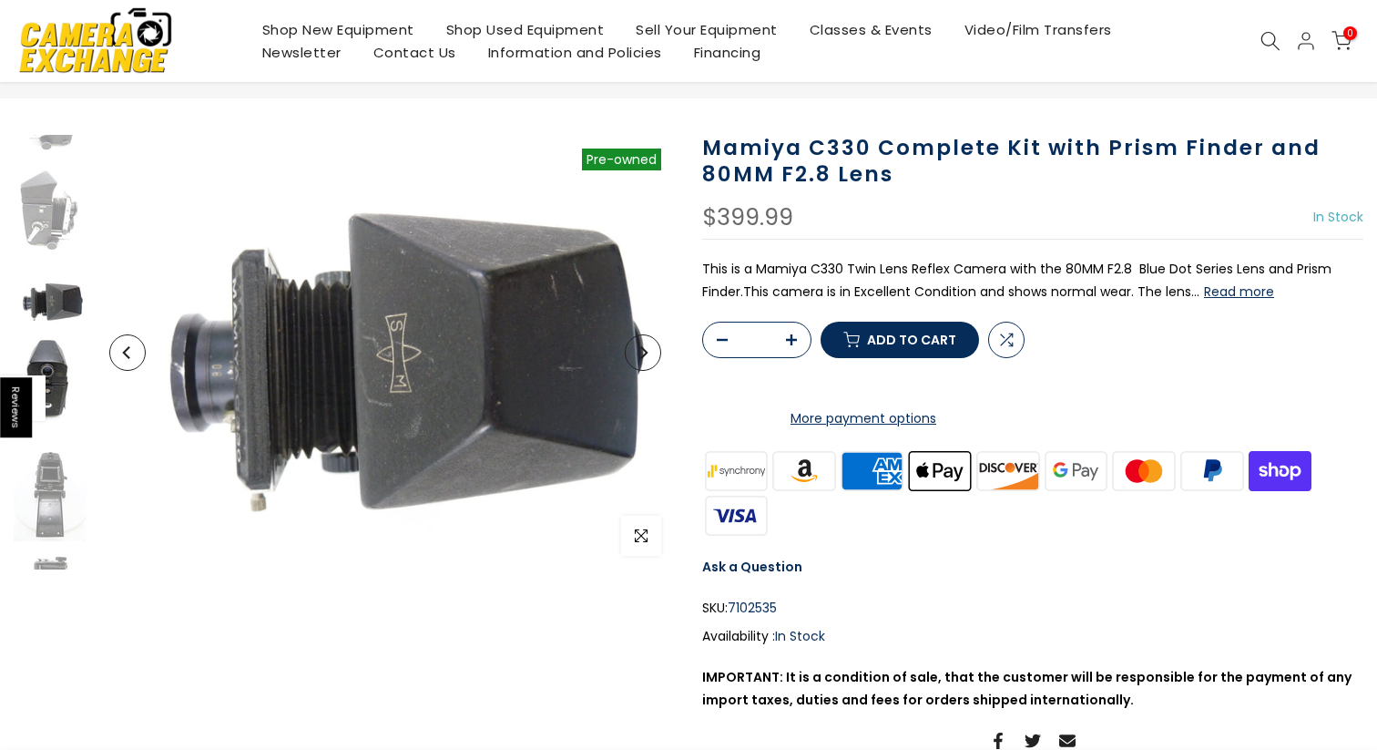
scroll to position [440, 0]
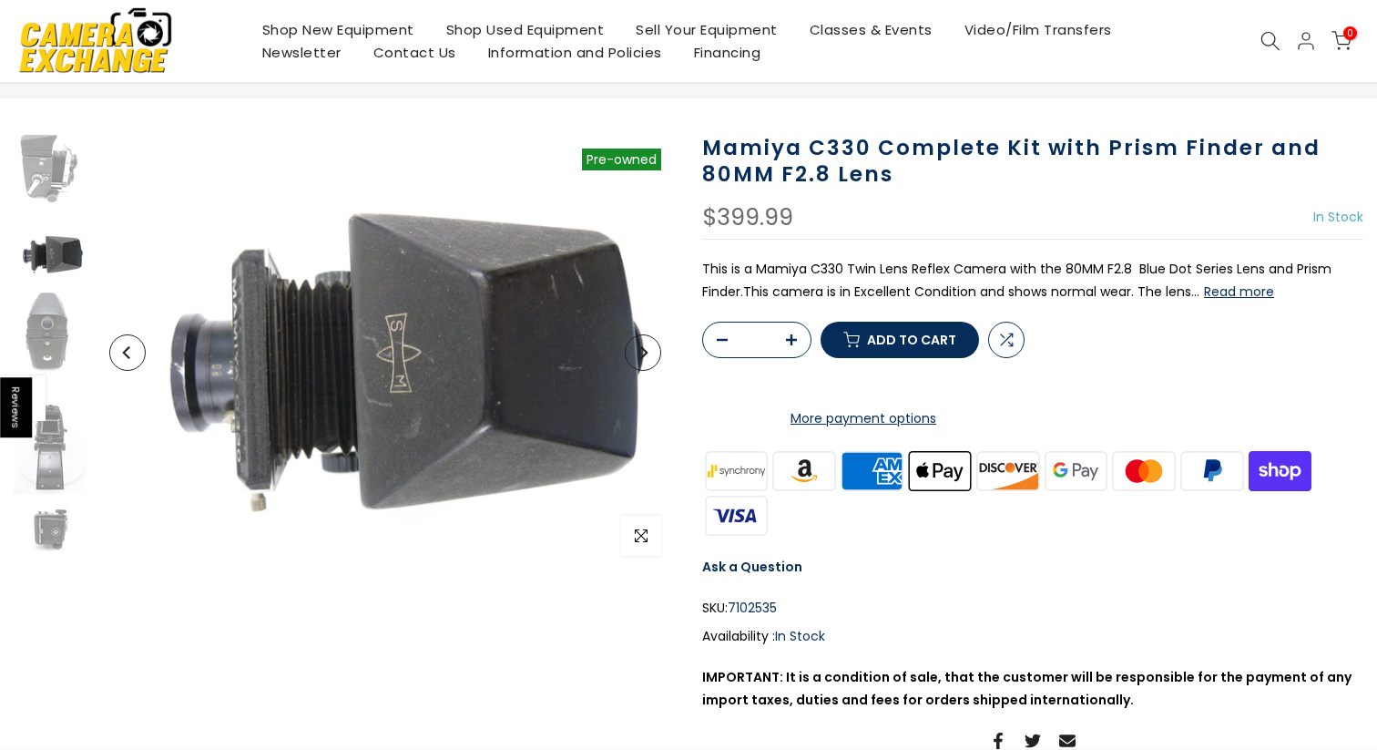
click at [646, 352] on icon "Next" at bounding box center [643, 352] width 7 height 13
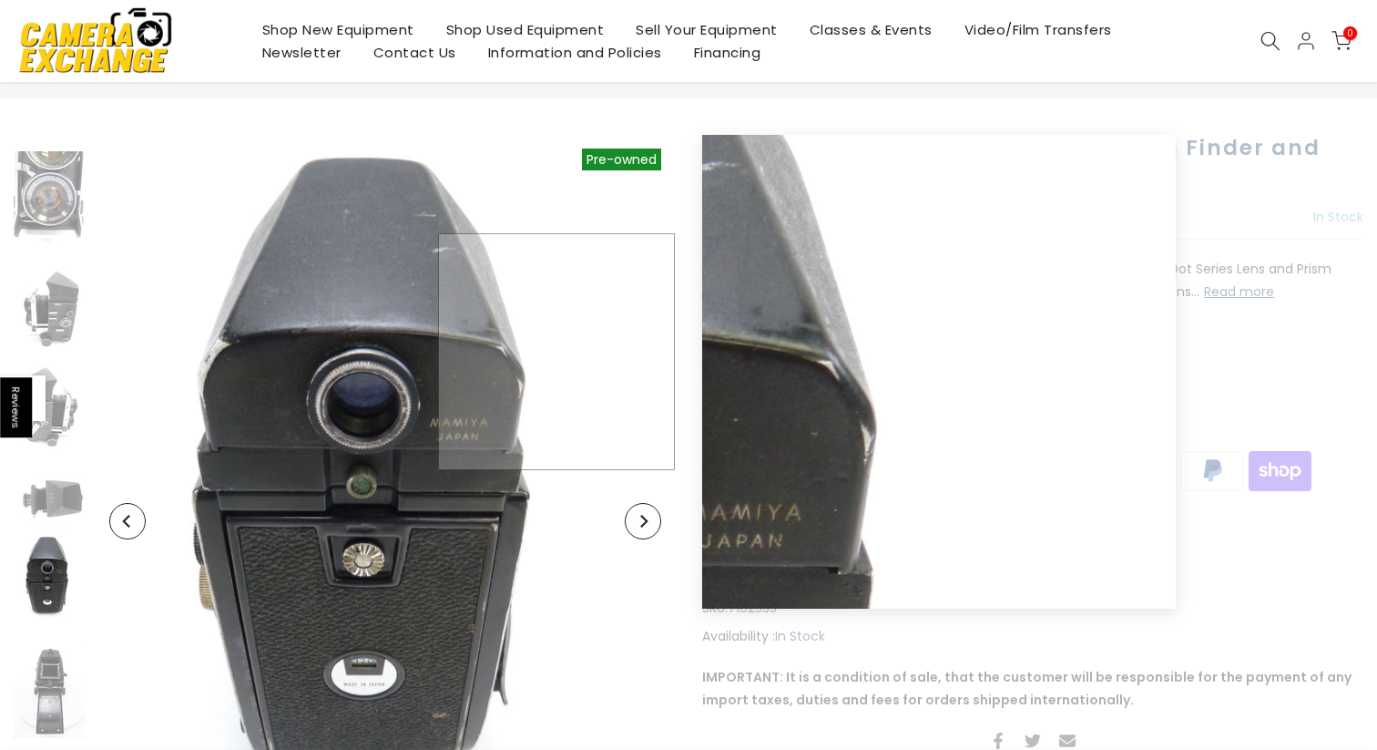
scroll to position [196, 0]
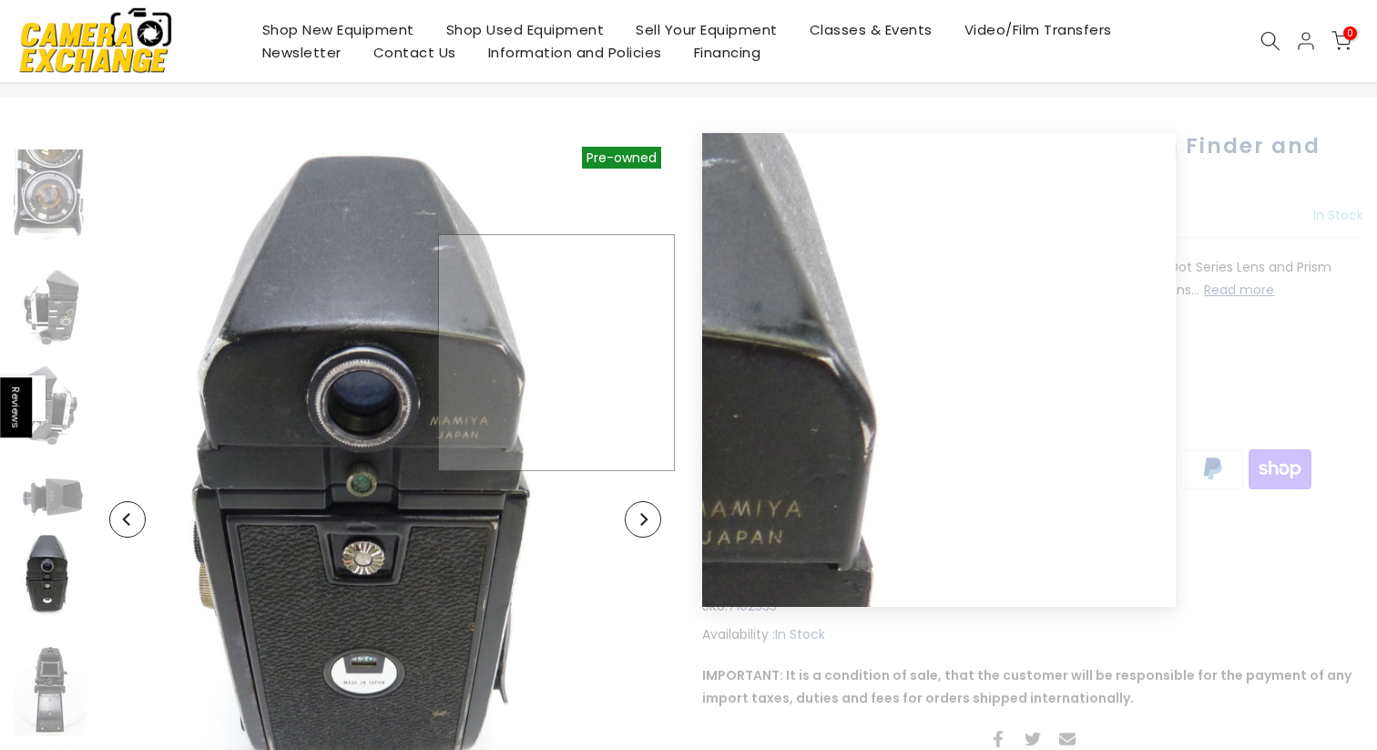
click at [646, 353] on img at bounding box center [385, 519] width 579 height 772
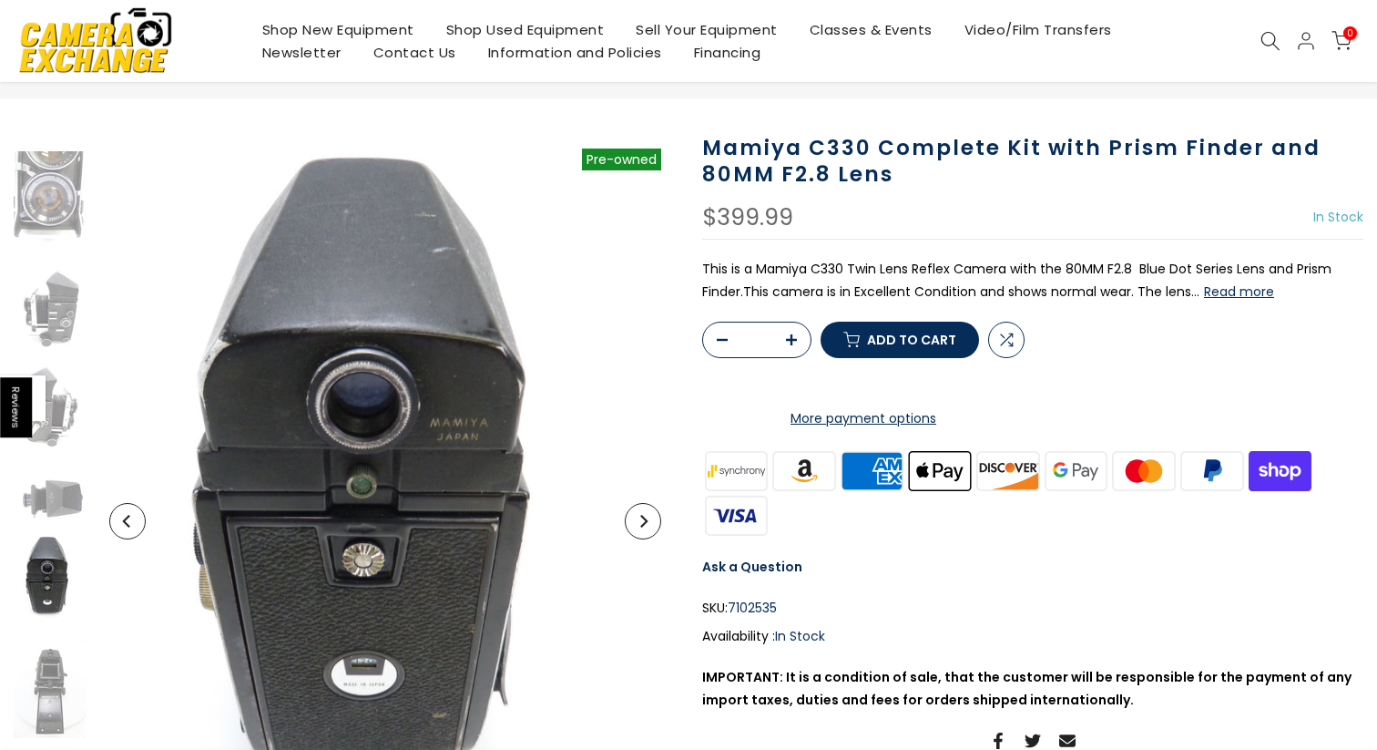
click at [648, 530] on button "Next" at bounding box center [643, 521] width 36 height 36
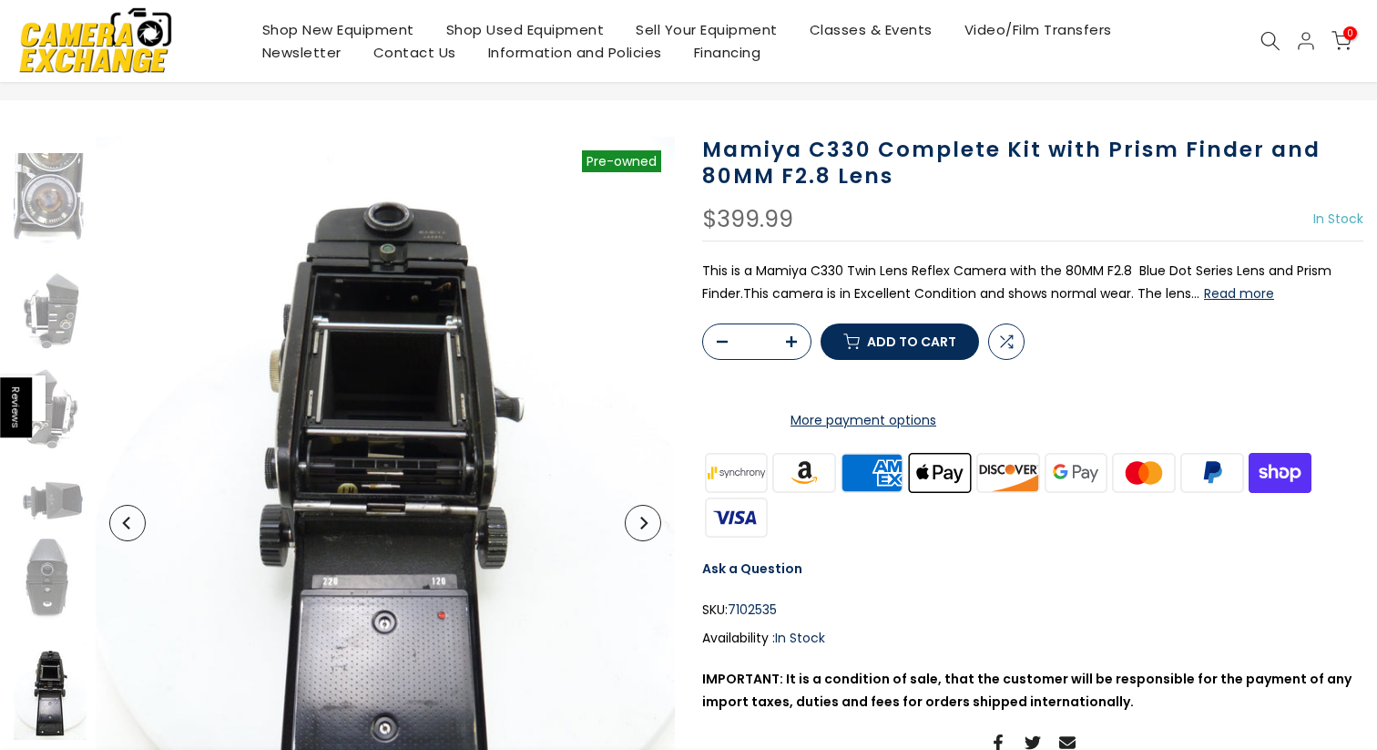
scroll to position [79, 0]
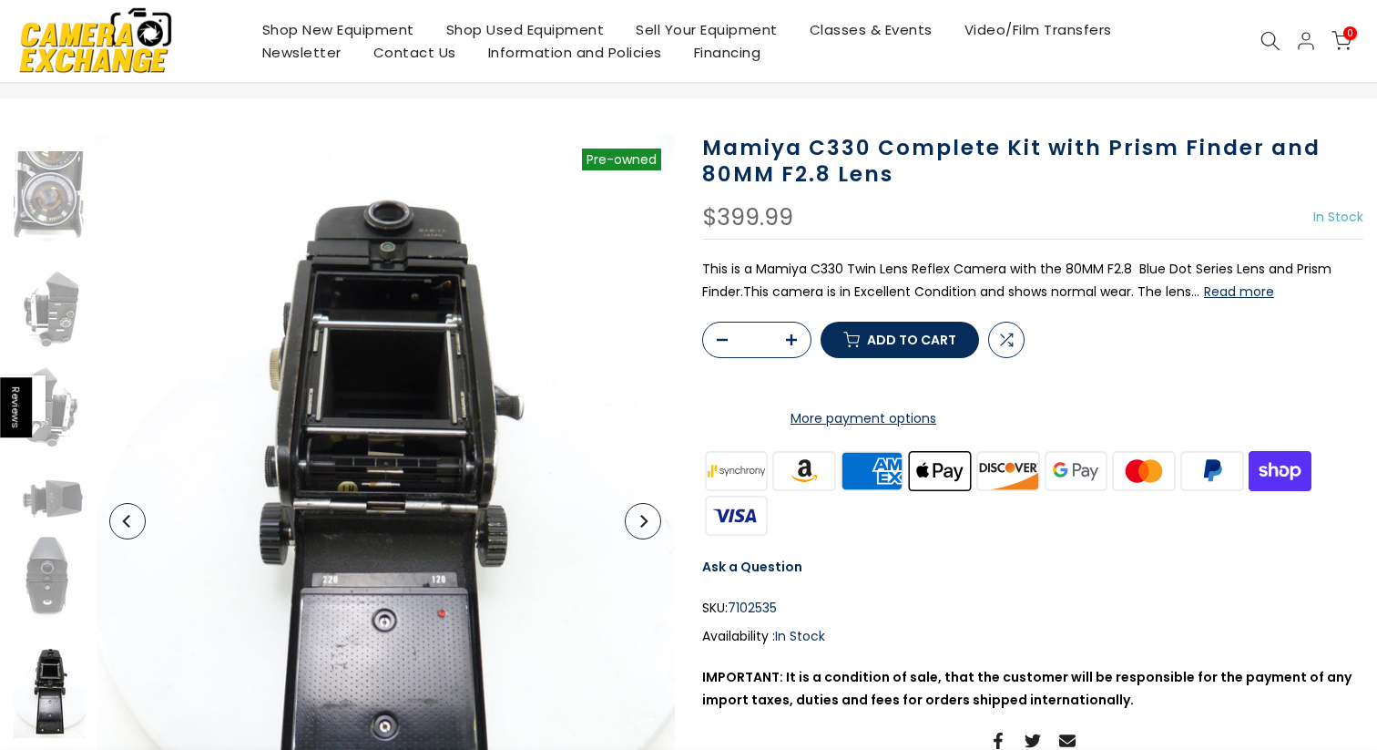
click at [648, 530] on button "Next" at bounding box center [643, 521] width 36 height 36
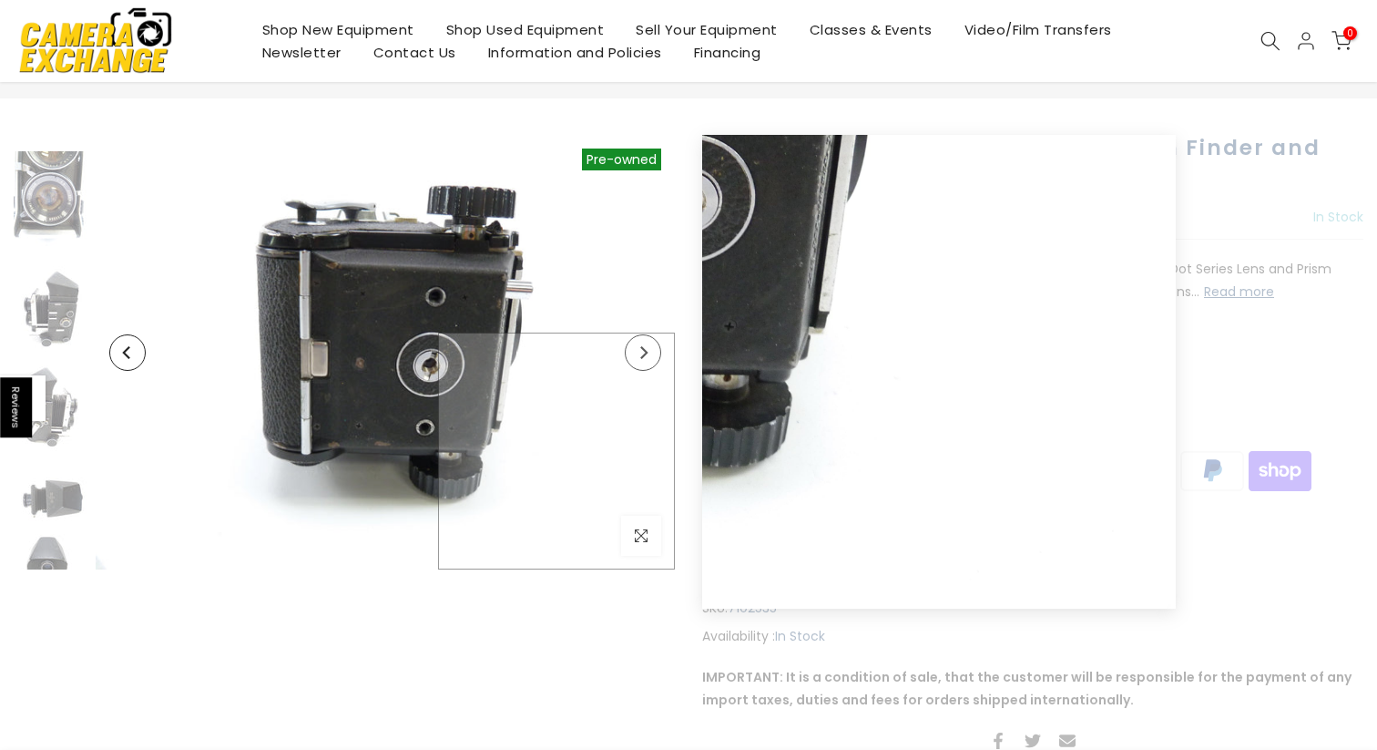
scroll to position [455, 0]
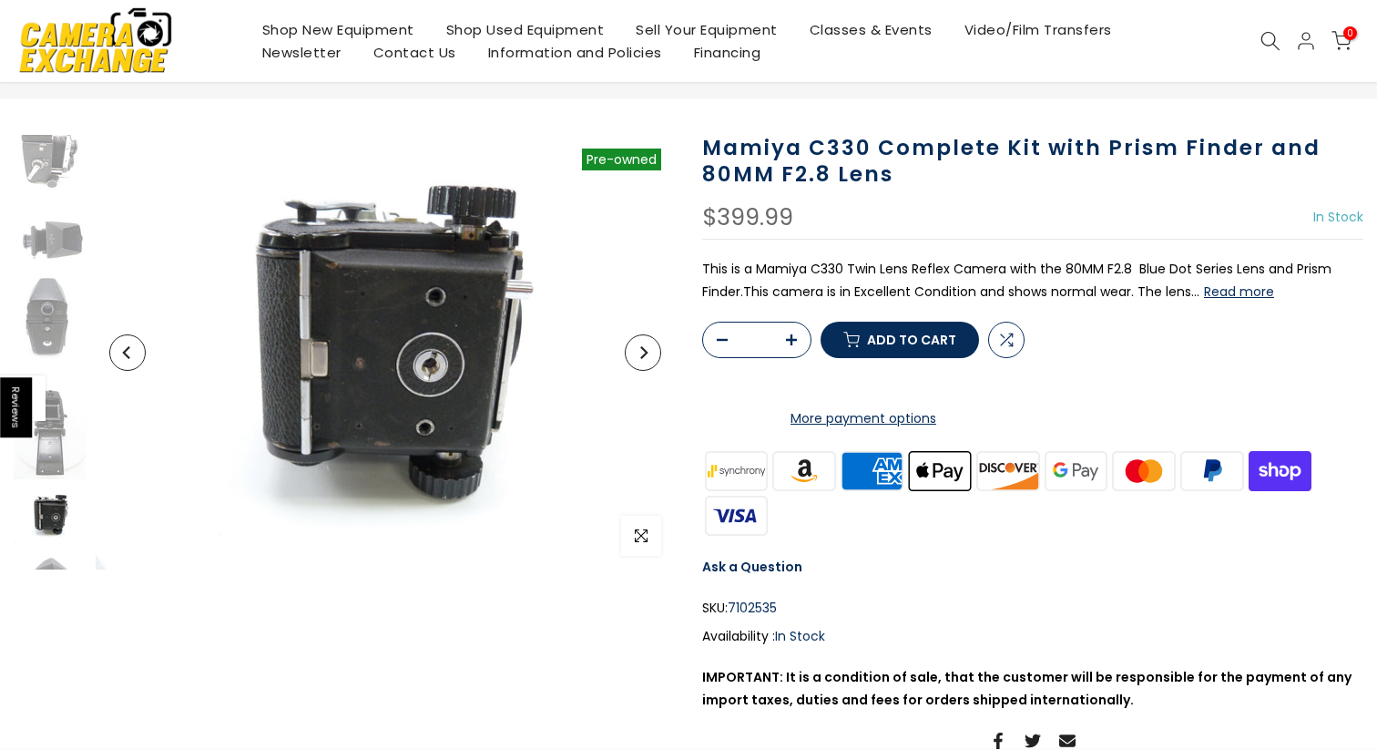
click at [643, 362] on button "Next" at bounding box center [643, 352] width 36 height 36
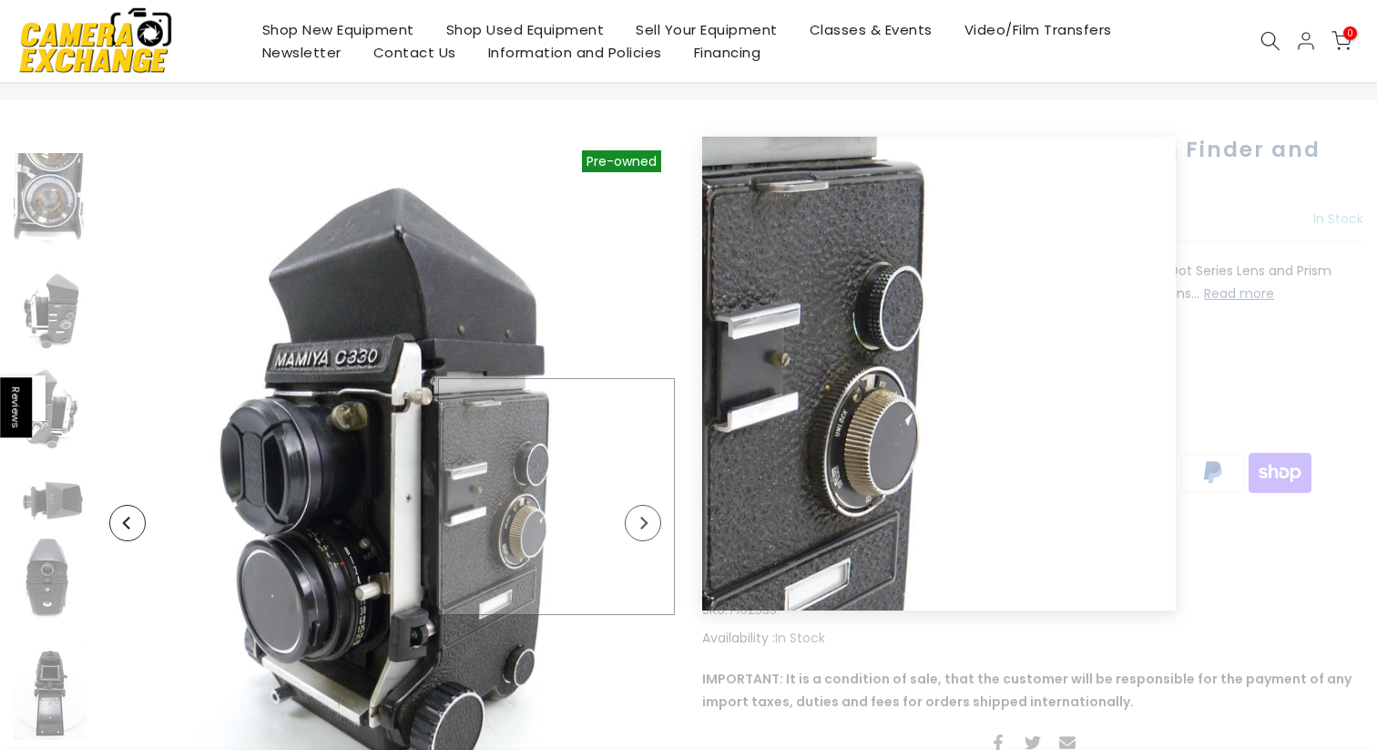
scroll to position [79, 0]
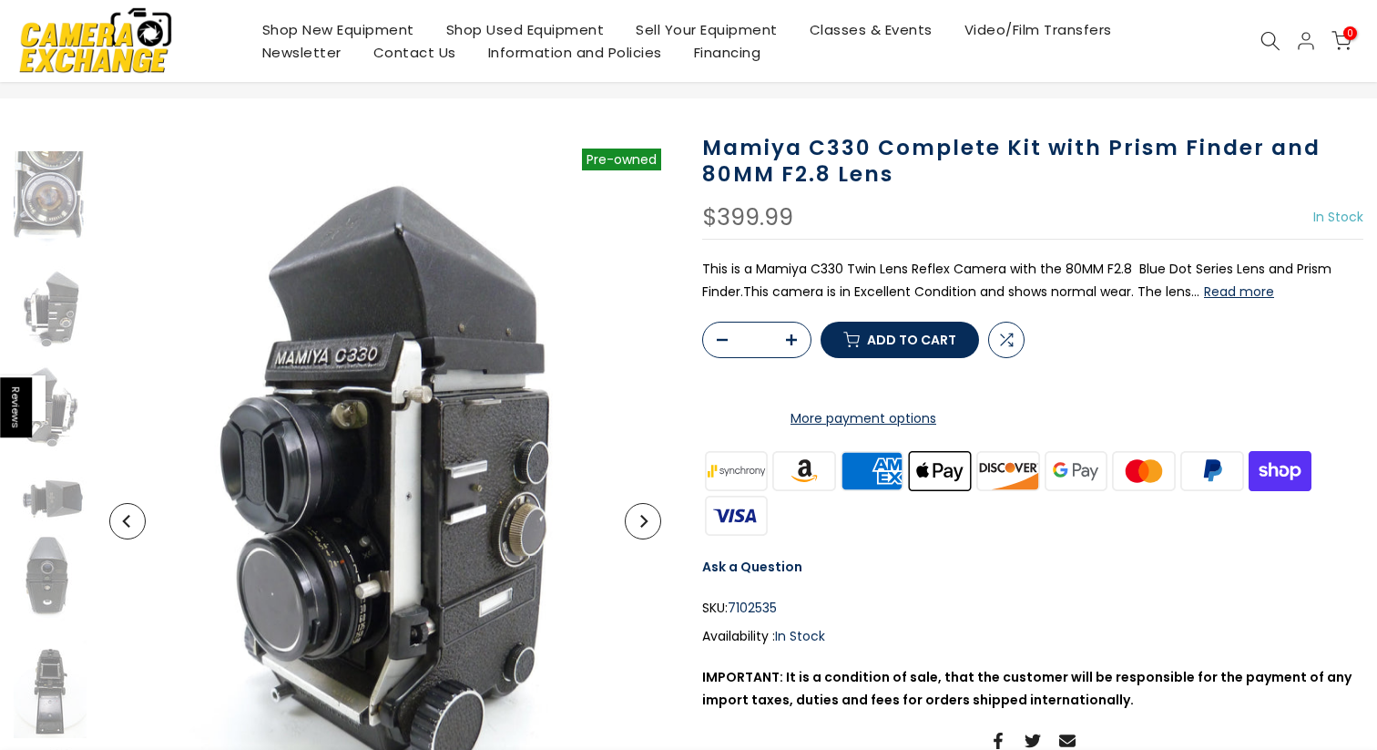
click at [644, 523] on icon "Next" at bounding box center [643, 521] width 7 height 13
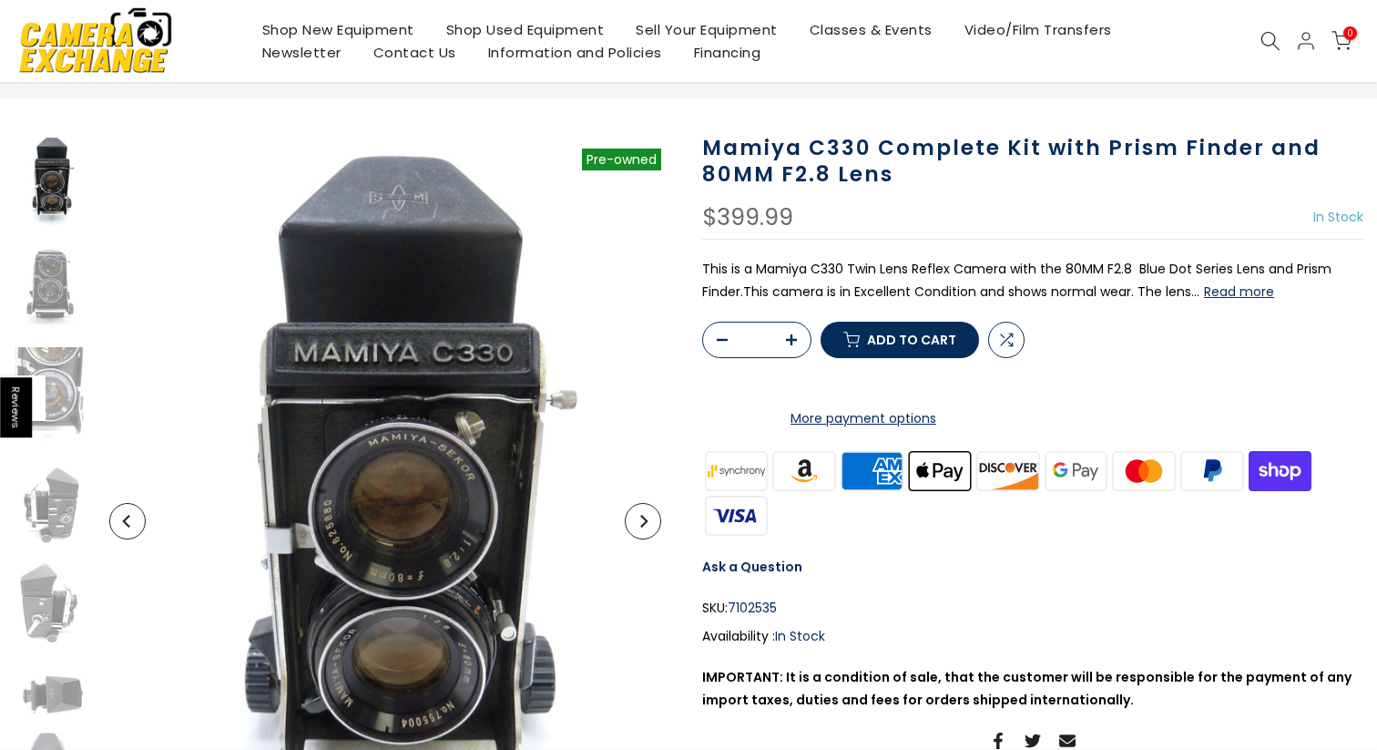
scroll to position [0, 0]
click at [644, 523] on icon "Next" at bounding box center [643, 521] width 7 height 13
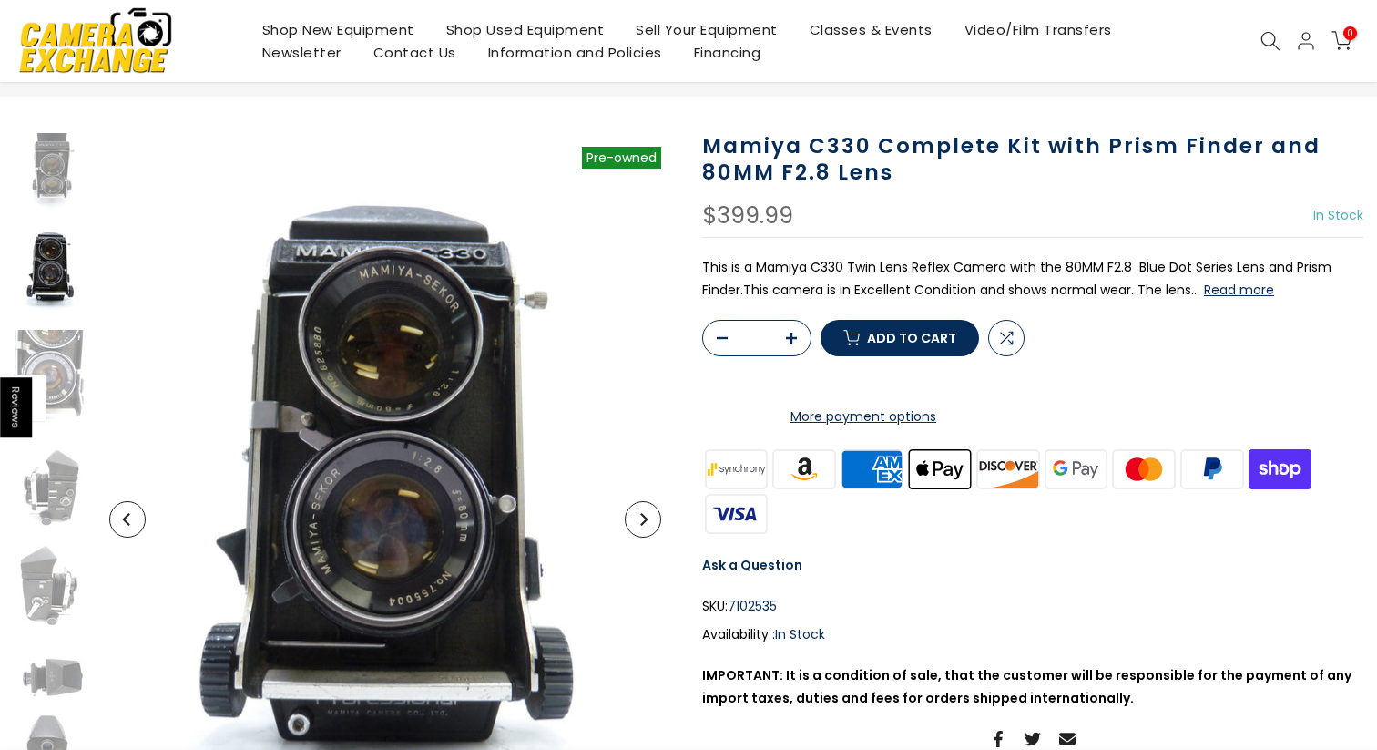
scroll to position [77, 0]
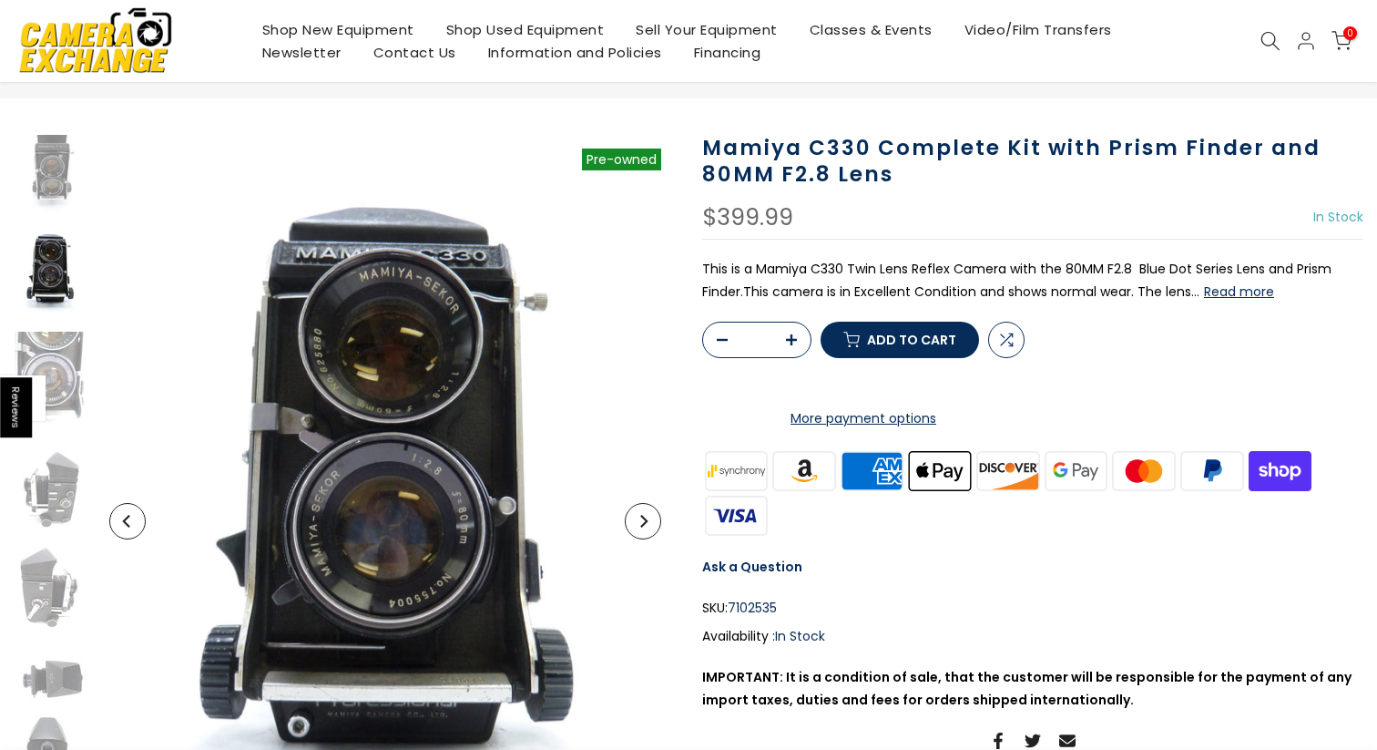
click at [644, 523] on icon "Next" at bounding box center [643, 521] width 7 height 13
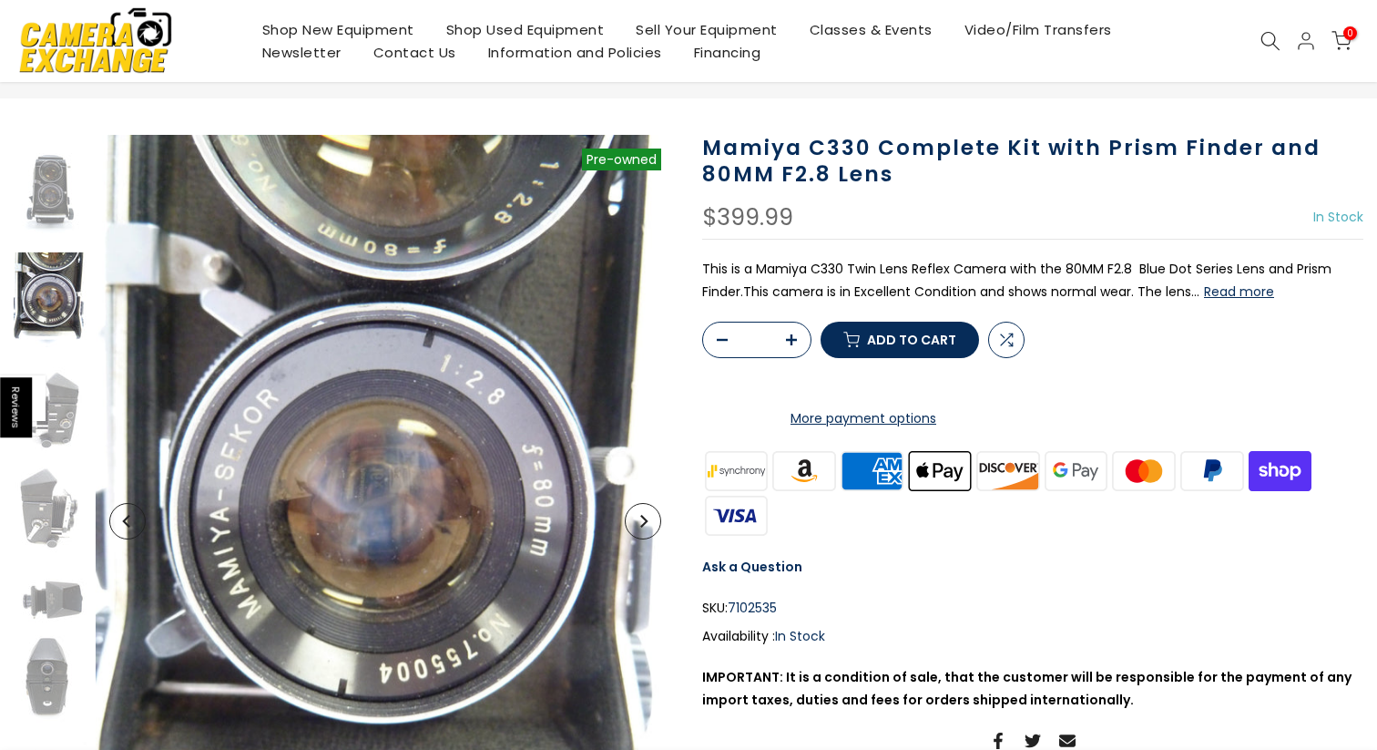
scroll to position [121, 0]
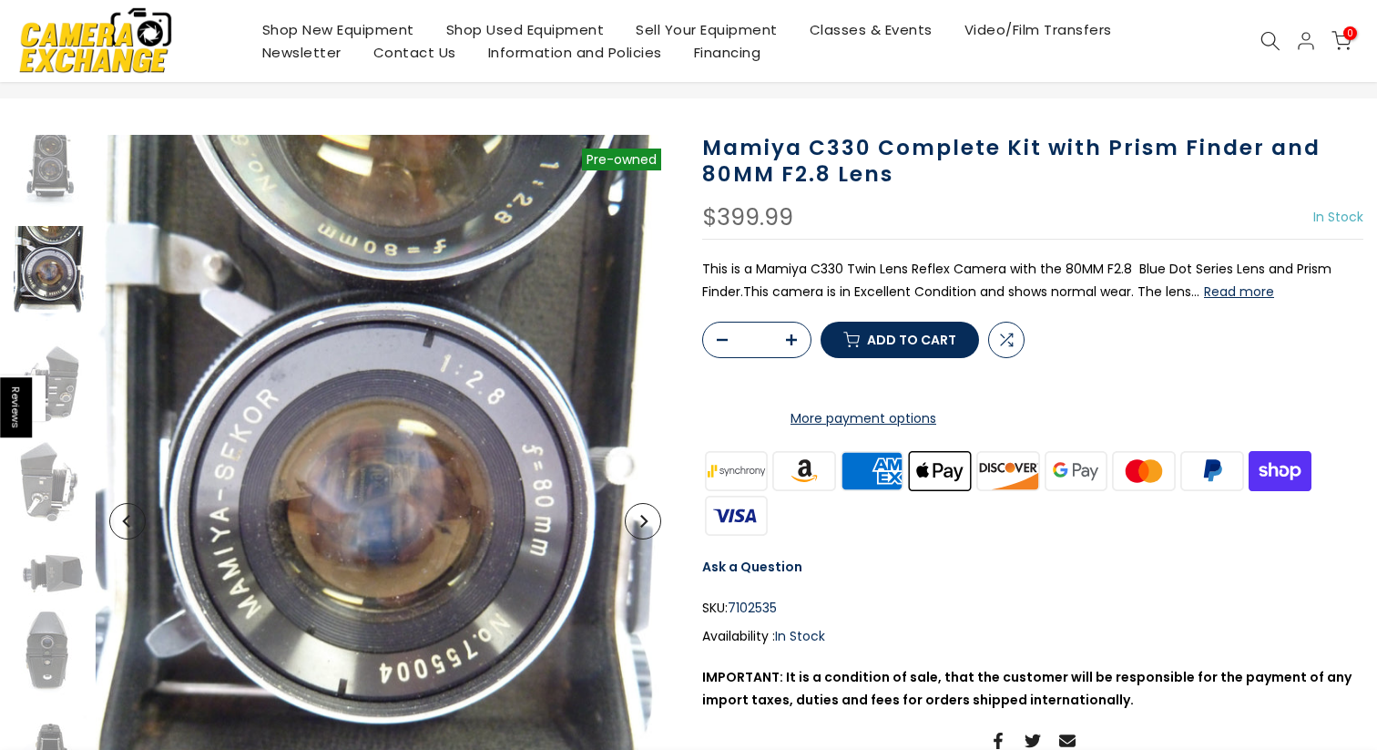
click at [644, 523] on icon "Next" at bounding box center [643, 521] width 7 height 13
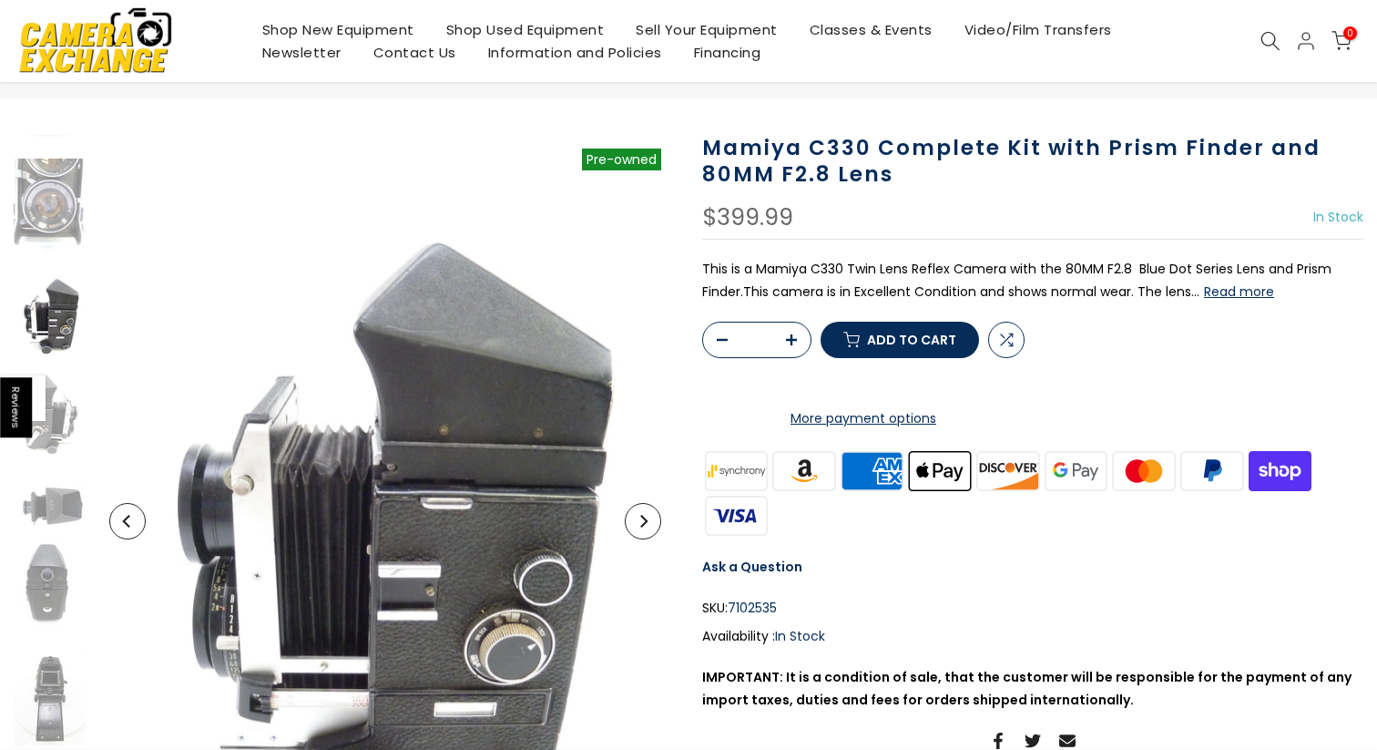
scroll to position [196, 0]
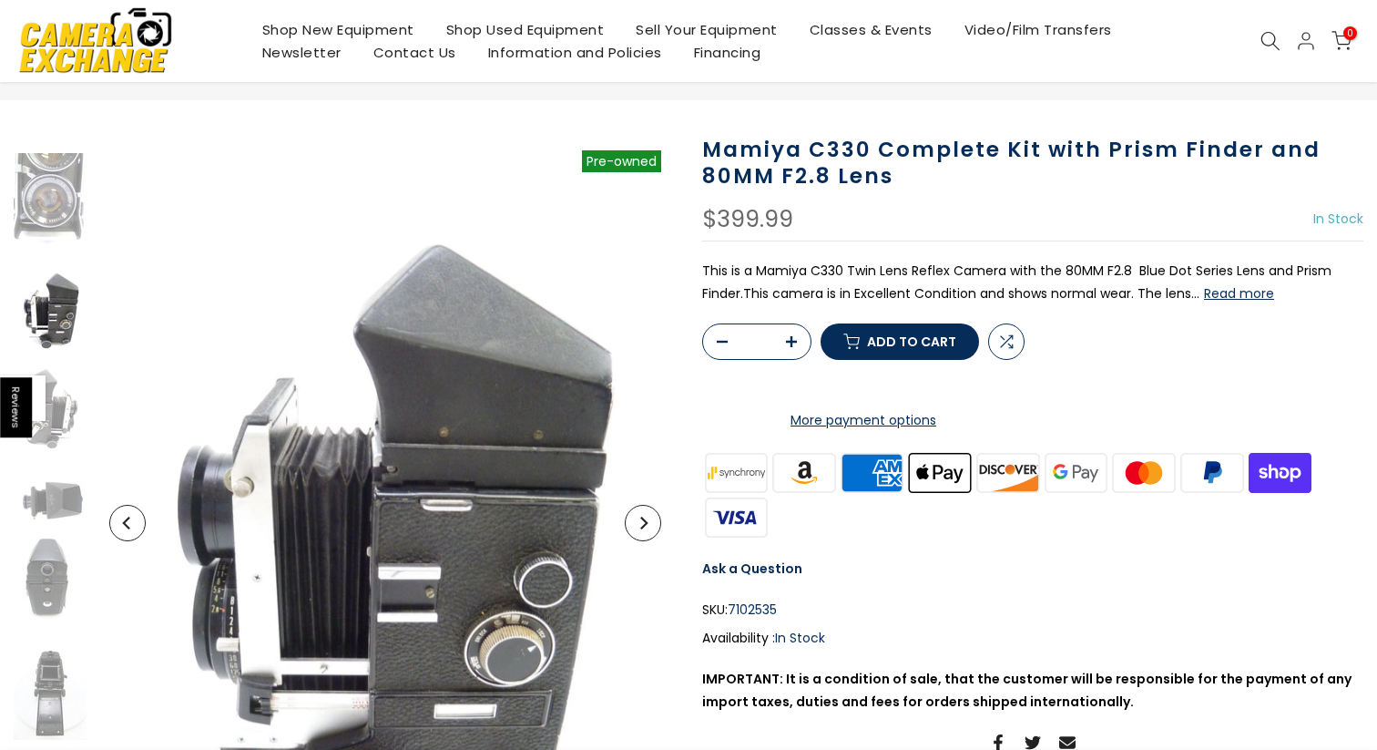
click at [644, 523] on icon "Next" at bounding box center [643, 523] width 7 height 13
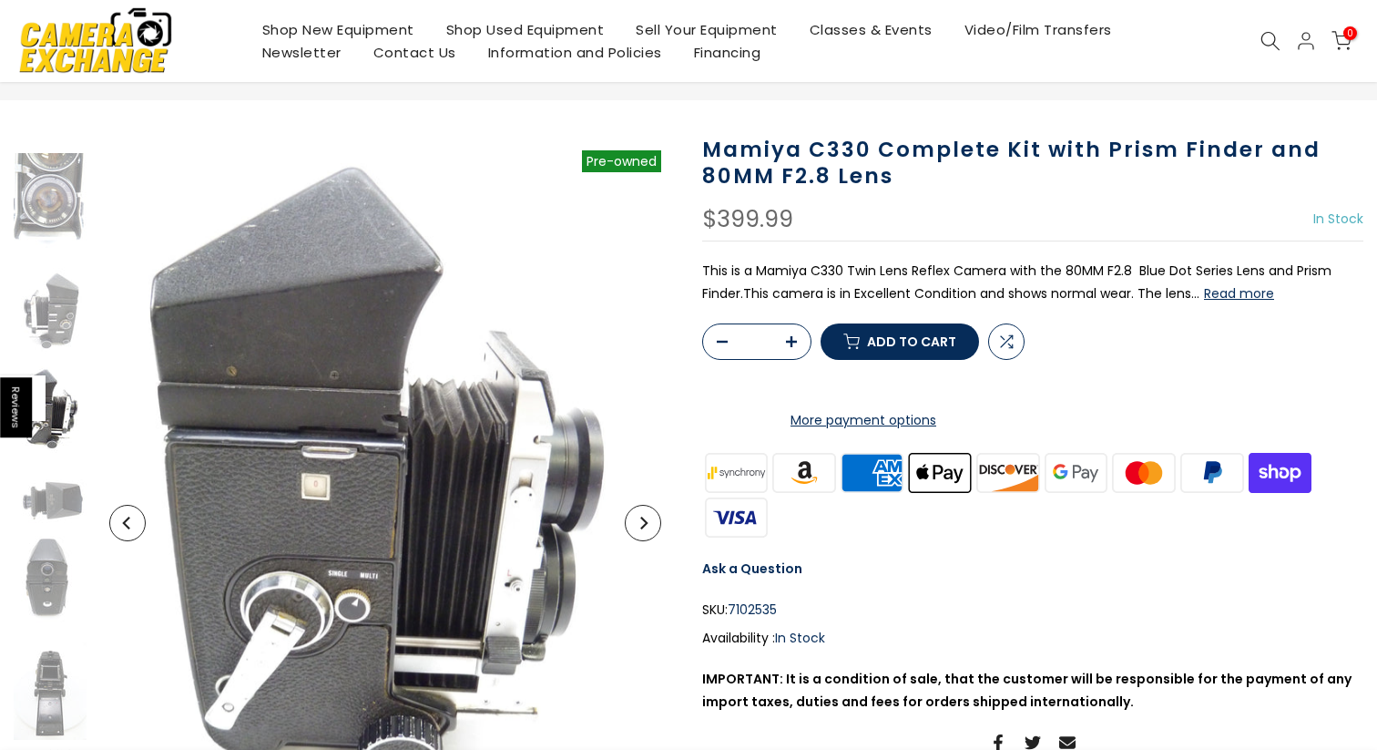
scroll to position [79, 0]
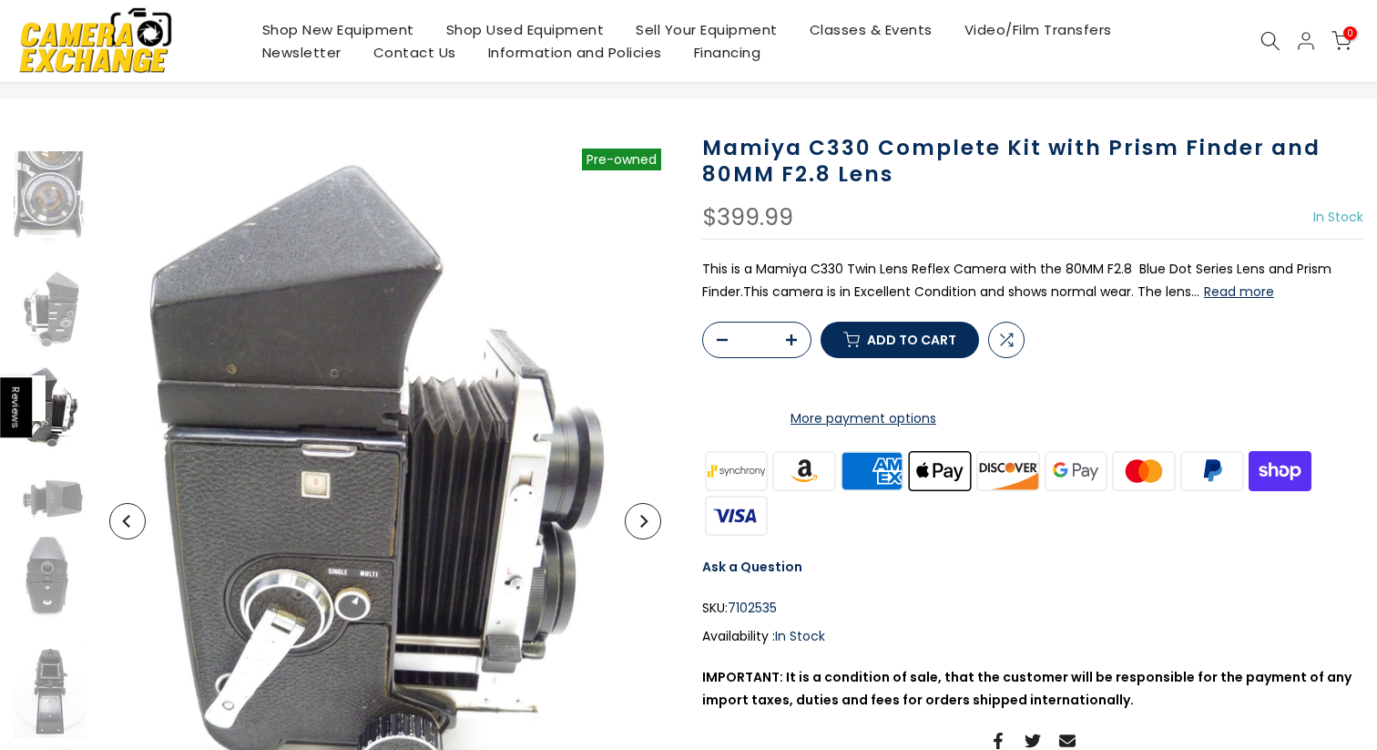
click at [129, 517] on icon "Previous" at bounding box center [127, 521] width 13 height 13
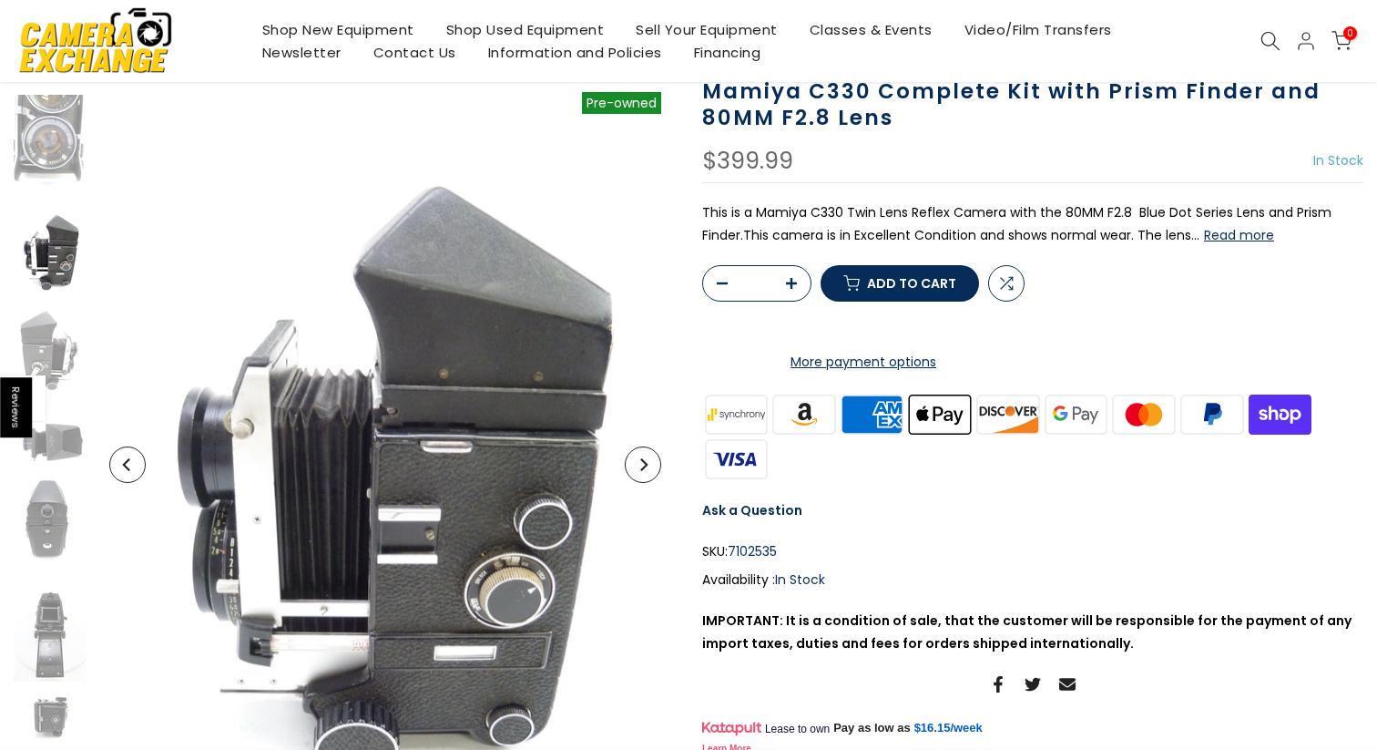
scroll to position [138, 0]
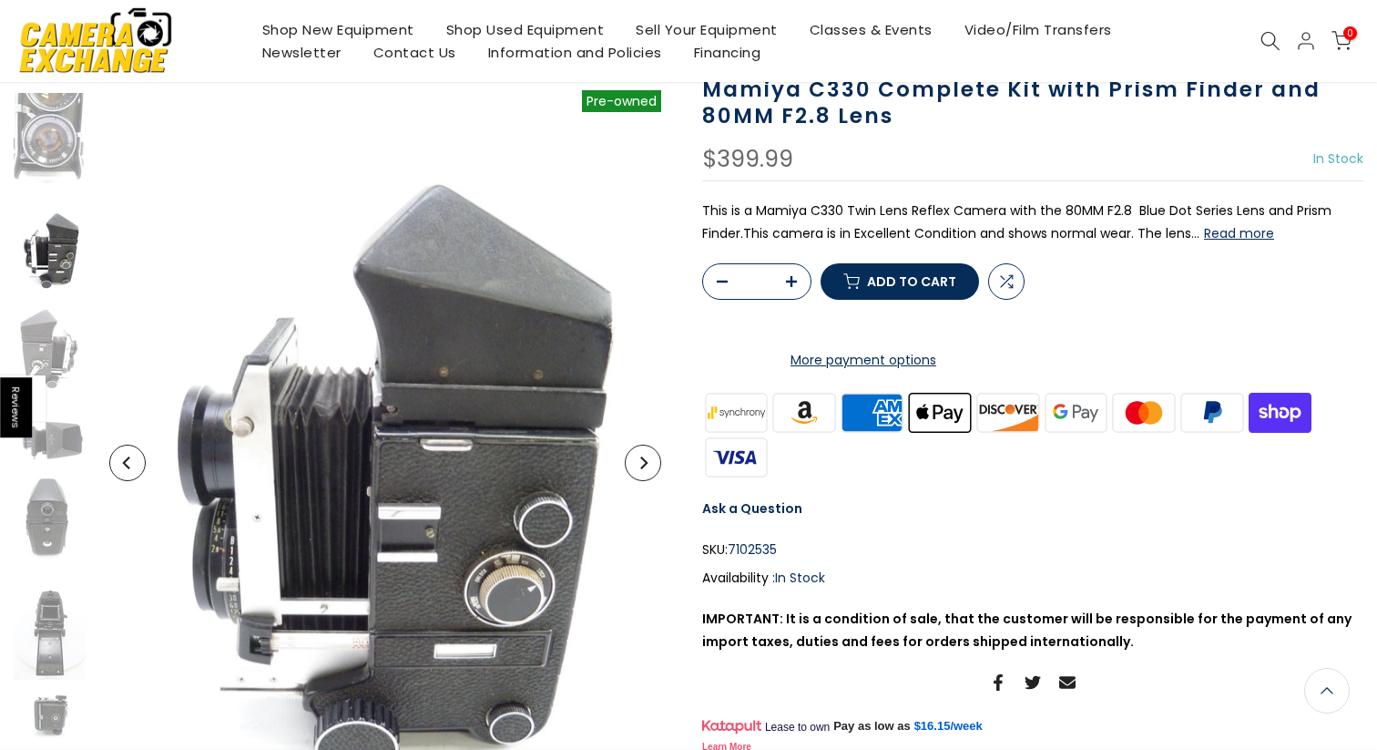
click at [644, 468] on button "Next" at bounding box center [643, 463] width 36 height 36
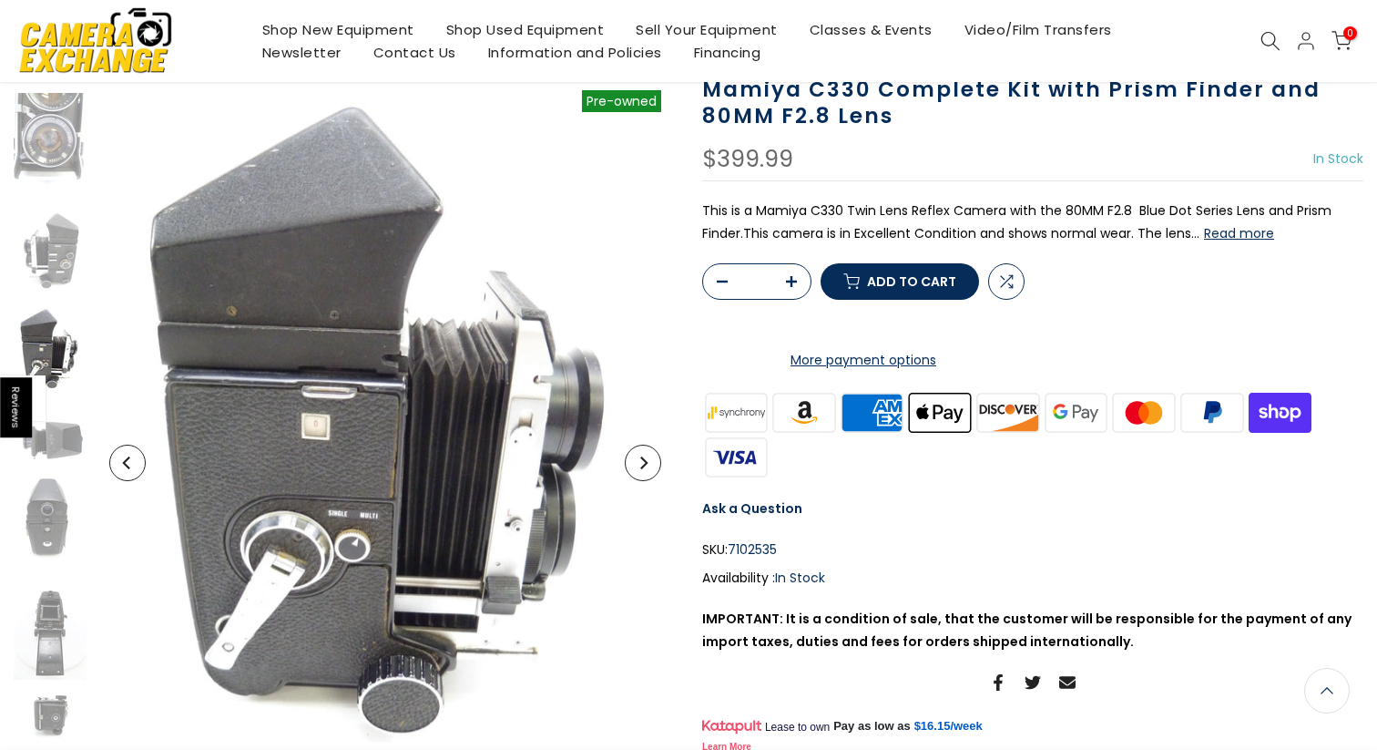
scroll to position [136, 0]
click at [644, 468] on button "Next" at bounding box center [643, 463] width 36 height 36
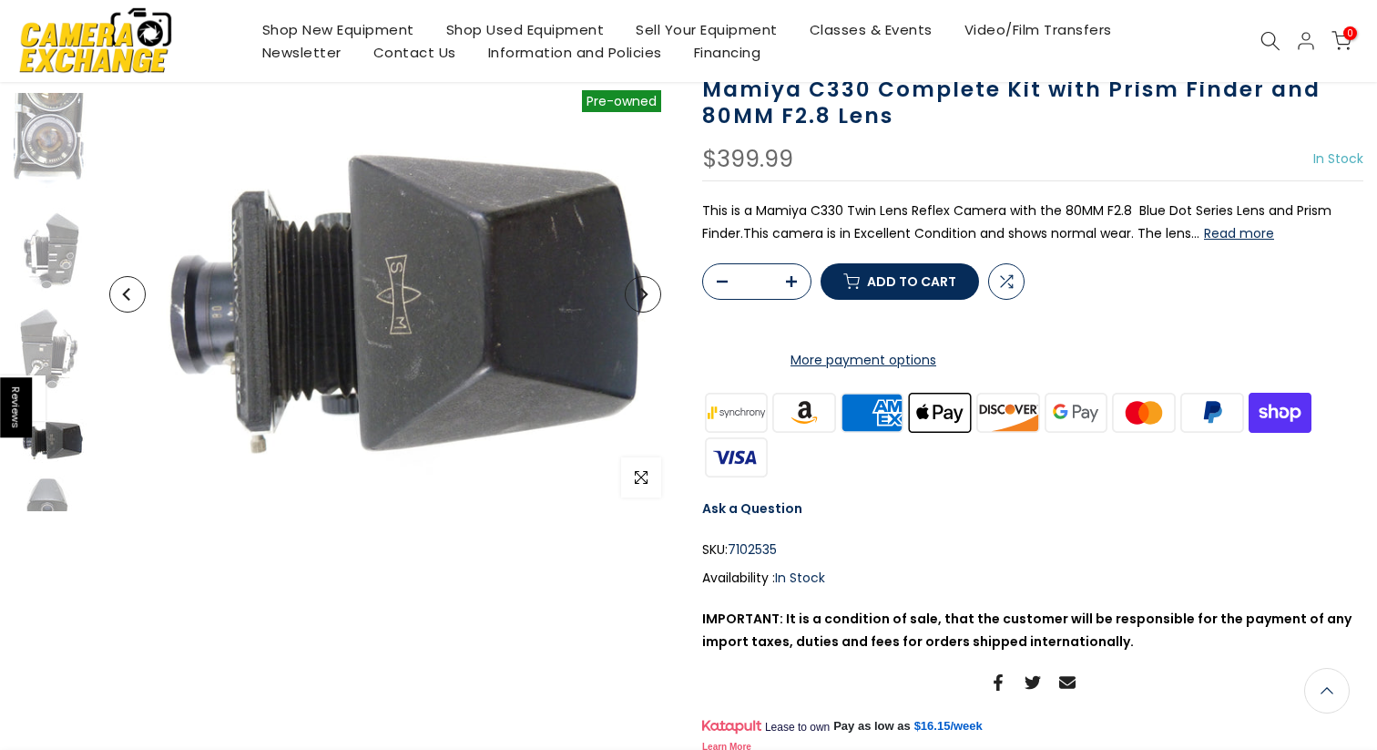
click at [644, 468] on span "button" at bounding box center [641, 477] width 40 height 40
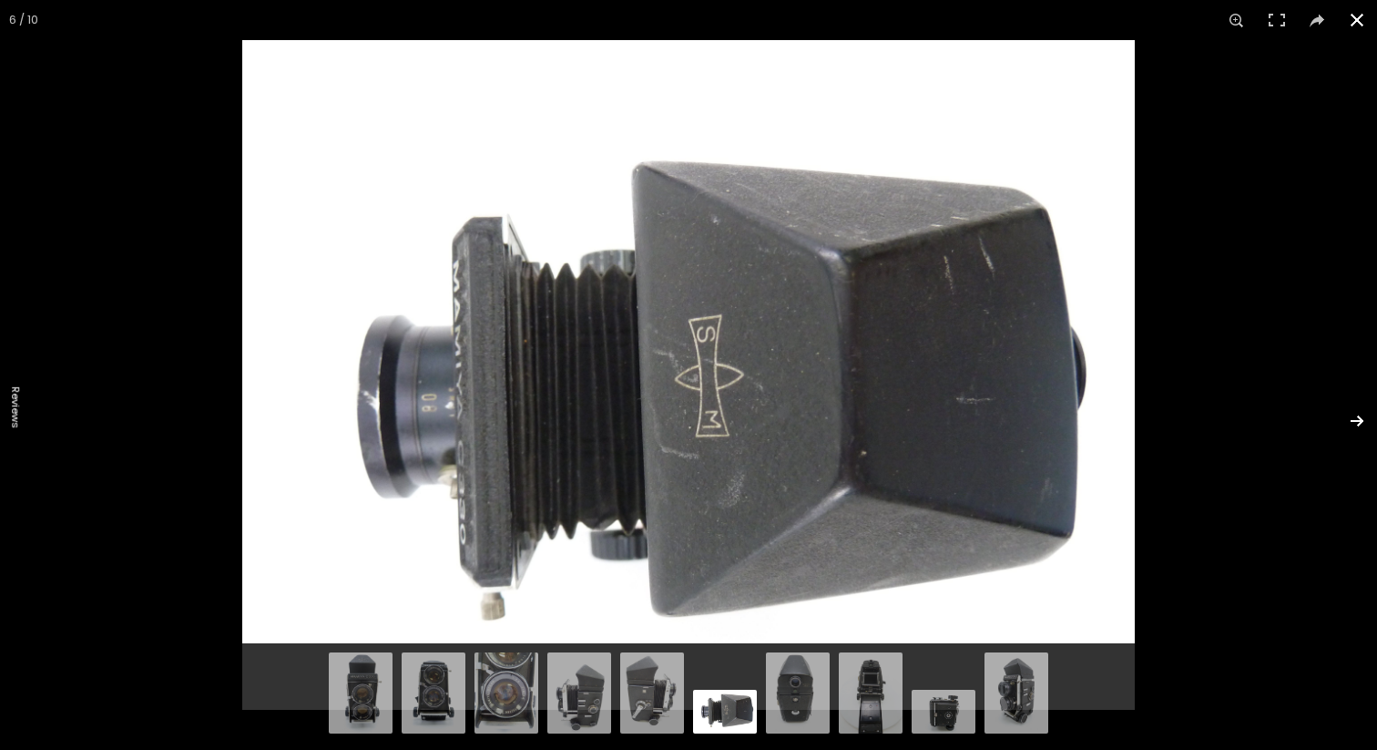
scroll to position [138, 0]
click at [1350, 415] on button at bounding box center [1346, 420] width 64 height 91
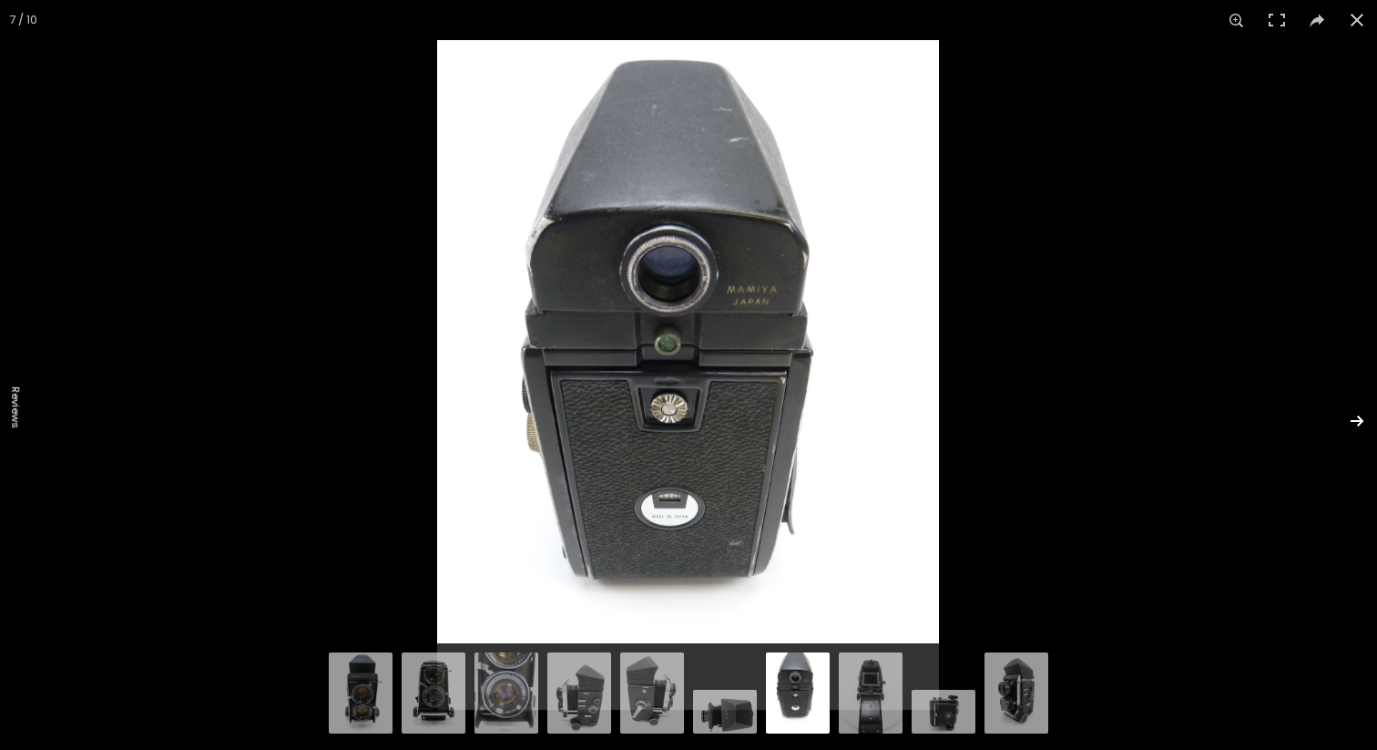
click at [1350, 415] on button at bounding box center [1346, 420] width 64 height 91
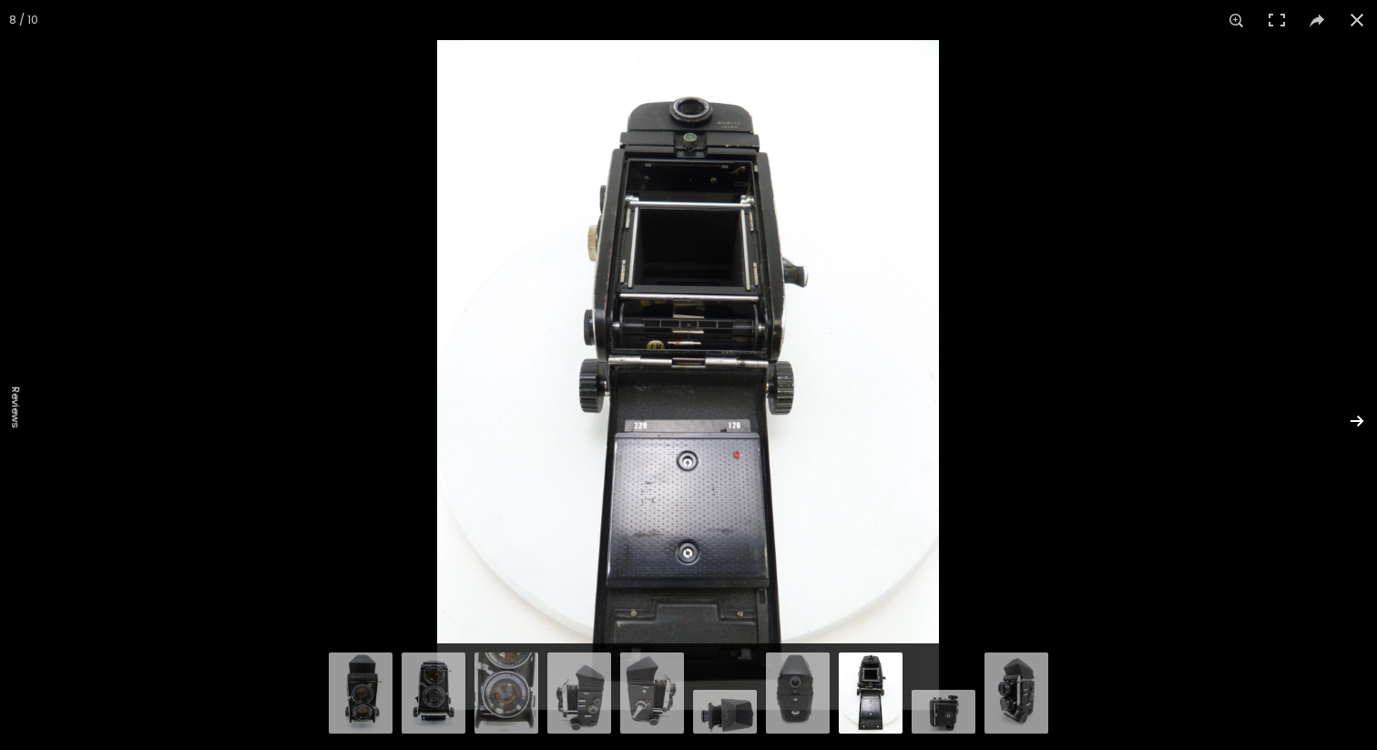
click at [1350, 415] on button at bounding box center [1346, 420] width 64 height 91
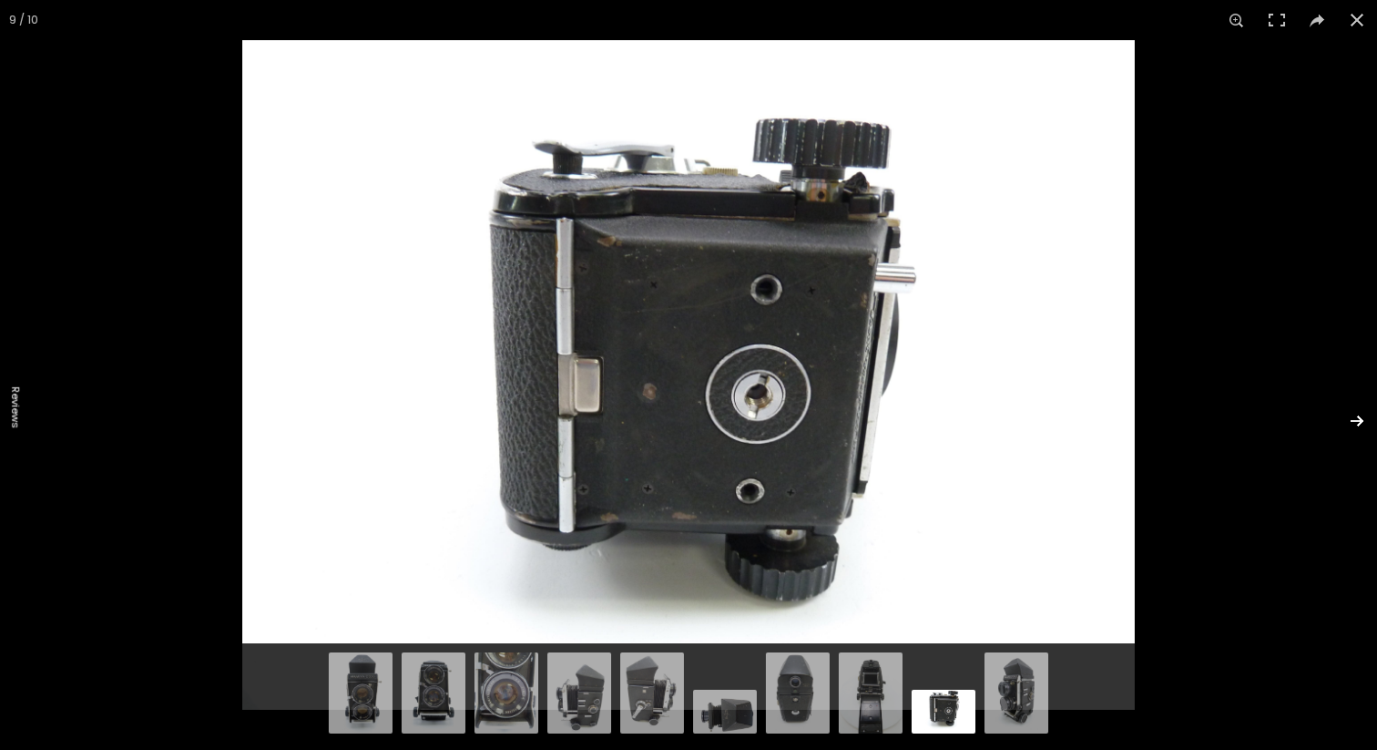
click at [1350, 415] on button at bounding box center [1346, 420] width 64 height 91
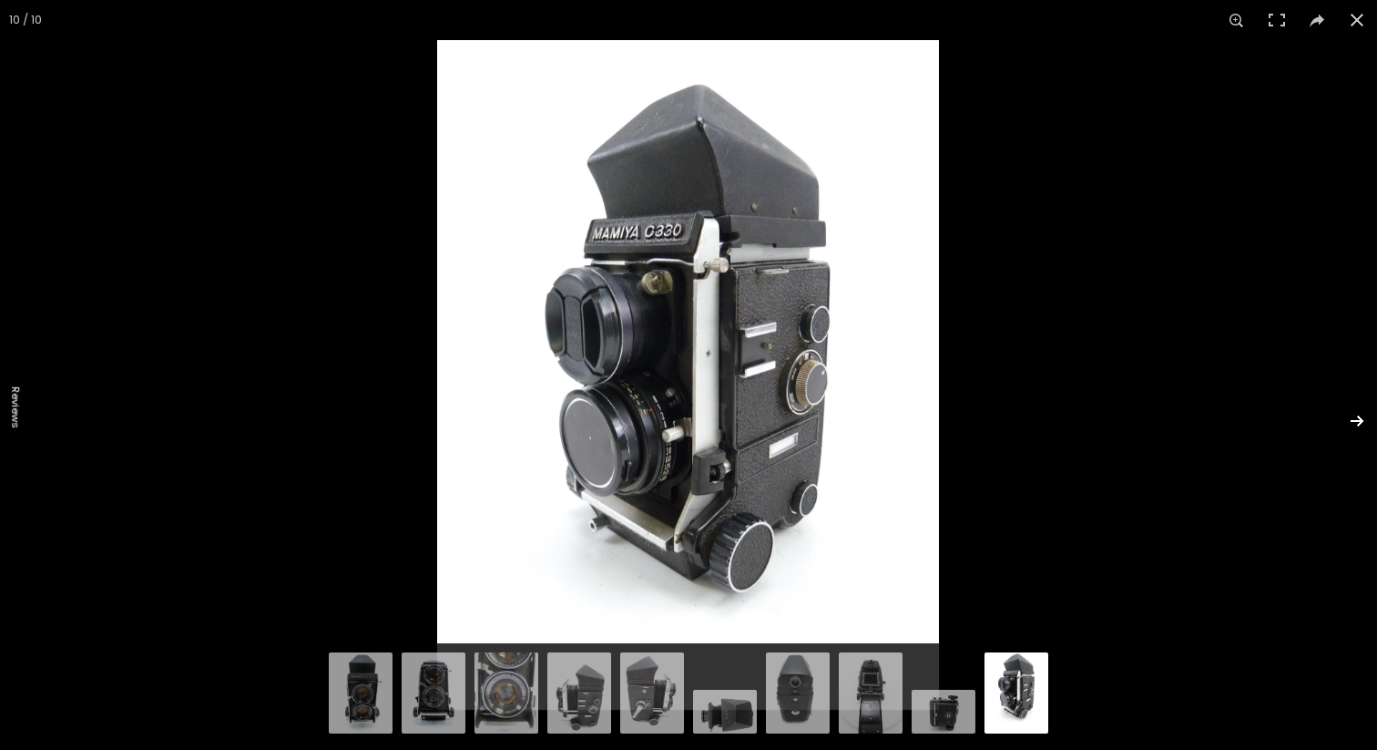
click at [1350, 415] on button at bounding box center [1346, 420] width 64 height 91
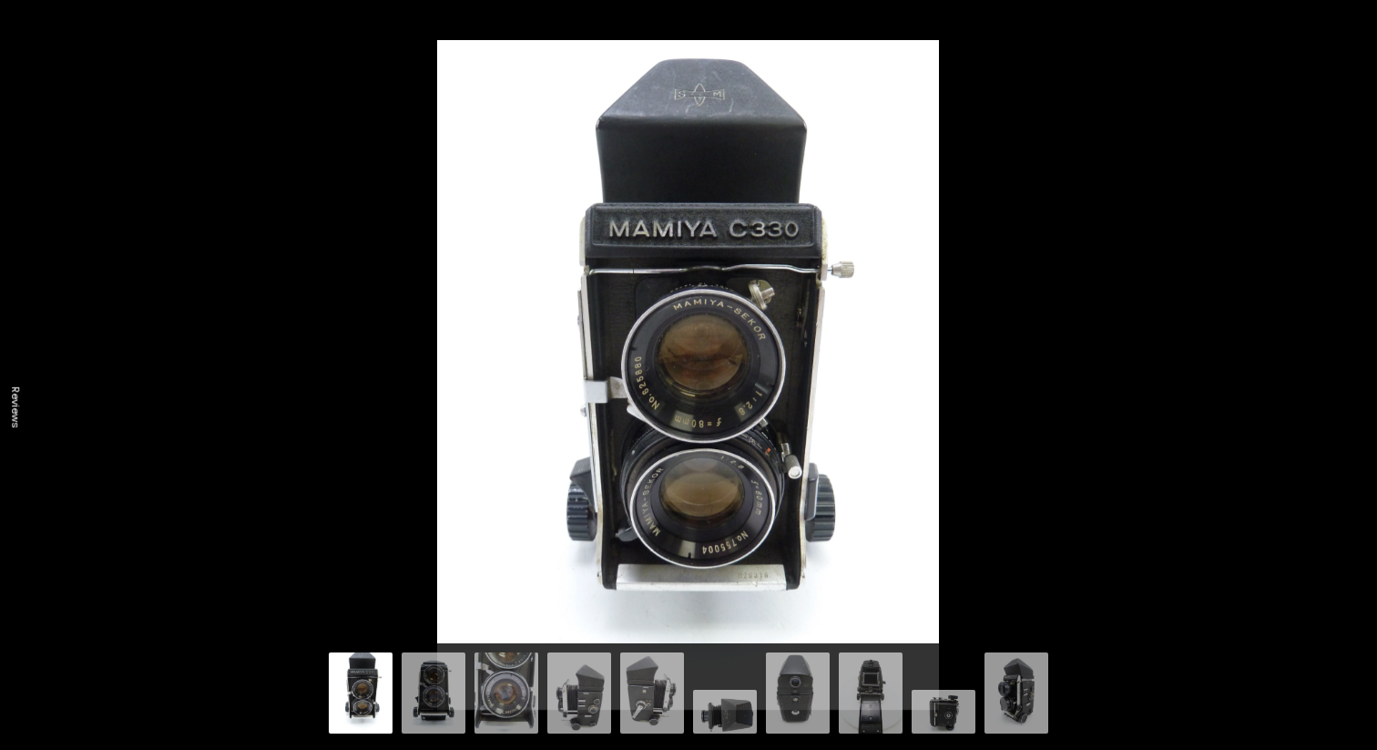
click at [1351, 416] on button at bounding box center [1346, 420] width 64 height 91
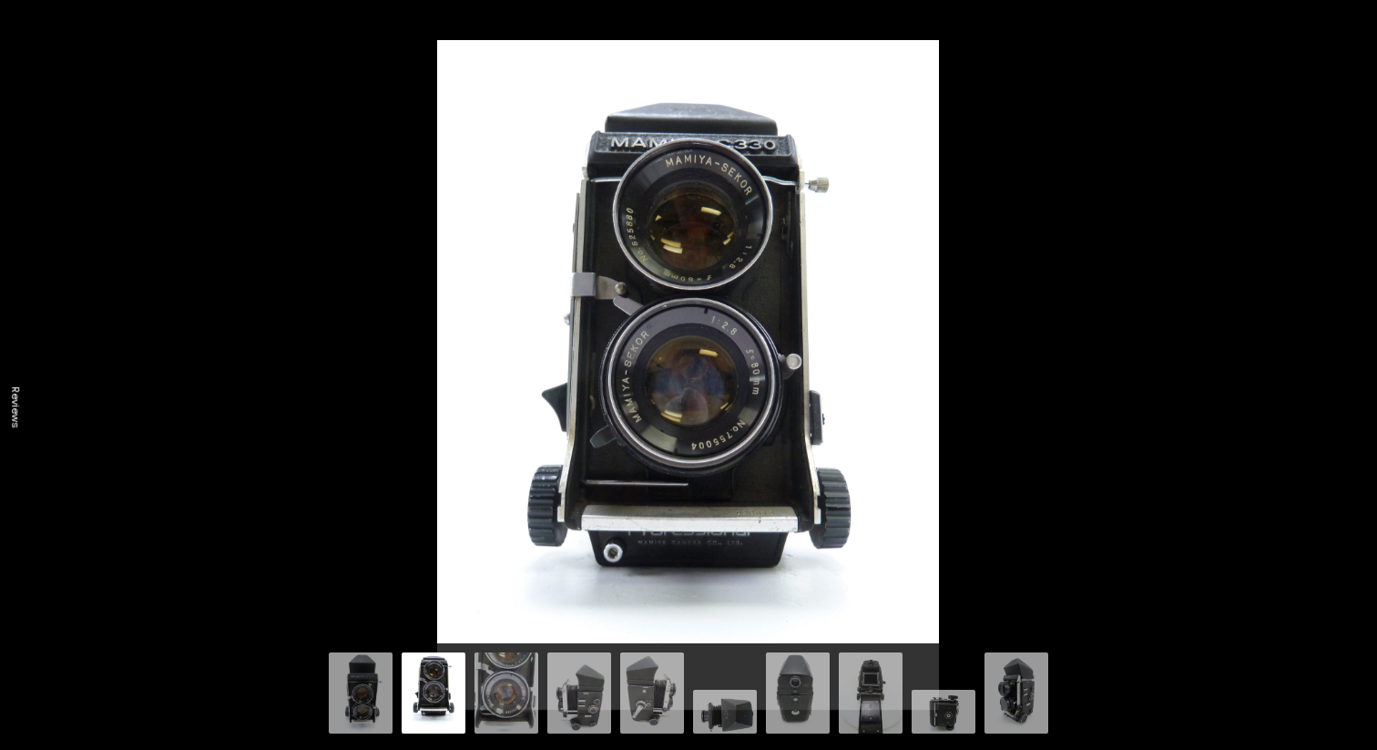
click at [1351, 416] on button at bounding box center [1346, 420] width 64 height 91
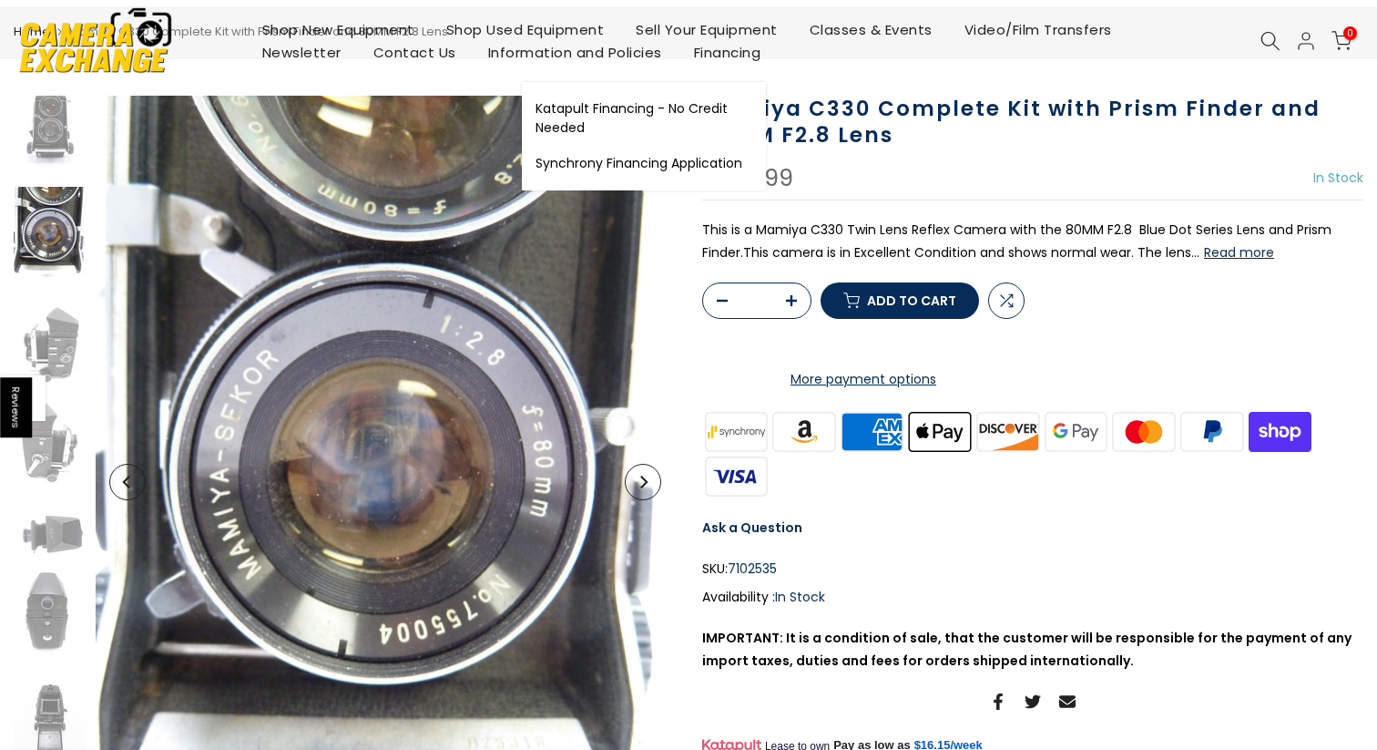
scroll to position [0, 0]
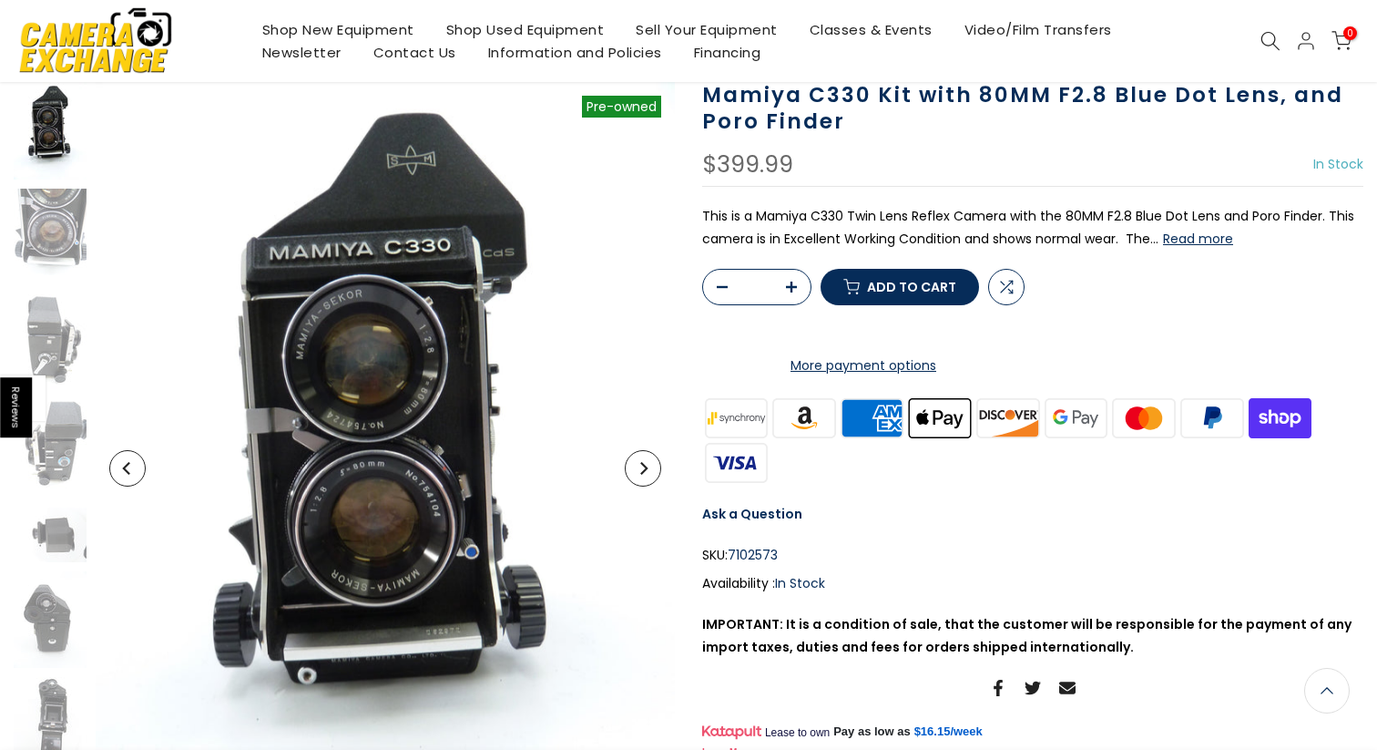
scroll to position [128, 0]
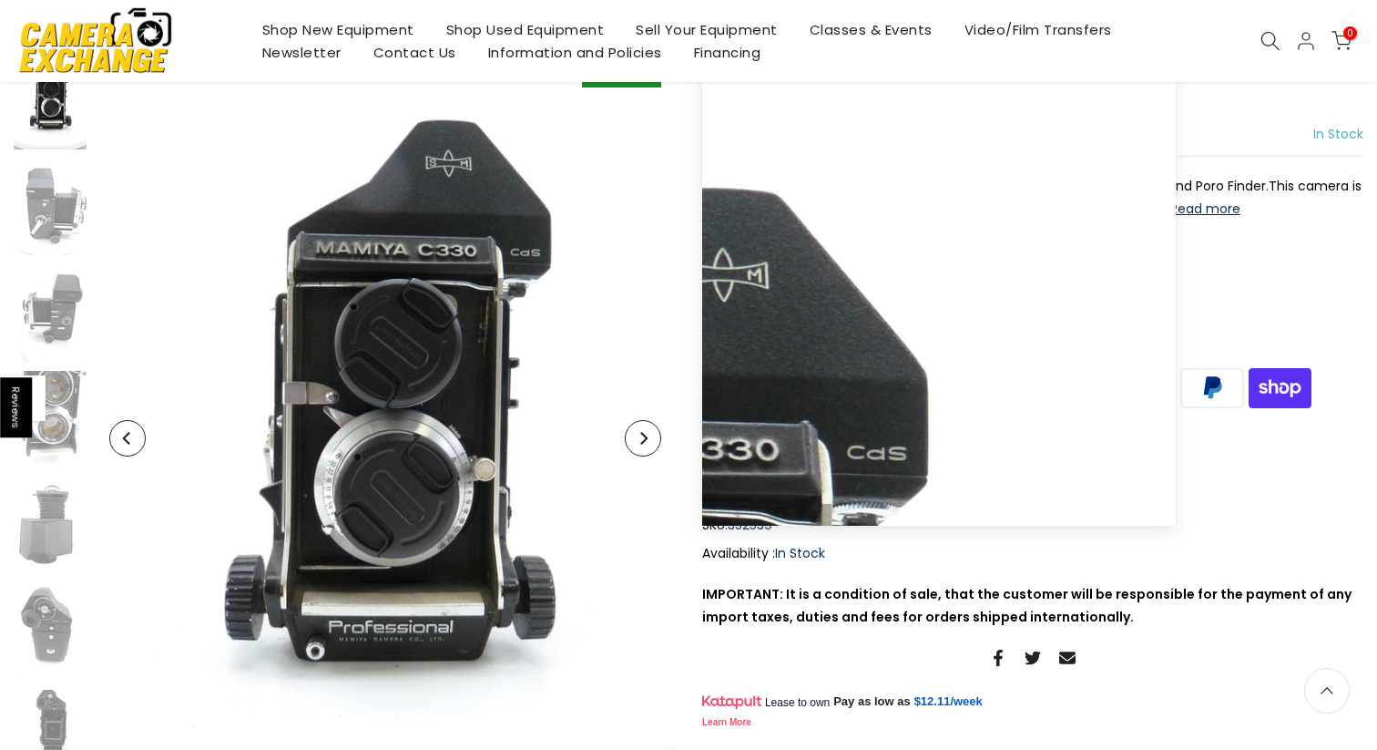
scroll to position [159, 0]
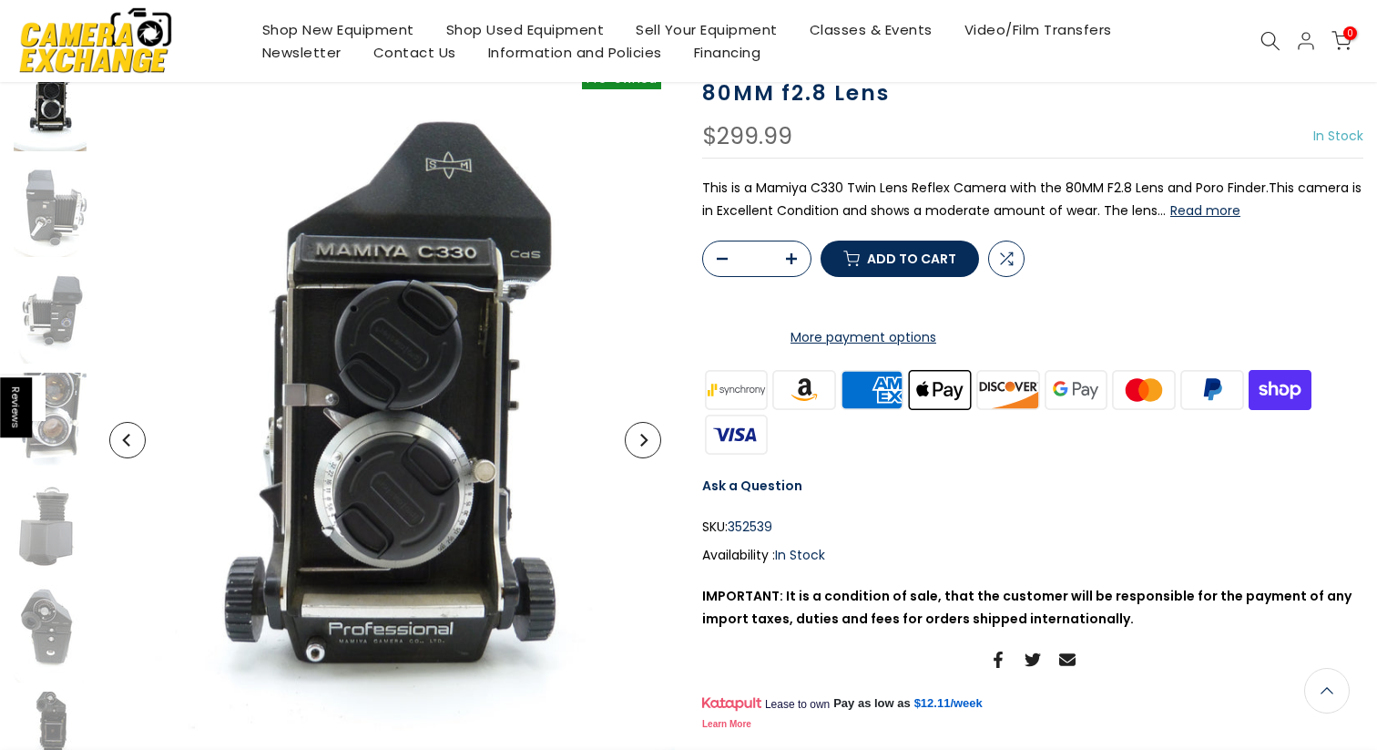
click at [1215, 207] on button "Read more" at bounding box center [1206, 210] width 70 height 16
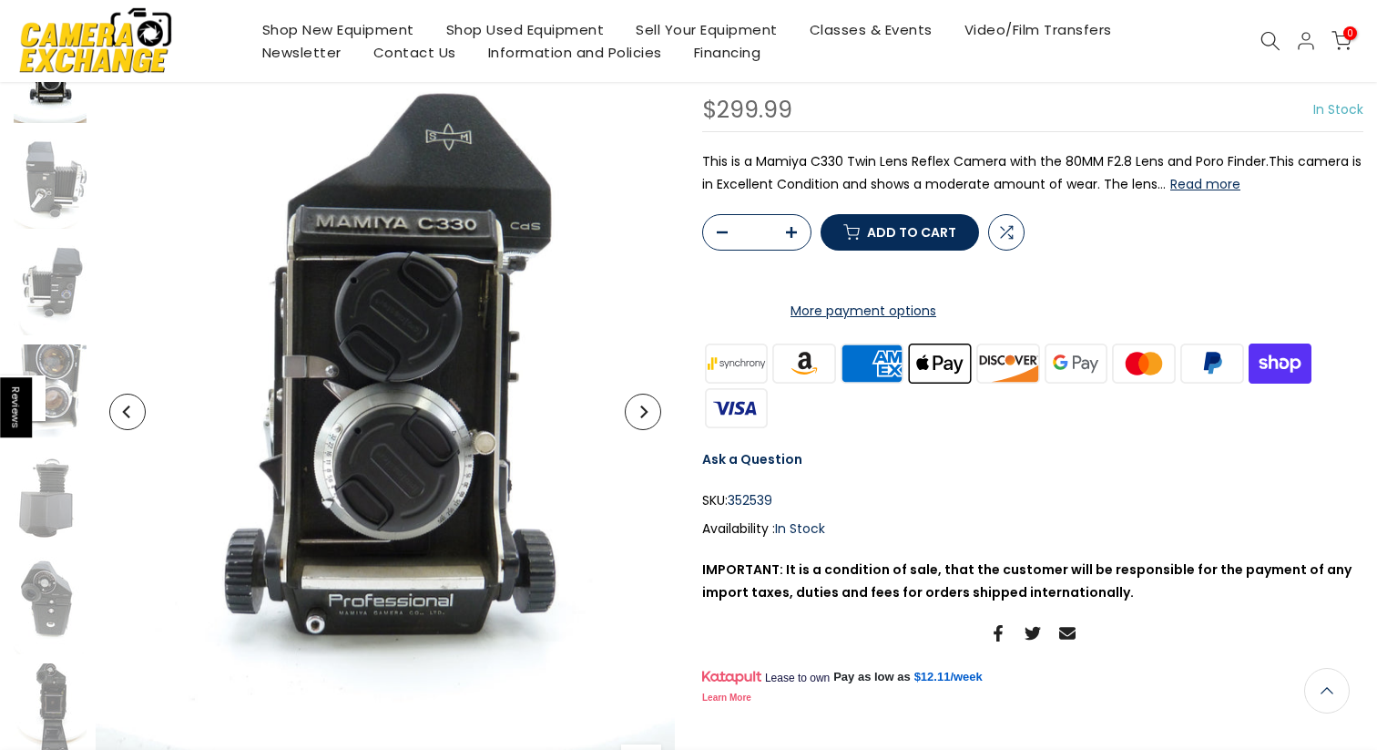
scroll to position [190, 0]
